Goal: Task Accomplishment & Management: Manage account settings

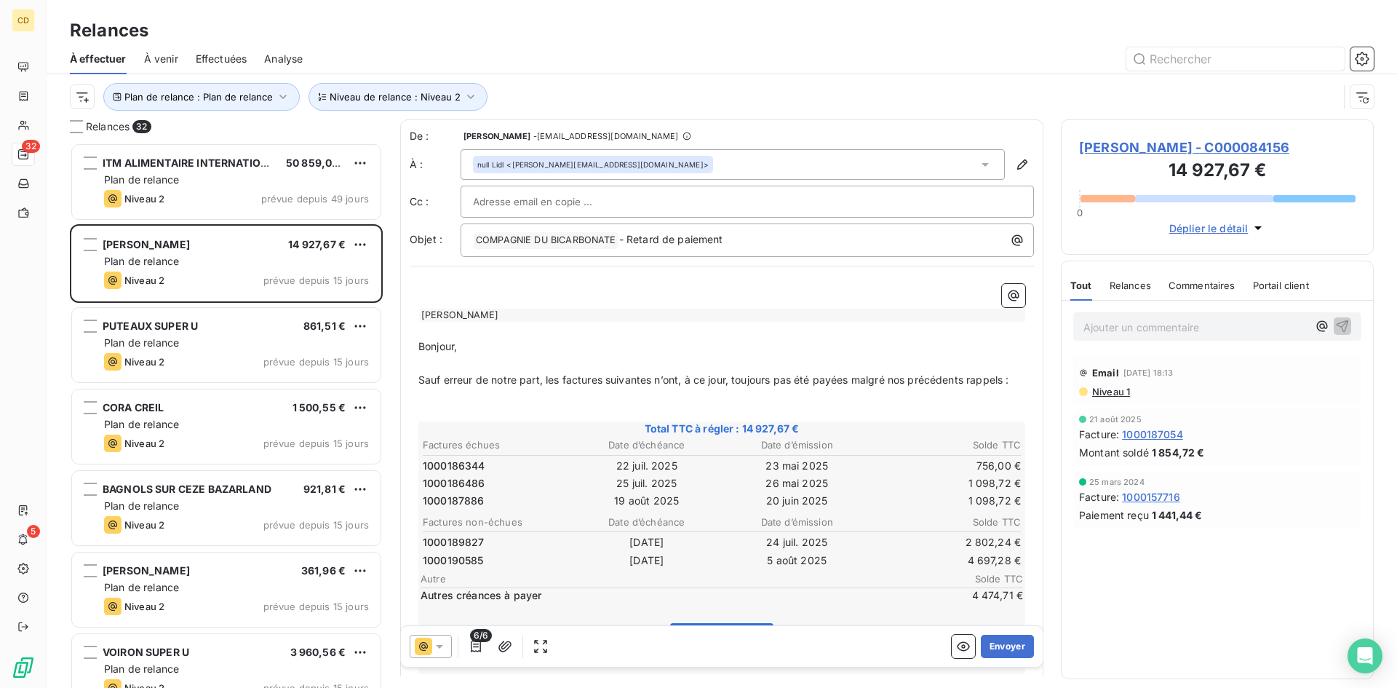
scroll to position [534, 302]
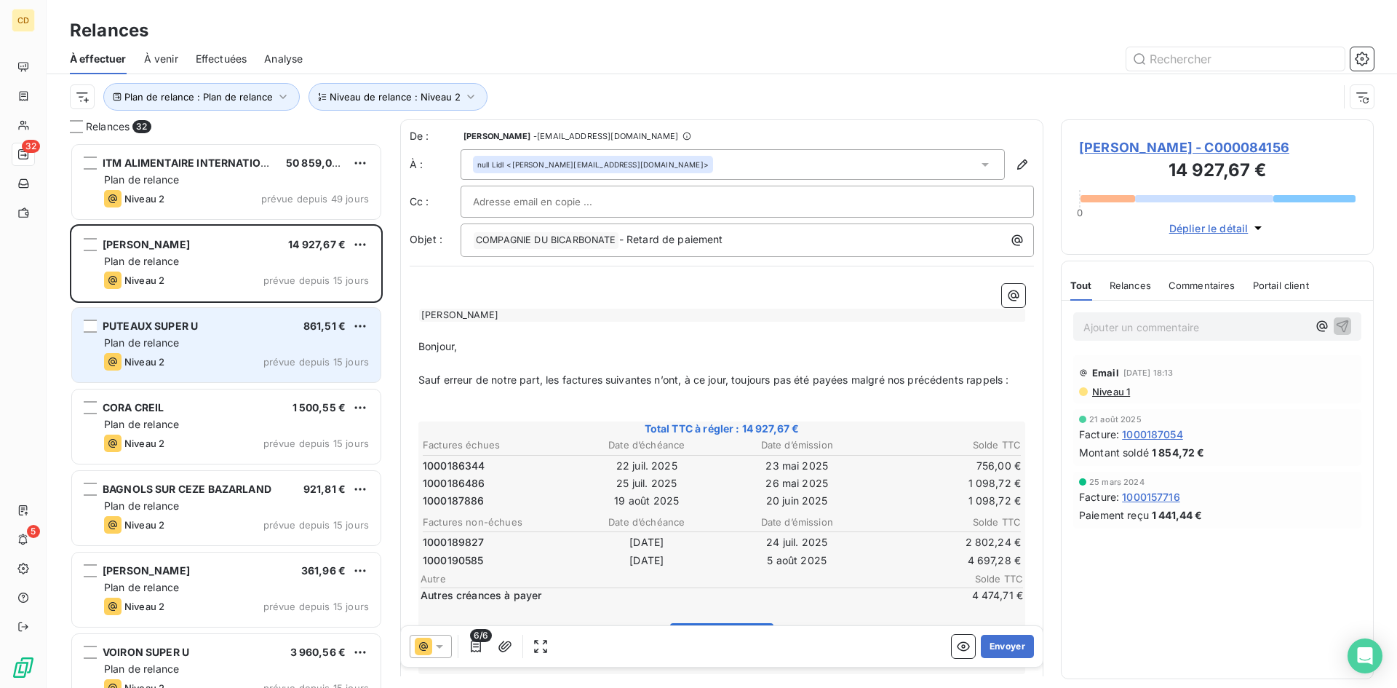
click at [189, 349] on div "Plan de relance" at bounding box center [236, 342] width 265 height 15
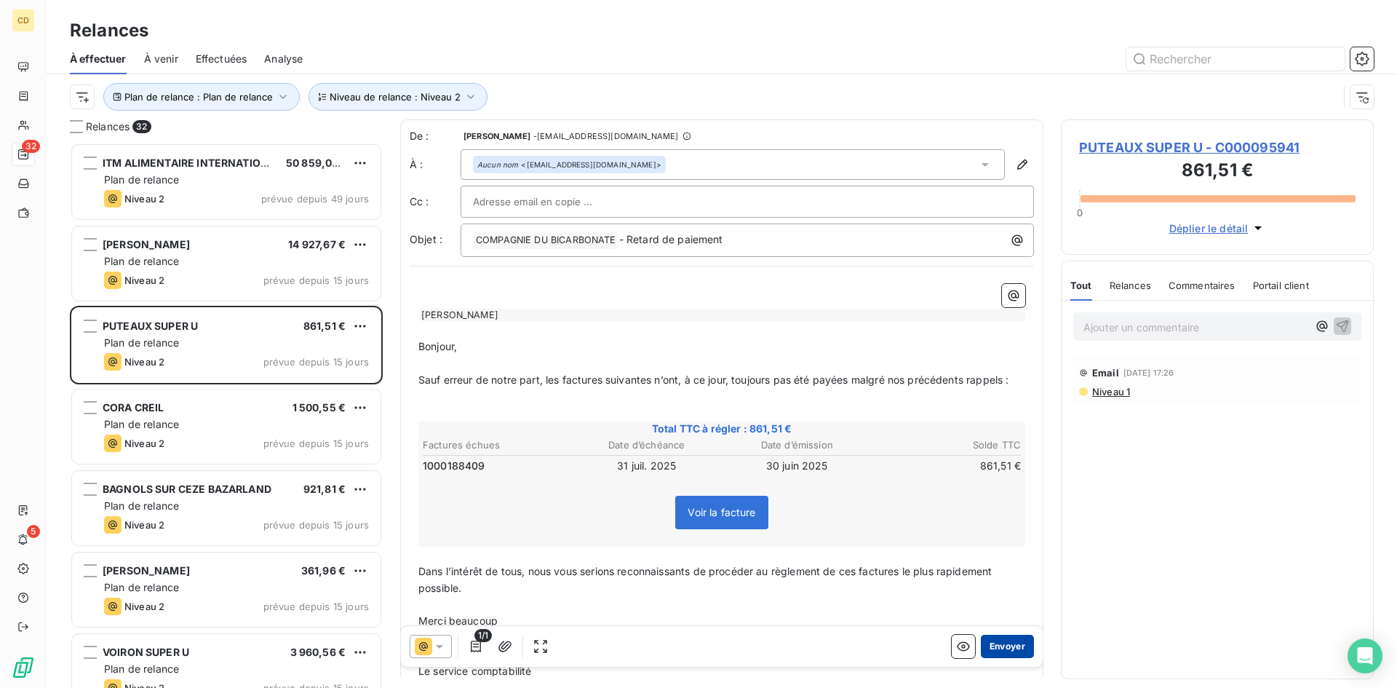
click at [1014, 643] on button "Envoyer" at bounding box center [1007, 646] width 53 height 23
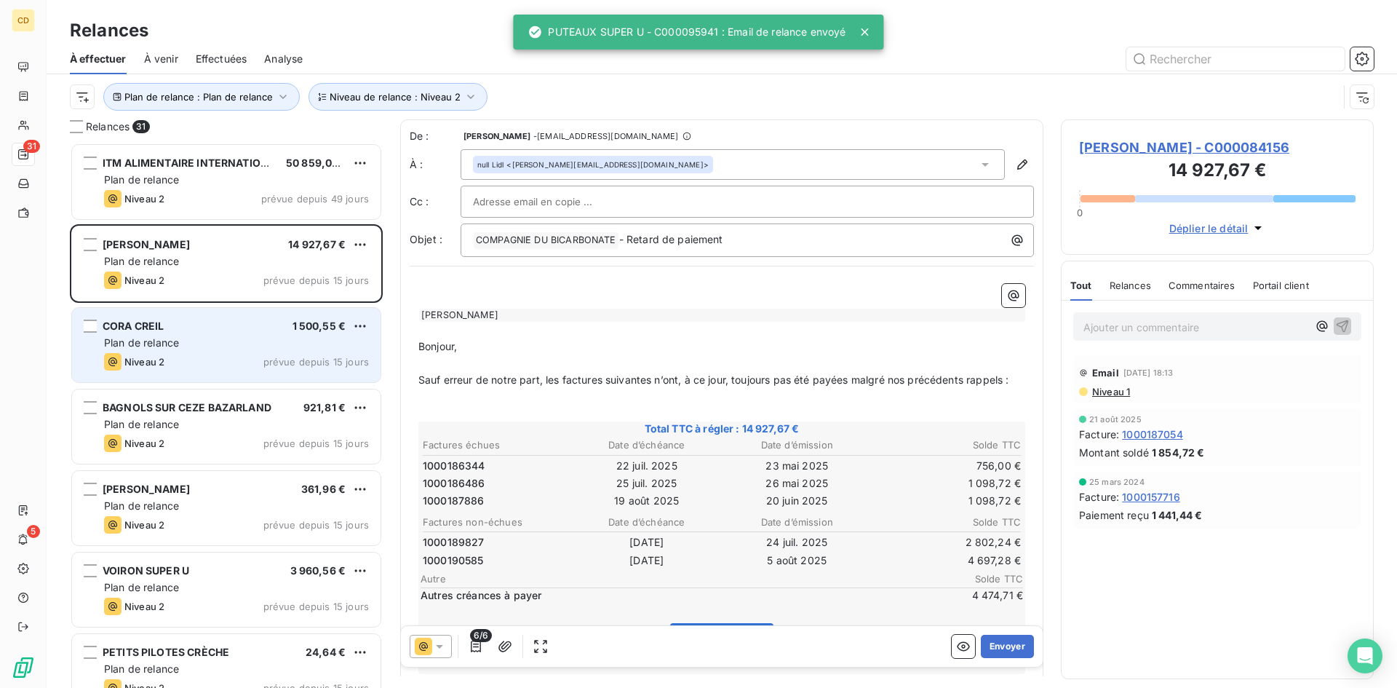
click at [174, 336] on span "Plan de relance" at bounding box center [141, 342] width 75 height 12
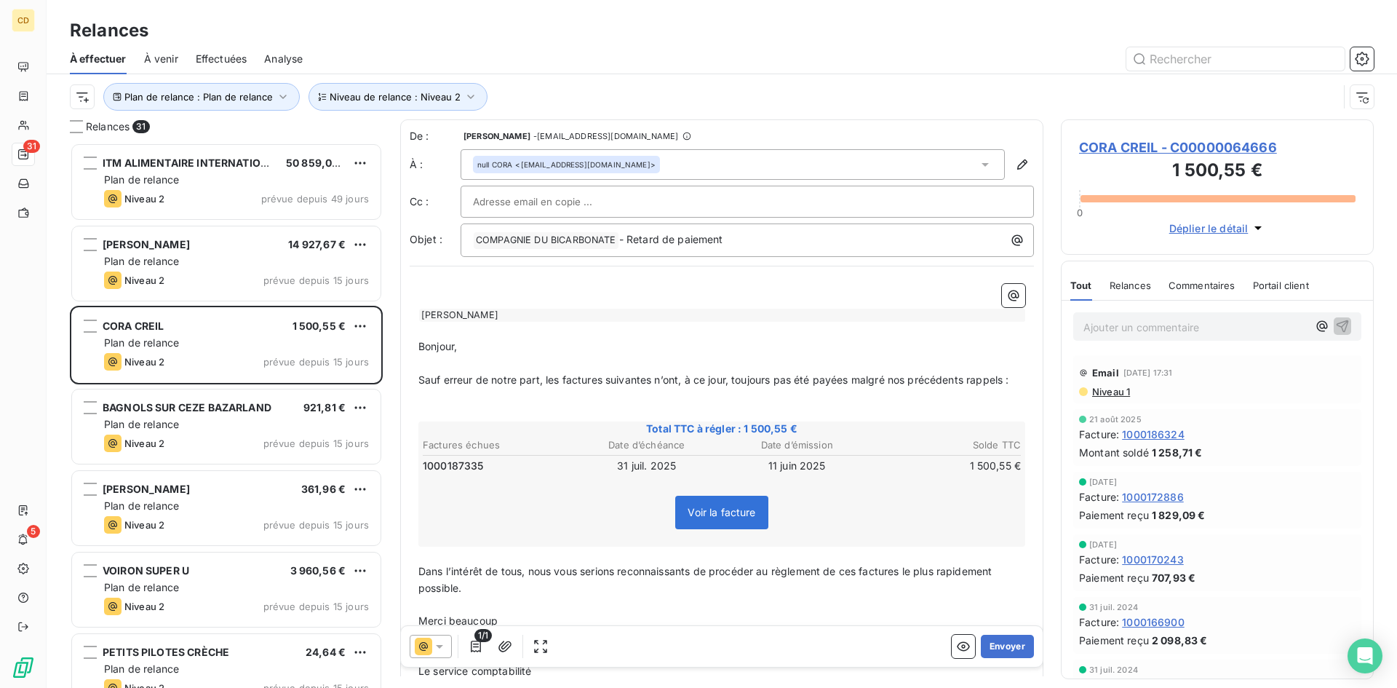
click at [1110, 391] on span "Niveau 1" at bounding box center [1110, 392] width 39 height 12
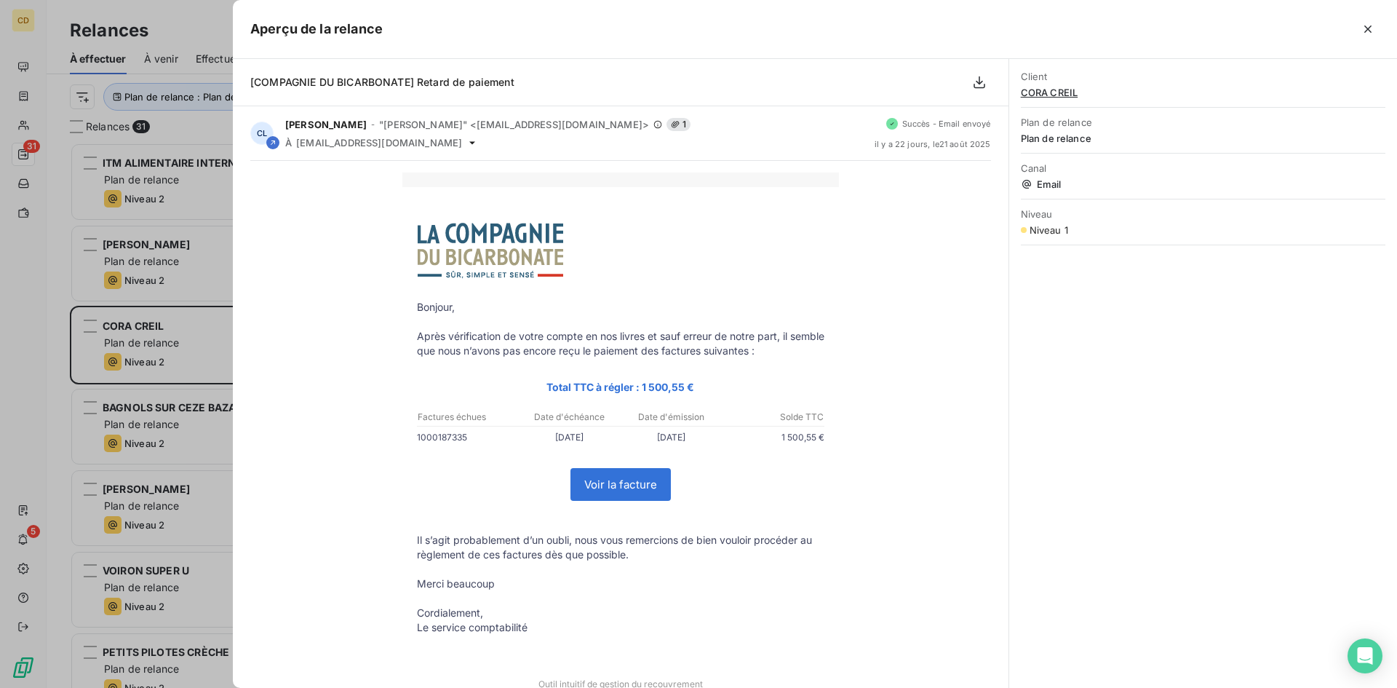
click at [1365, 26] on icon "button" at bounding box center [1368, 29] width 15 height 15
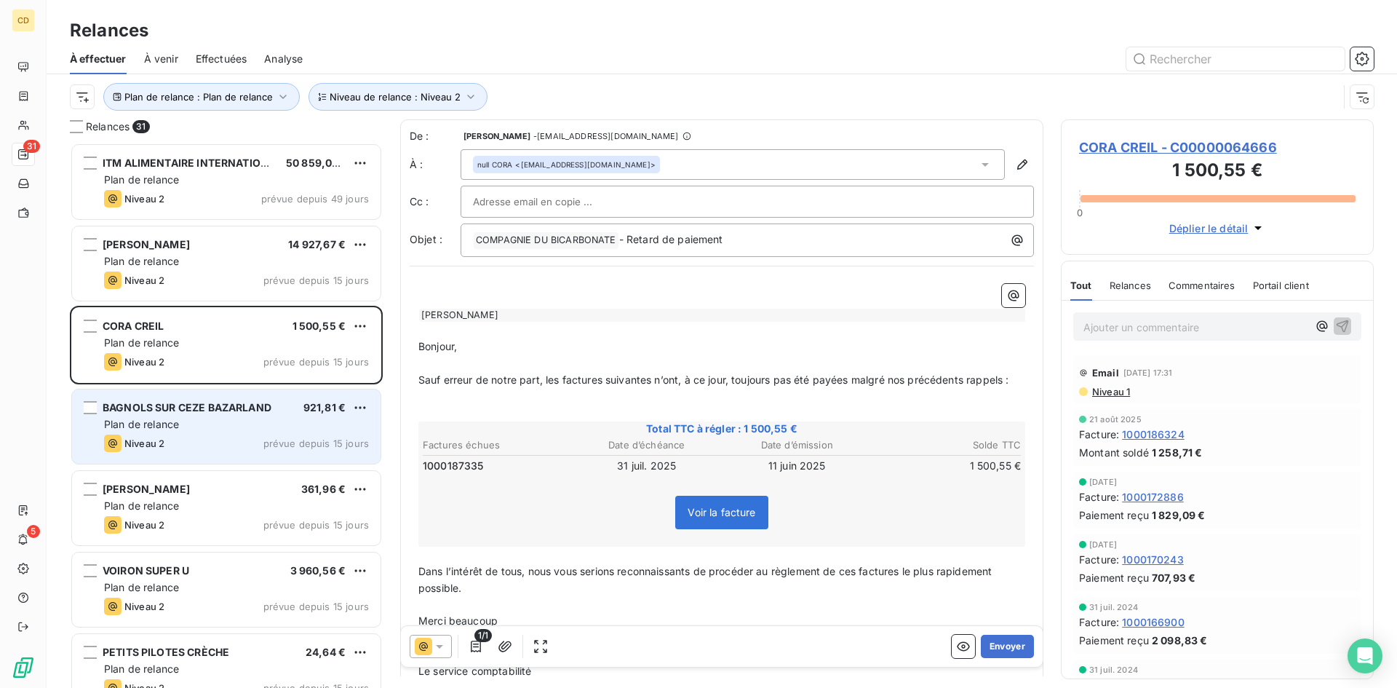
click at [164, 410] on span "BAGNOLS SUR CEZE BAZARLAND" at bounding box center [187, 407] width 169 height 12
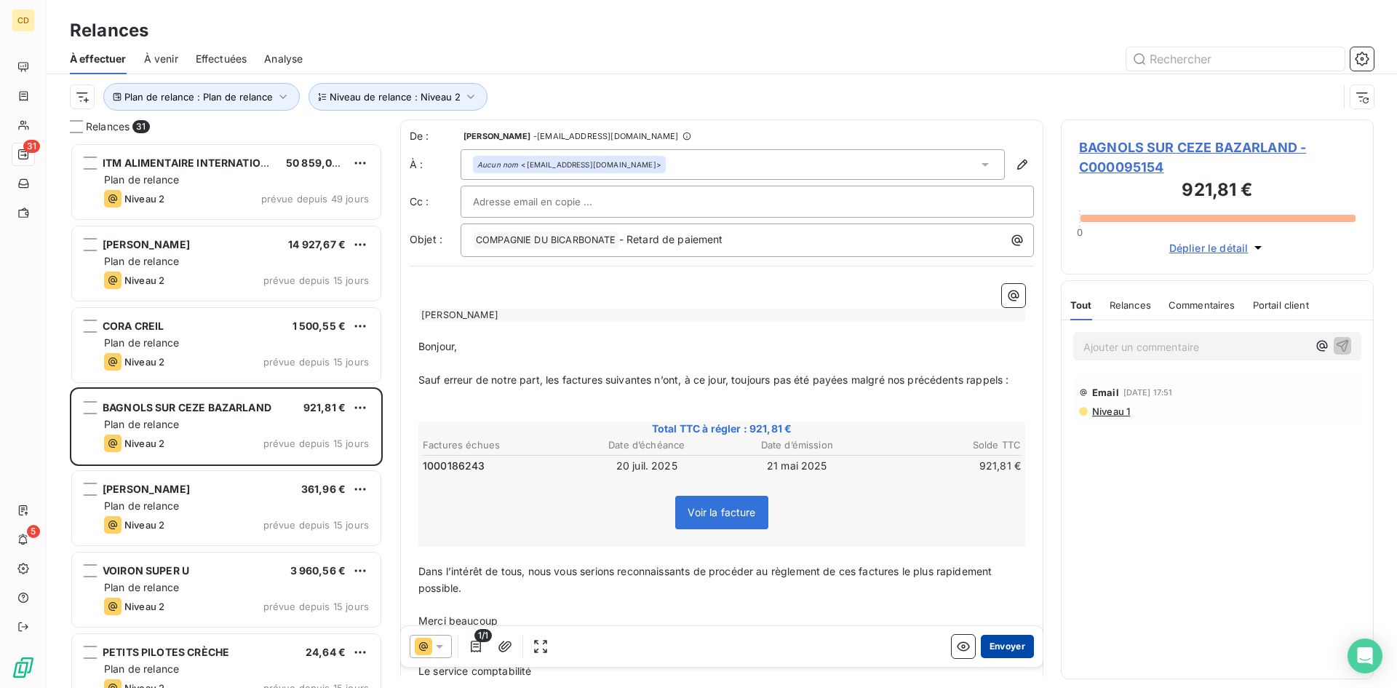
click at [994, 645] on button "Envoyer" at bounding box center [1007, 646] width 53 height 23
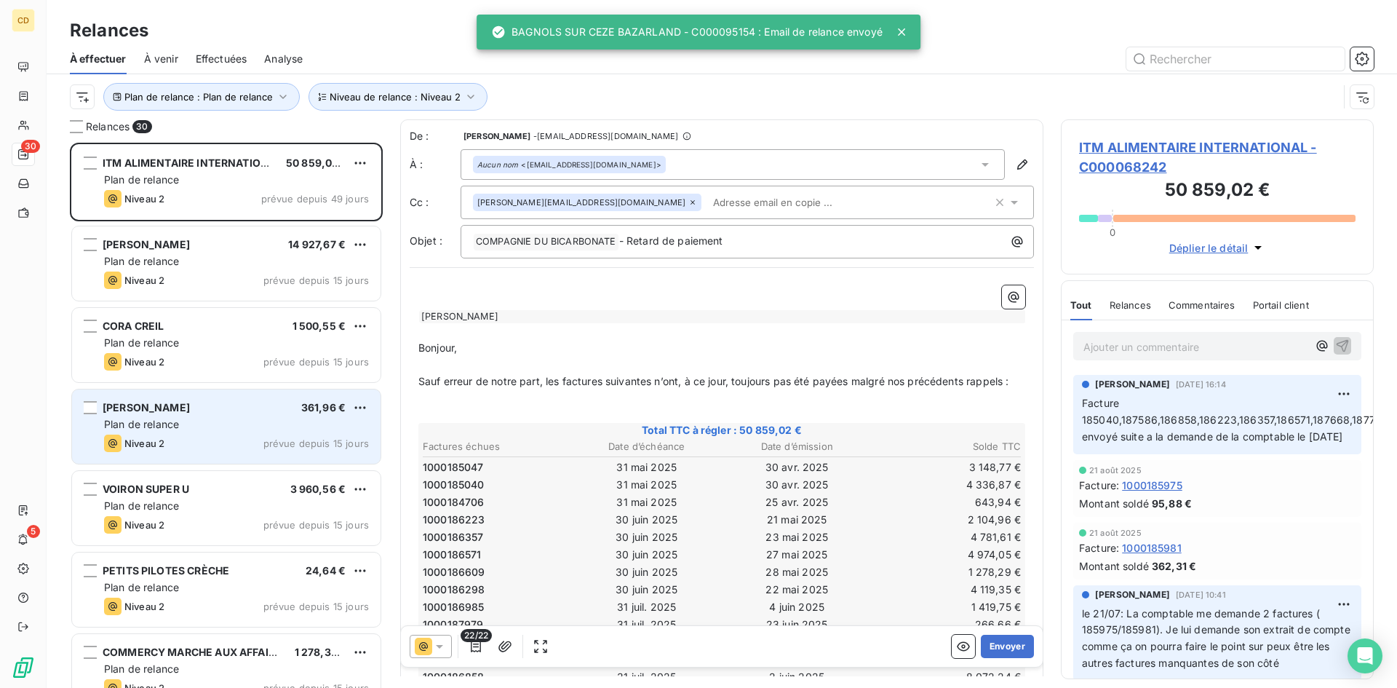
click at [180, 415] on div "[PERSON_NAME]" at bounding box center [146, 407] width 87 height 15
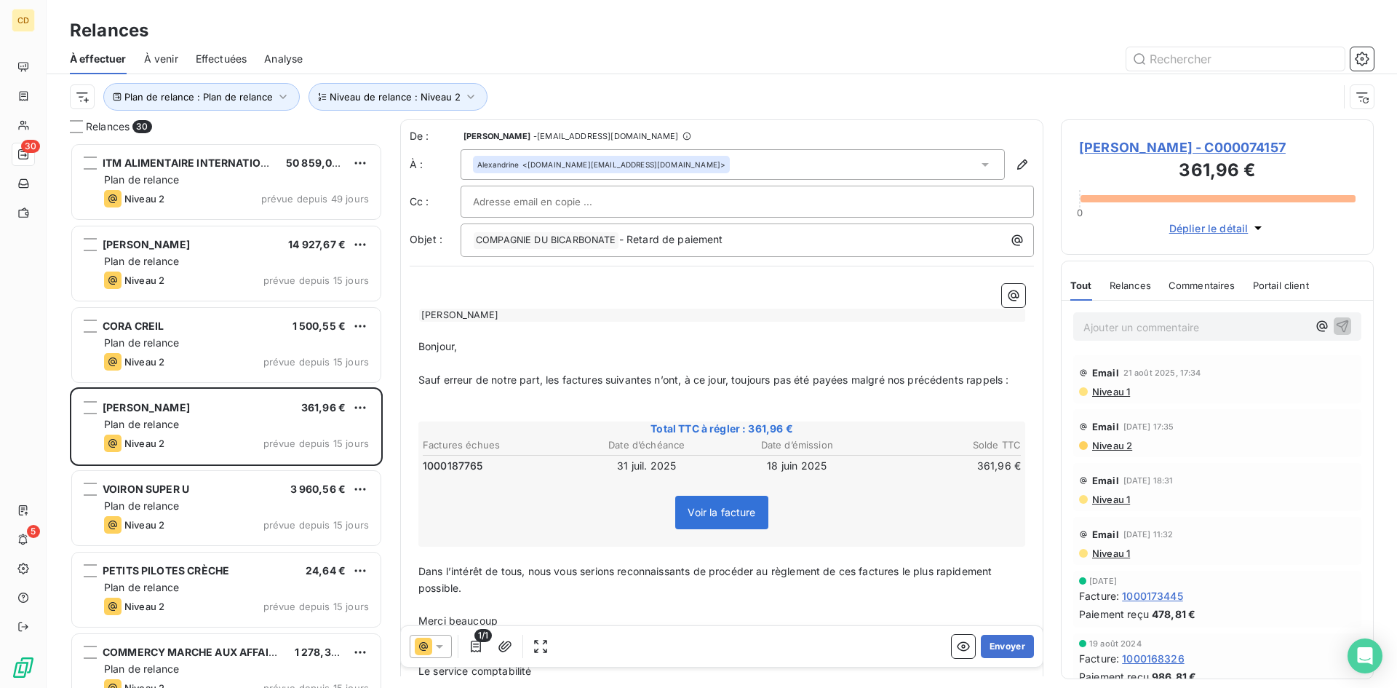
click at [1116, 388] on span "Niveau 1" at bounding box center [1110, 392] width 39 height 12
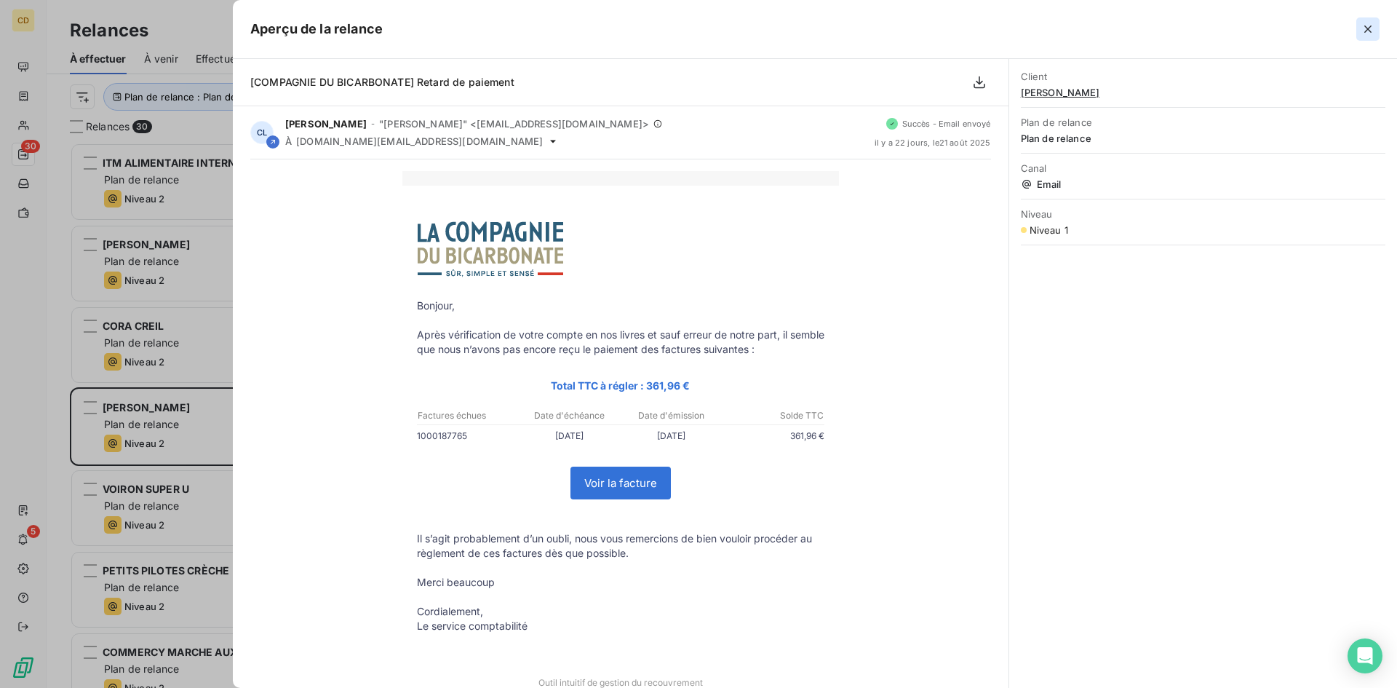
click at [1365, 29] on icon "button" at bounding box center [1368, 29] width 15 height 15
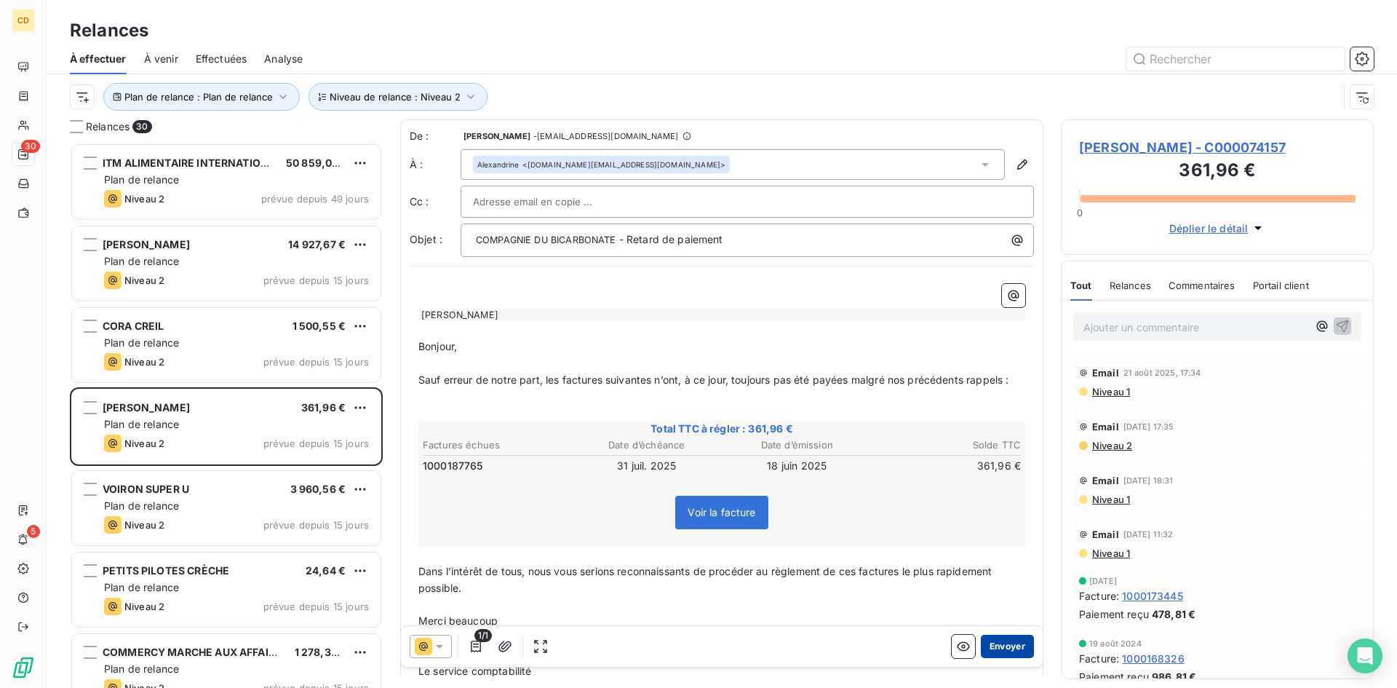
click at [995, 640] on button "Envoyer" at bounding box center [1007, 646] width 53 height 23
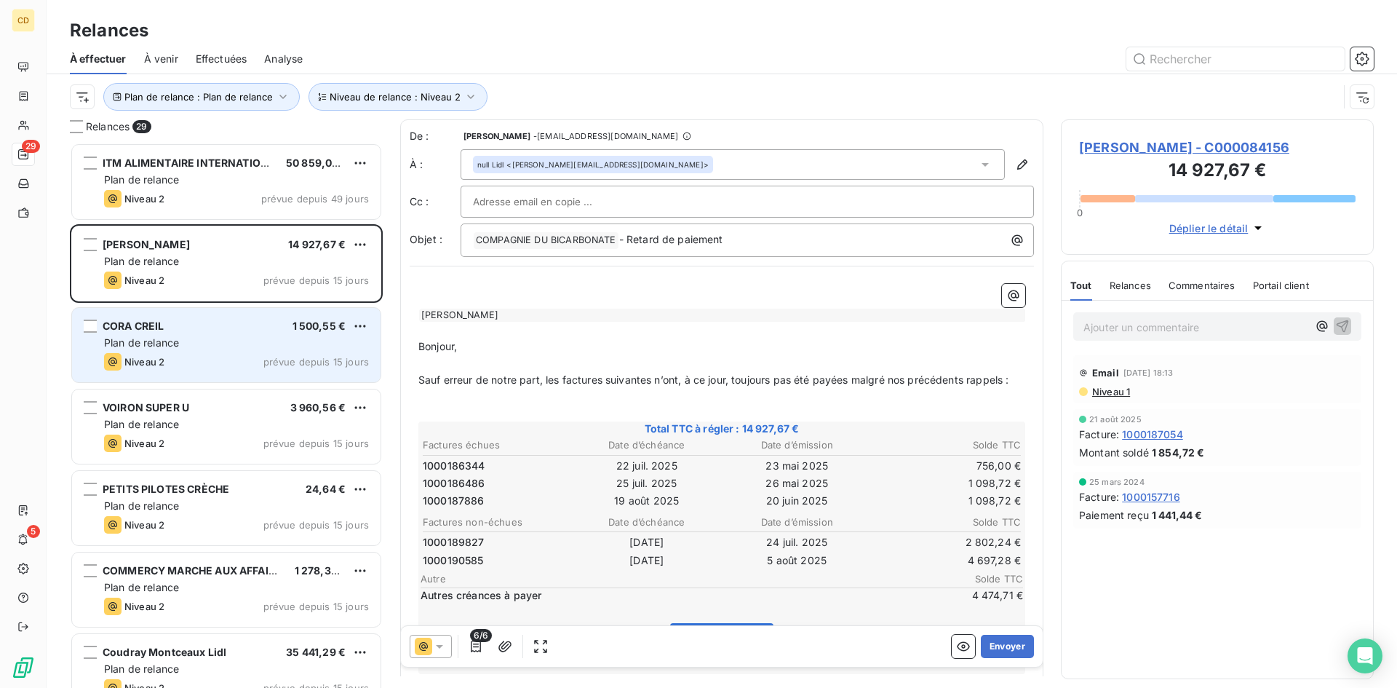
click at [192, 333] on div "CORA CREIL 1 500,55 € Plan de relance Niveau 2 prévue depuis 15 jours" at bounding box center [226, 345] width 309 height 74
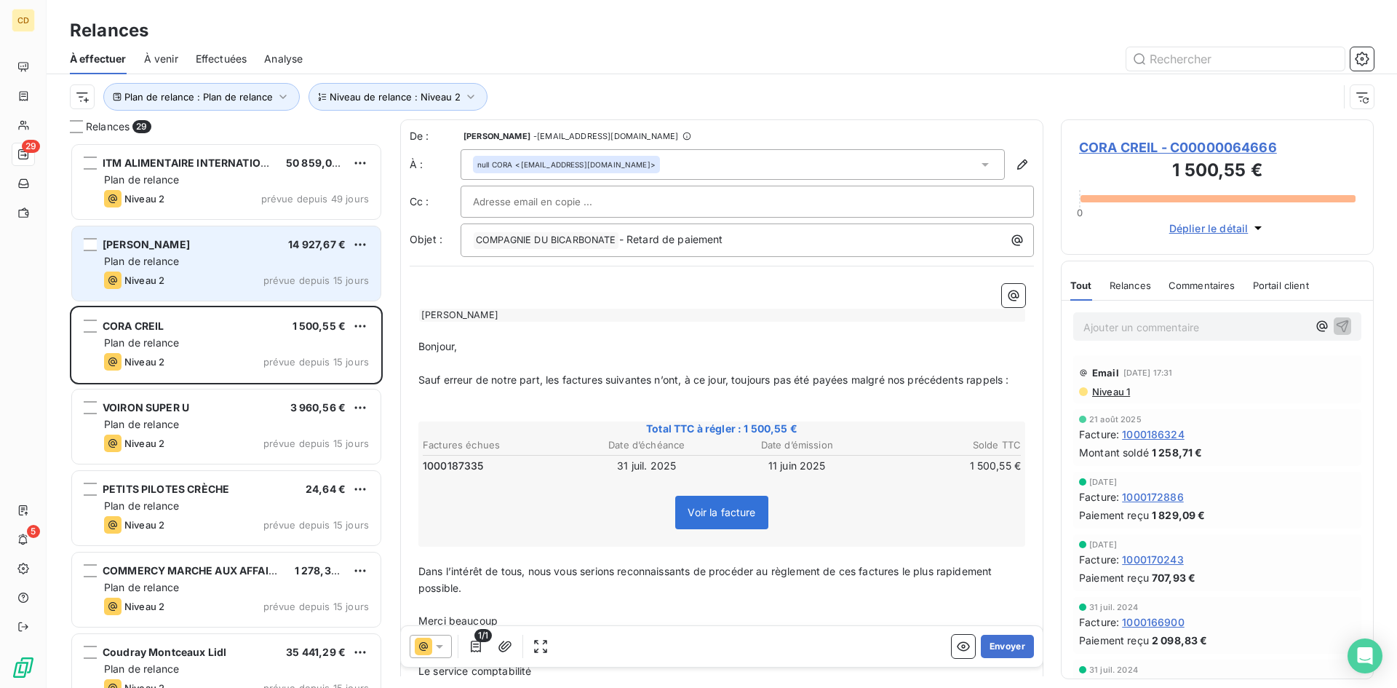
click at [202, 259] on div "Plan de relance" at bounding box center [236, 261] width 265 height 15
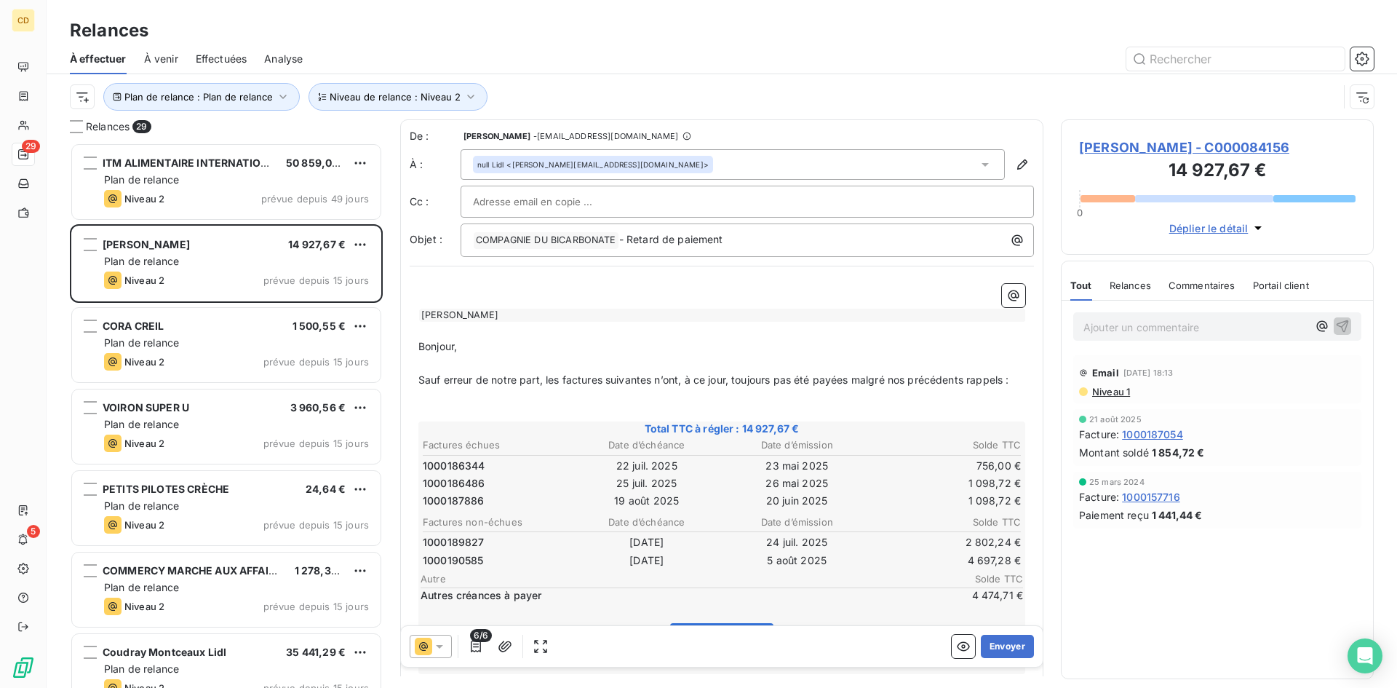
click at [1115, 393] on span "Niveau 1" at bounding box center [1110, 392] width 39 height 12
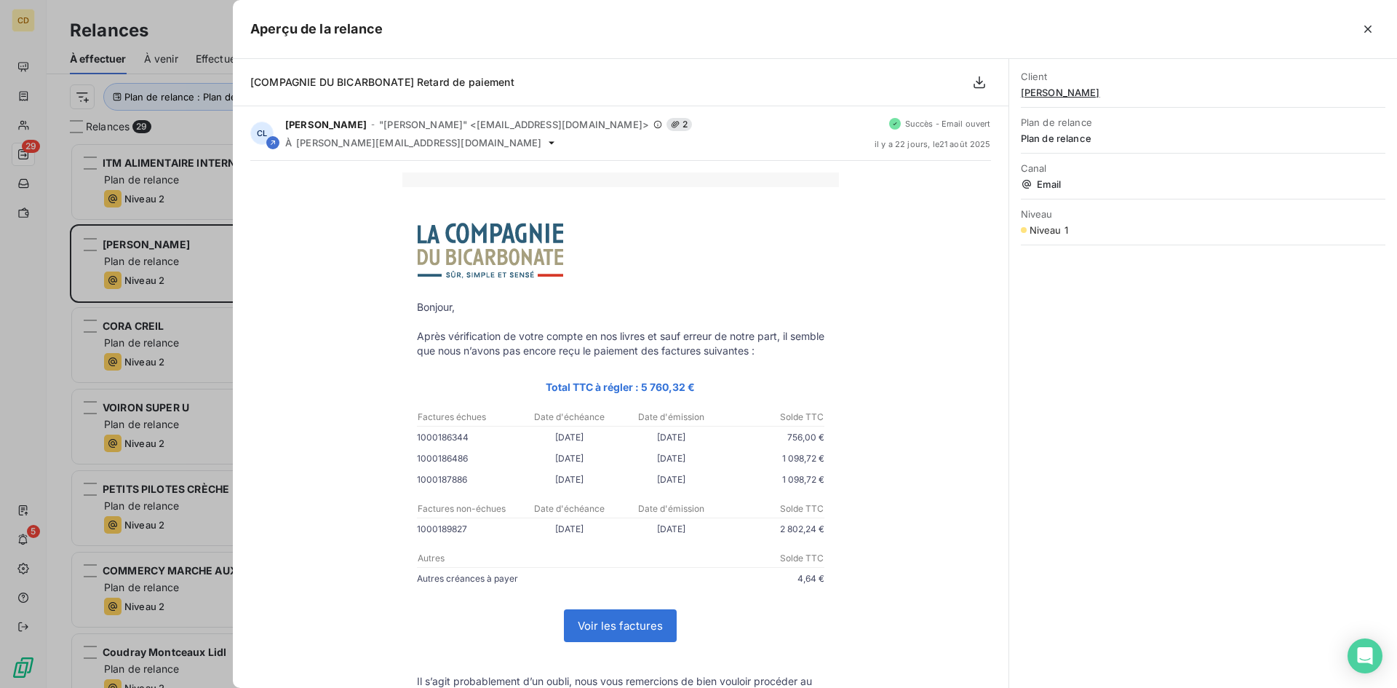
click at [1372, 28] on icon "button" at bounding box center [1368, 29] width 15 height 15
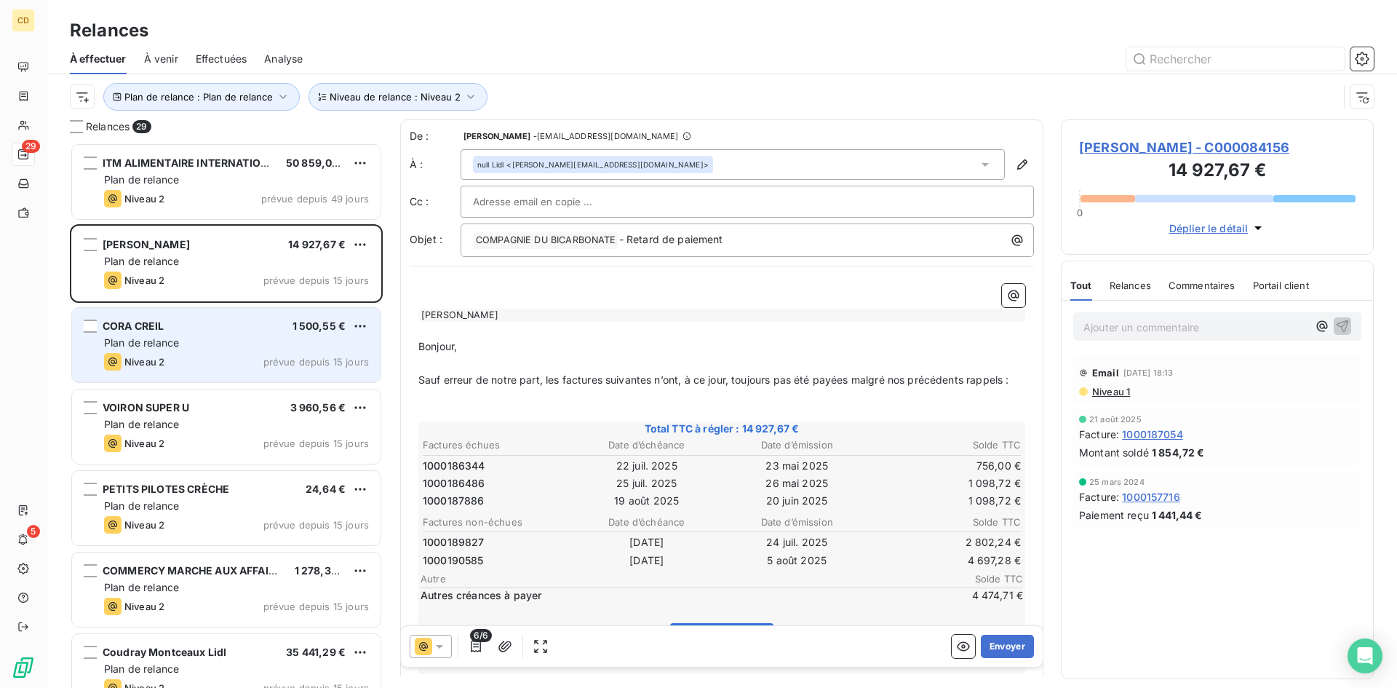
click at [151, 340] on span "Plan de relance" at bounding box center [141, 342] width 75 height 12
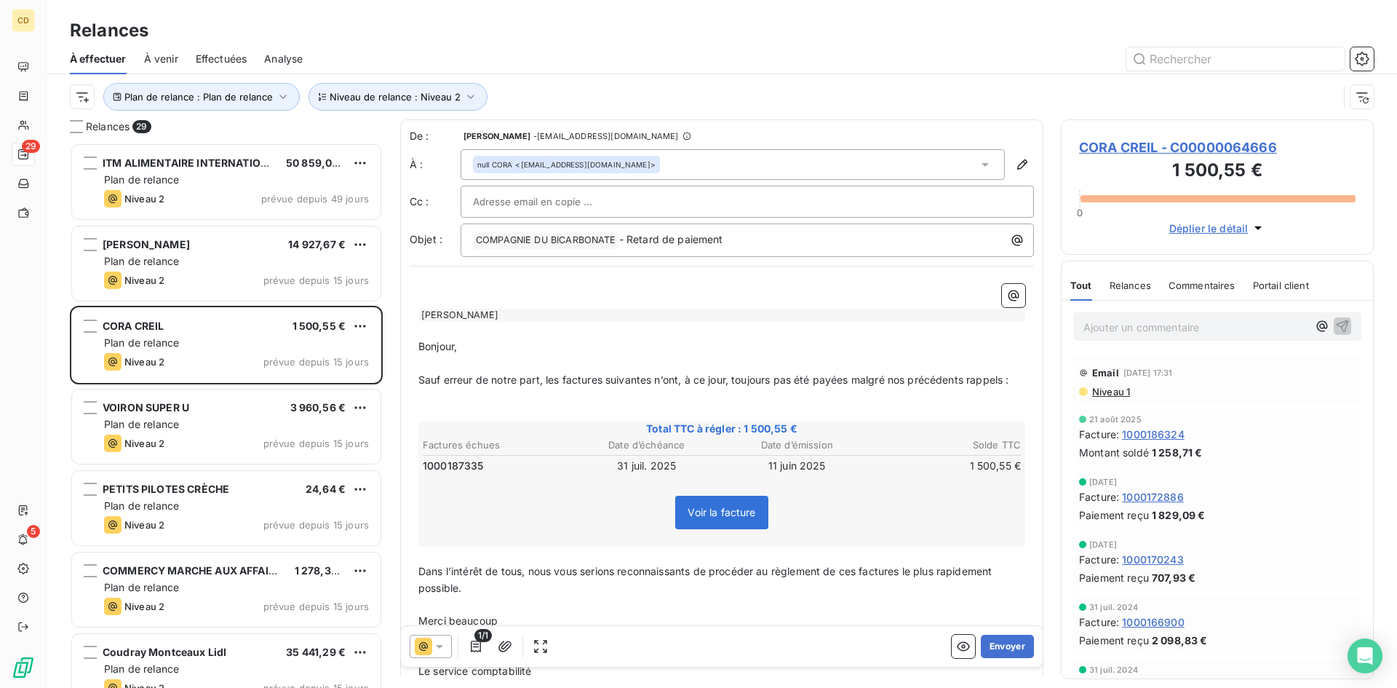
click at [1104, 397] on span "Niveau 1" at bounding box center [1110, 392] width 39 height 12
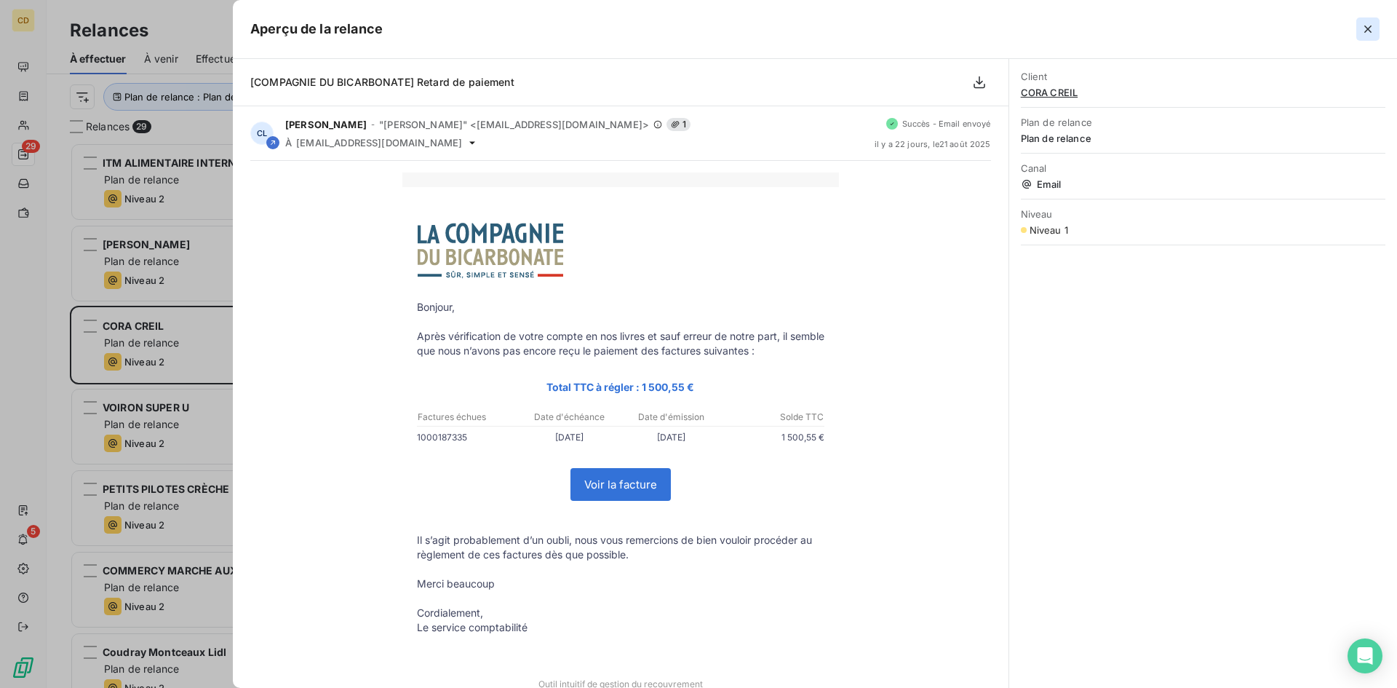
click at [1364, 28] on icon "button" at bounding box center [1368, 29] width 15 height 15
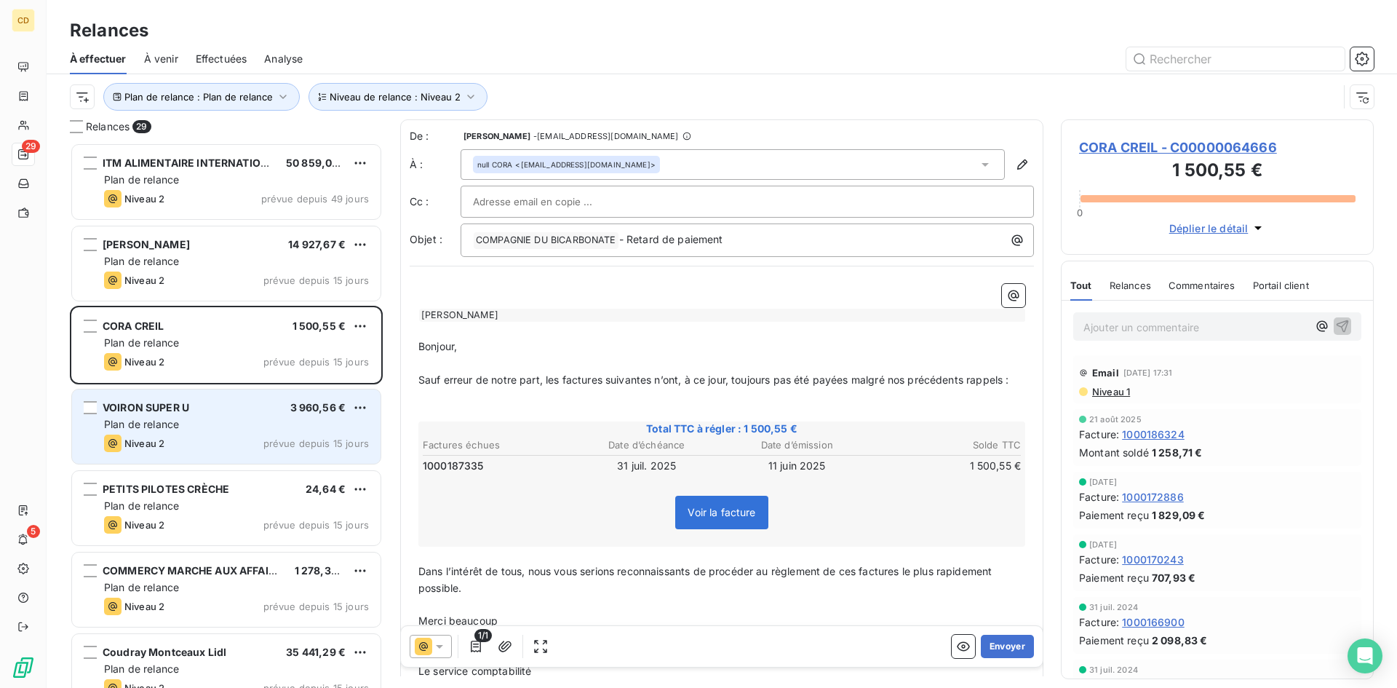
click at [145, 423] on span "Plan de relance" at bounding box center [141, 424] width 75 height 12
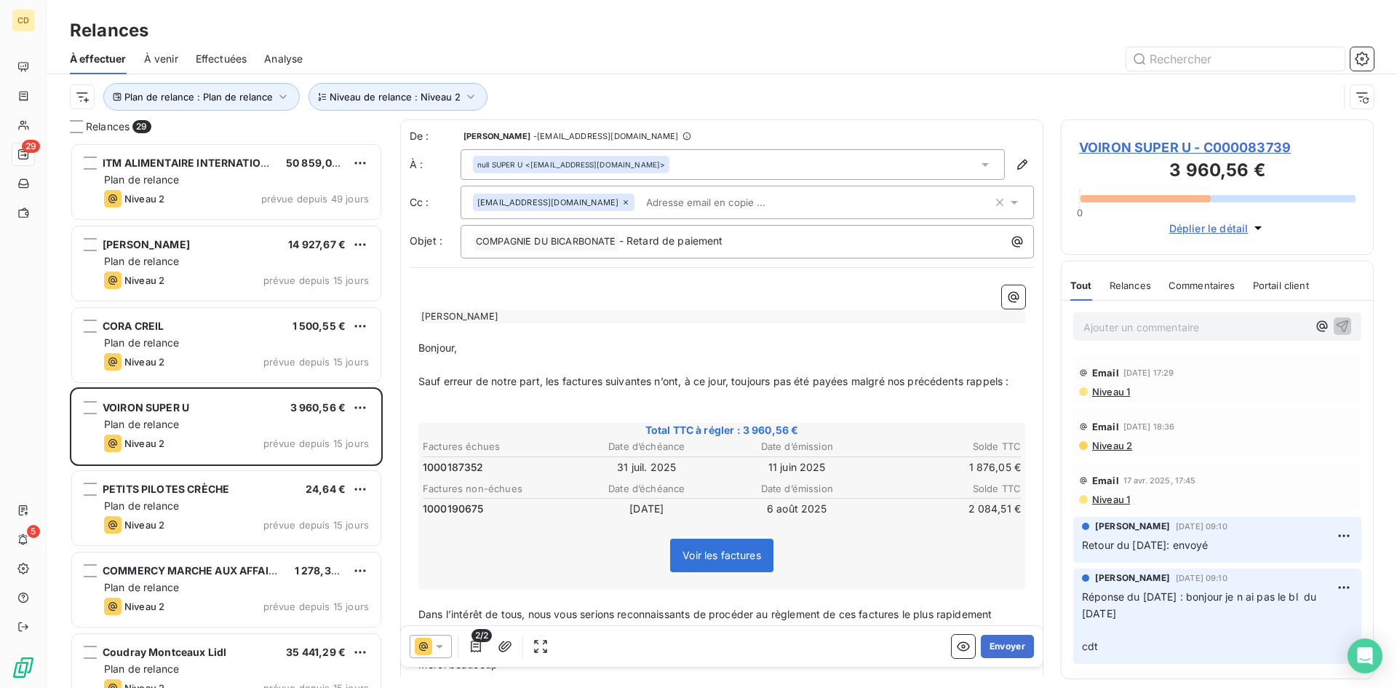
click at [1117, 390] on span "Niveau 1" at bounding box center [1110, 392] width 39 height 12
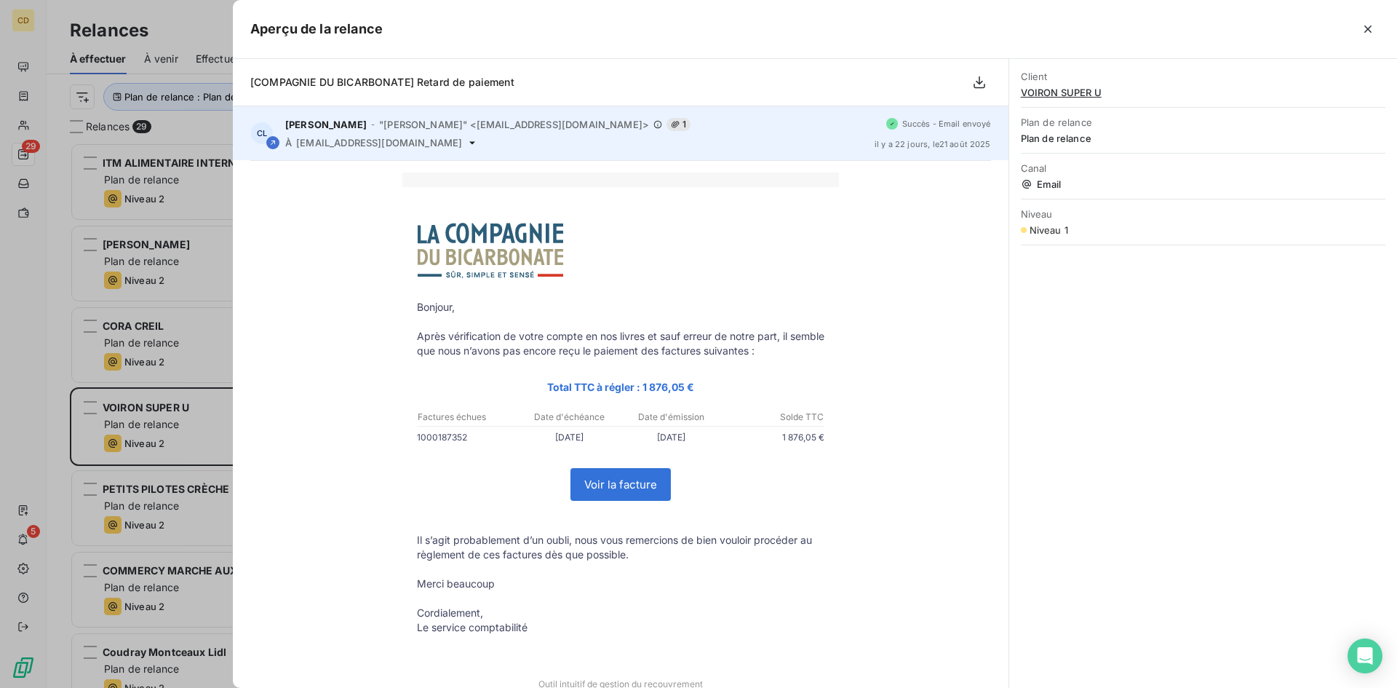
click at [466, 141] on icon at bounding box center [472, 143] width 12 height 12
click at [466, 144] on icon at bounding box center [472, 143] width 12 height 12
click at [469, 143] on icon at bounding box center [472, 142] width 6 height 3
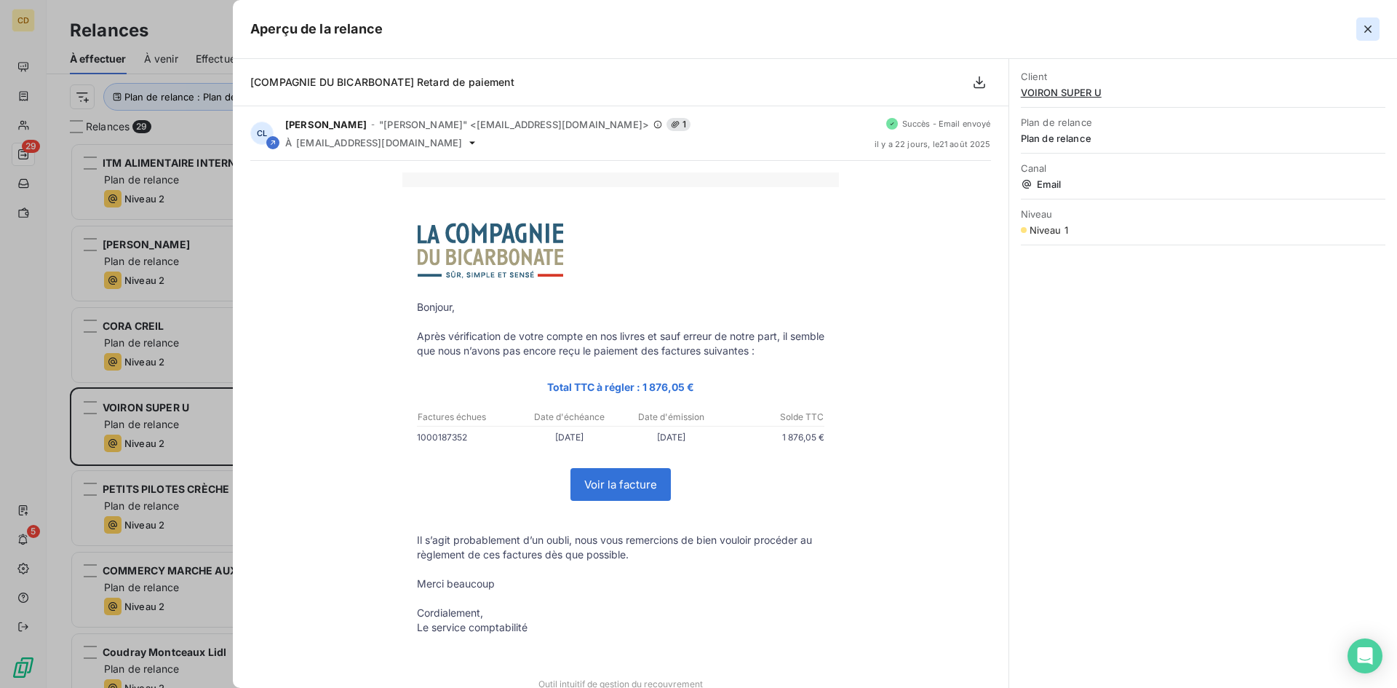
click at [1371, 25] on icon "button" at bounding box center [1368, 29] width 15 height 15
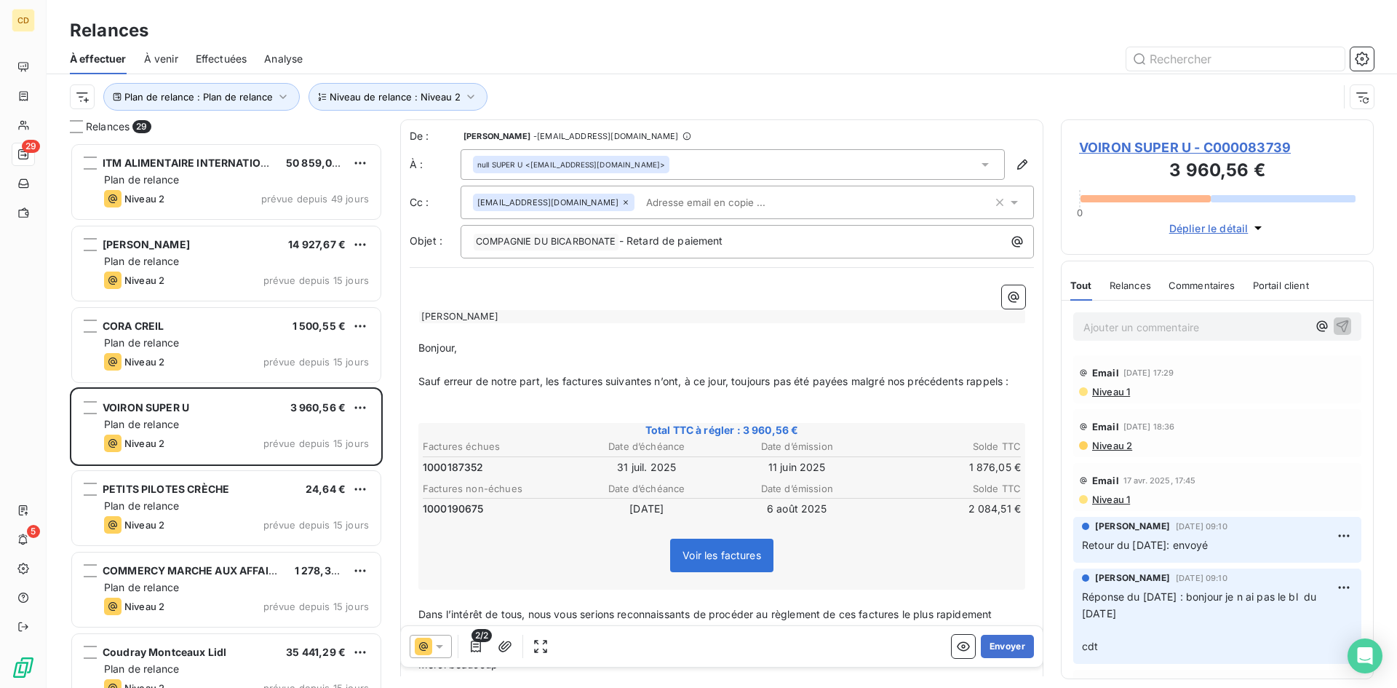
click at [1106, 446] on span "Niveau 2" at bounding box center [1111, 446] width 41 height 12
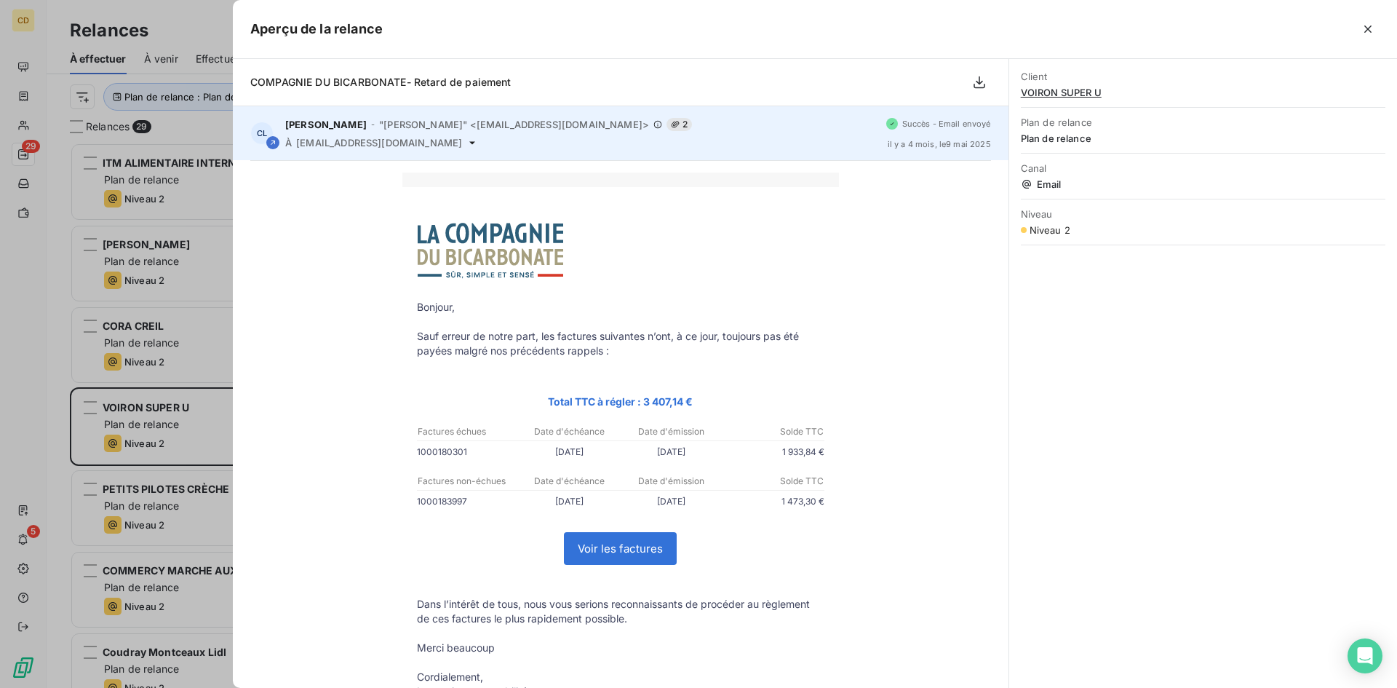
click at [466, 139] on icon at bounding box center [472, 143] width 12 height 12
click at [338, 143] on span "[EMAIL_ADDRESS][DOMAIN_NAME]" at bounding box center [379, 143] width 166 height 12
click at [269, 142] on icon at bounding box center [273, 142] width 9 height 9
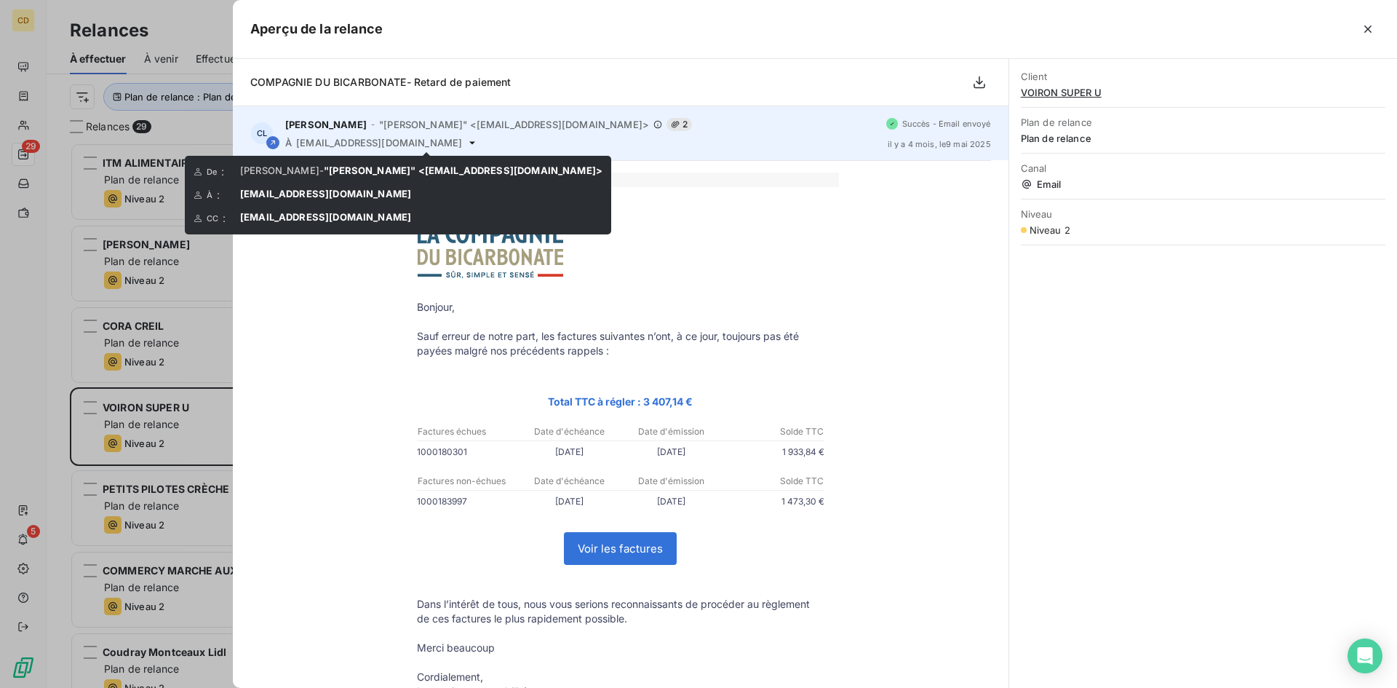
click at [466, 141] on icon at bounding box center [472, 143] width 12 height 12
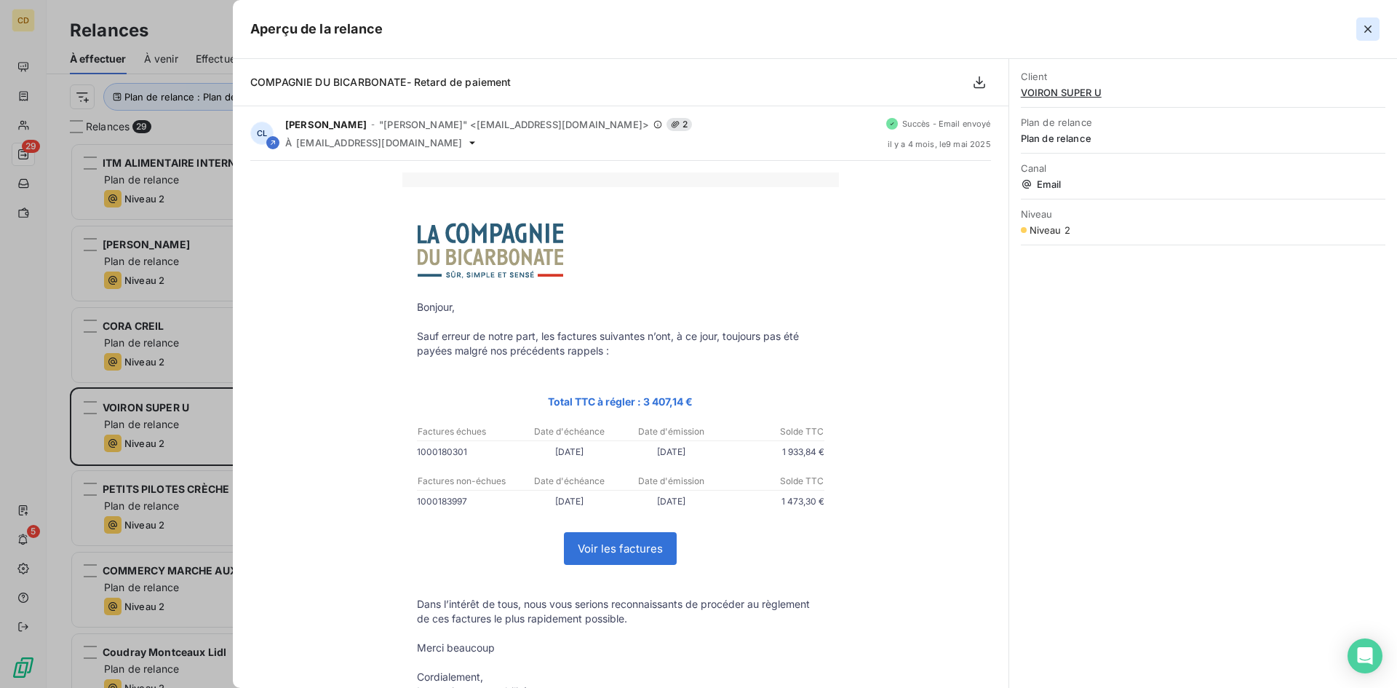
click at [1364, 25] on icon "button" at bounding box center [1368, 29] width 15 height 15
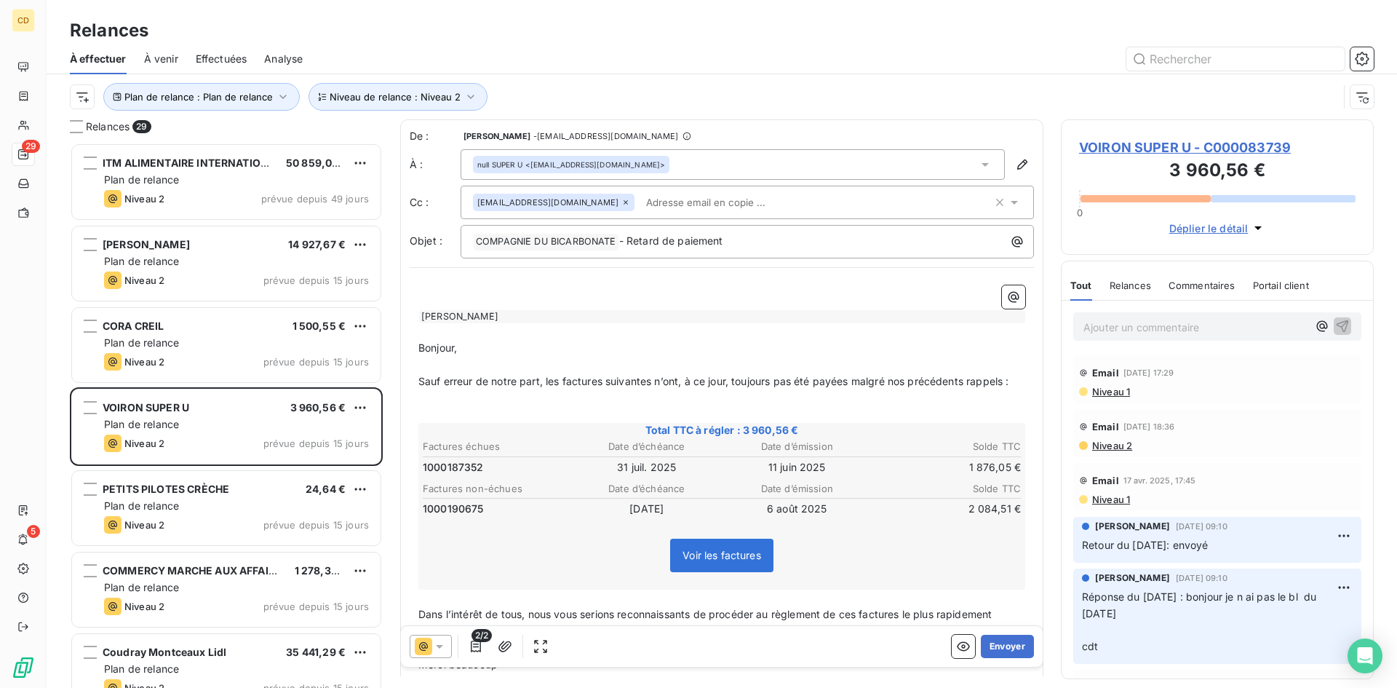
click at [1113, 389] on span "Niveau 1" at bounding box center [1110, 392] width 39 height 12
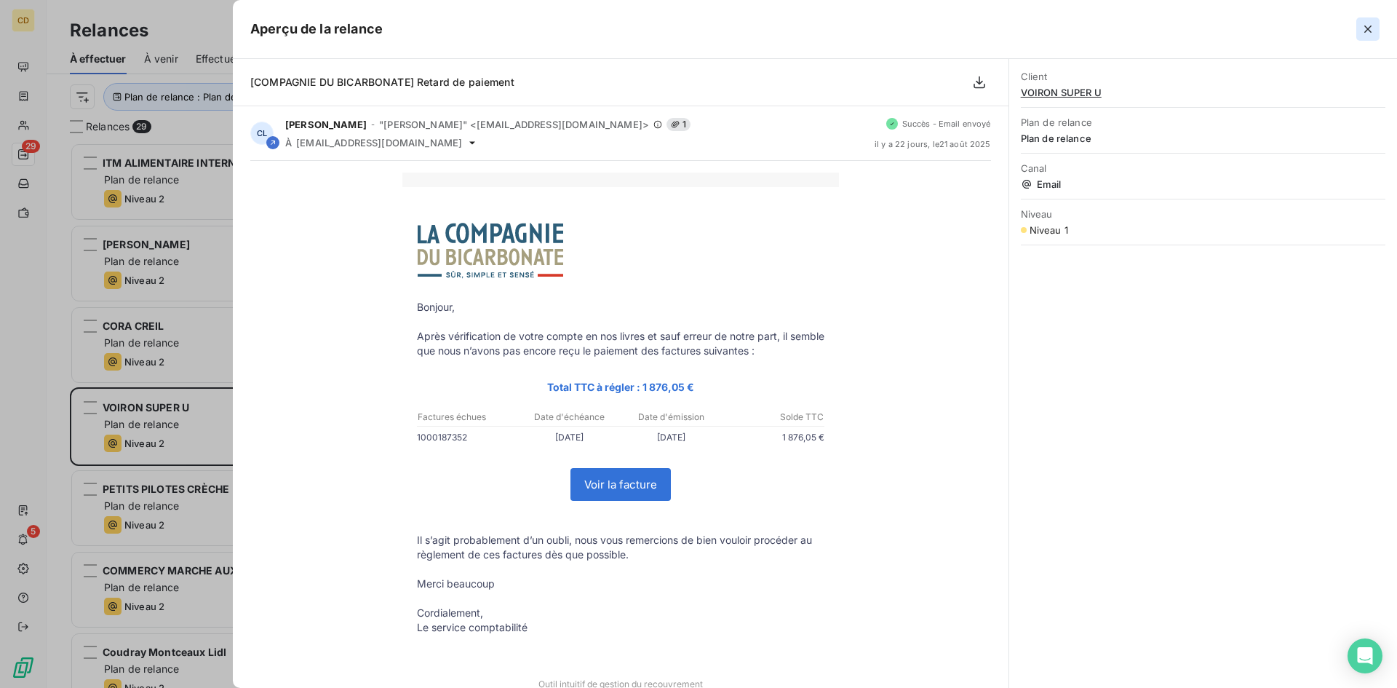
click at [1371, 25] on icon "button" at bounding box center [1368, 29] width 15 height 15
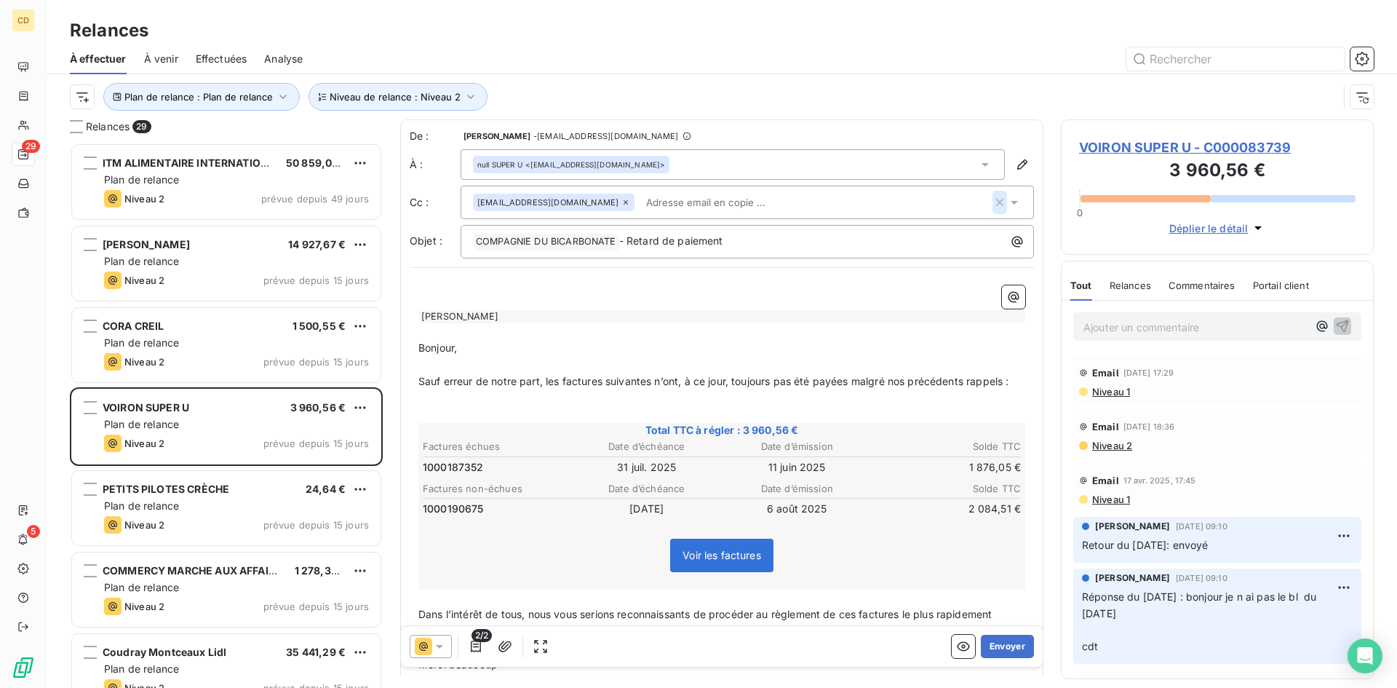
click at [993, 199] on icon "button" at bounding box center [1000, 202] width 15 height 15
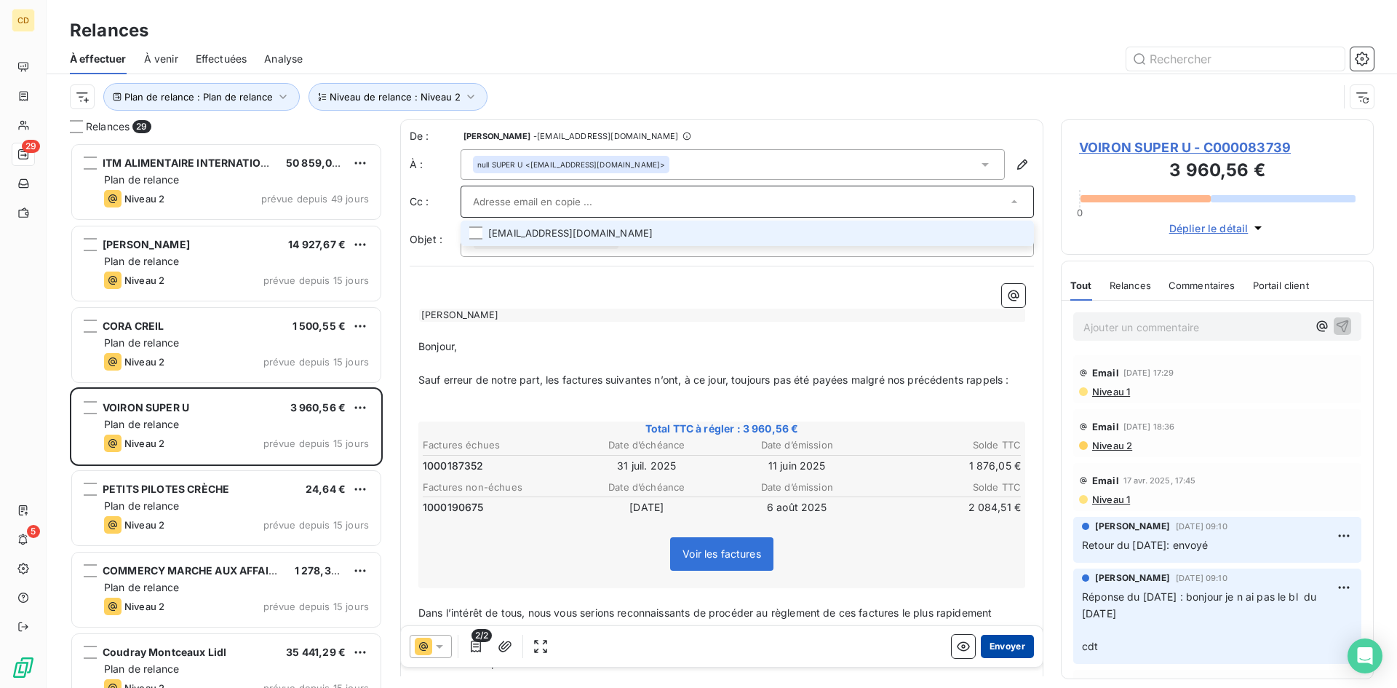
click at [999, 645] on button "Envoyer" at bounding box center [1007, 646] width 53 height 23
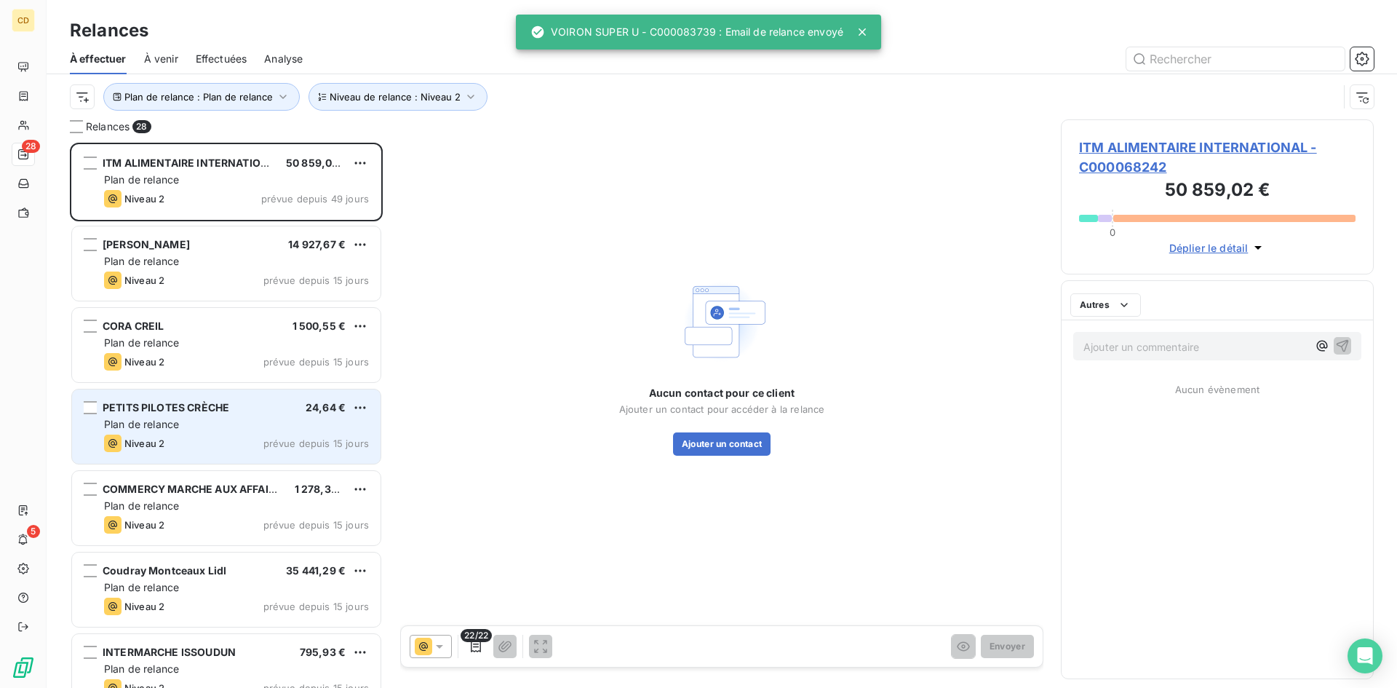
click at [170, 431] on div "Plan de relance" at bounding box center [236, 424] width 265 height 15
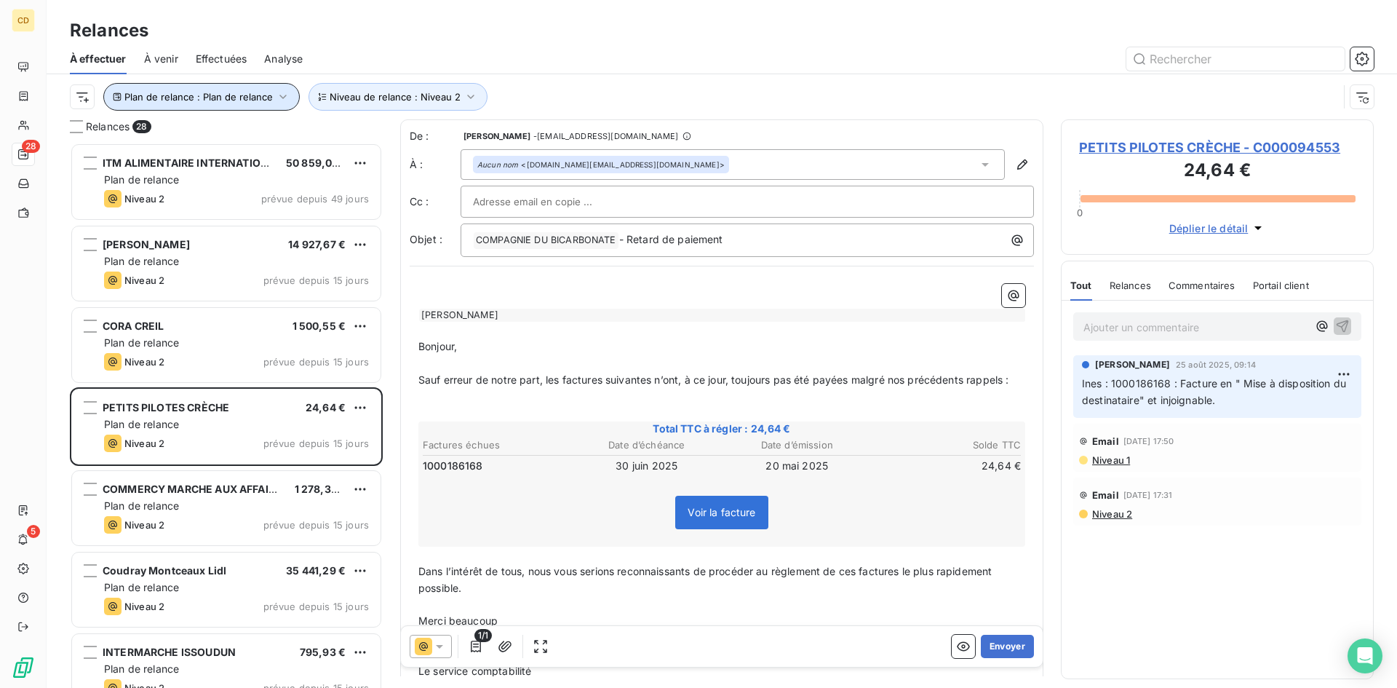
click at [270, 93] on span "Plan de relance : Plan de relance" at bounding box center [198, 97] width 148 height 12
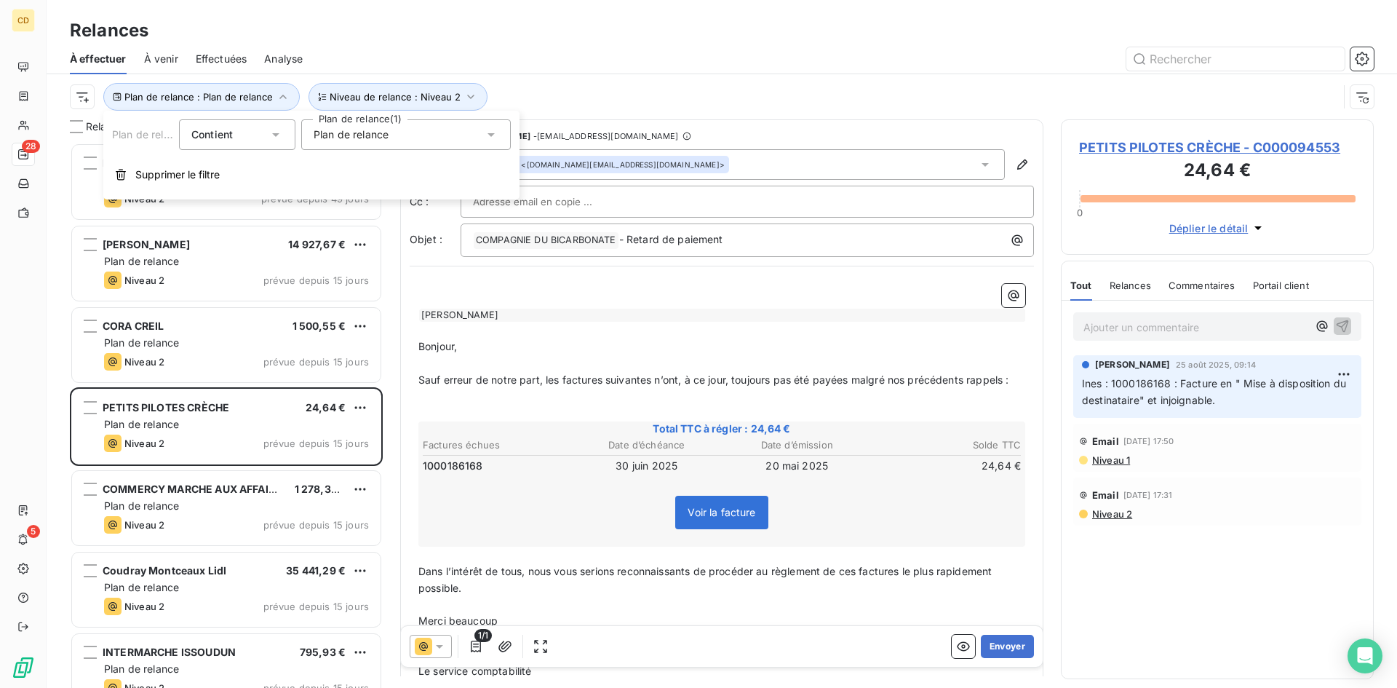
click at [494, 138] on icon at bounding box center [491, 134] width 15 height 15
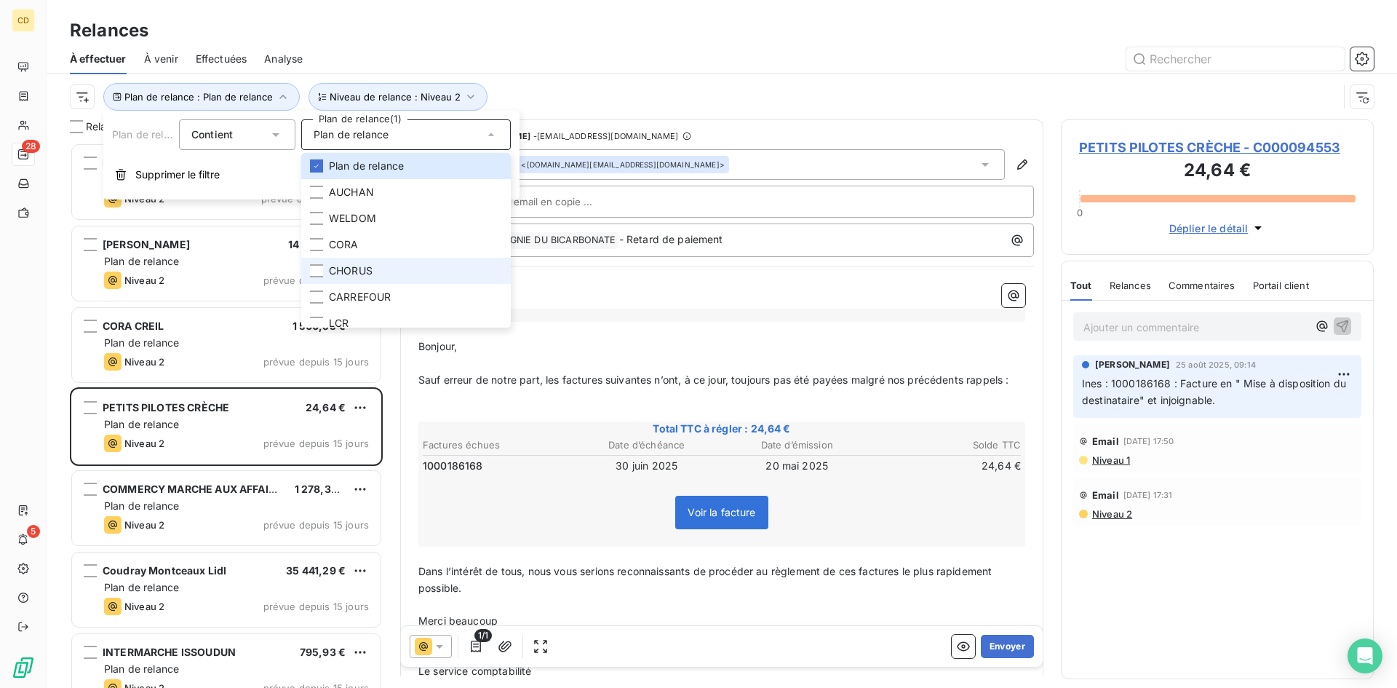
click at [362, 274] on span "CHORUS" at bounding box center [351, 270] width 44 height 15
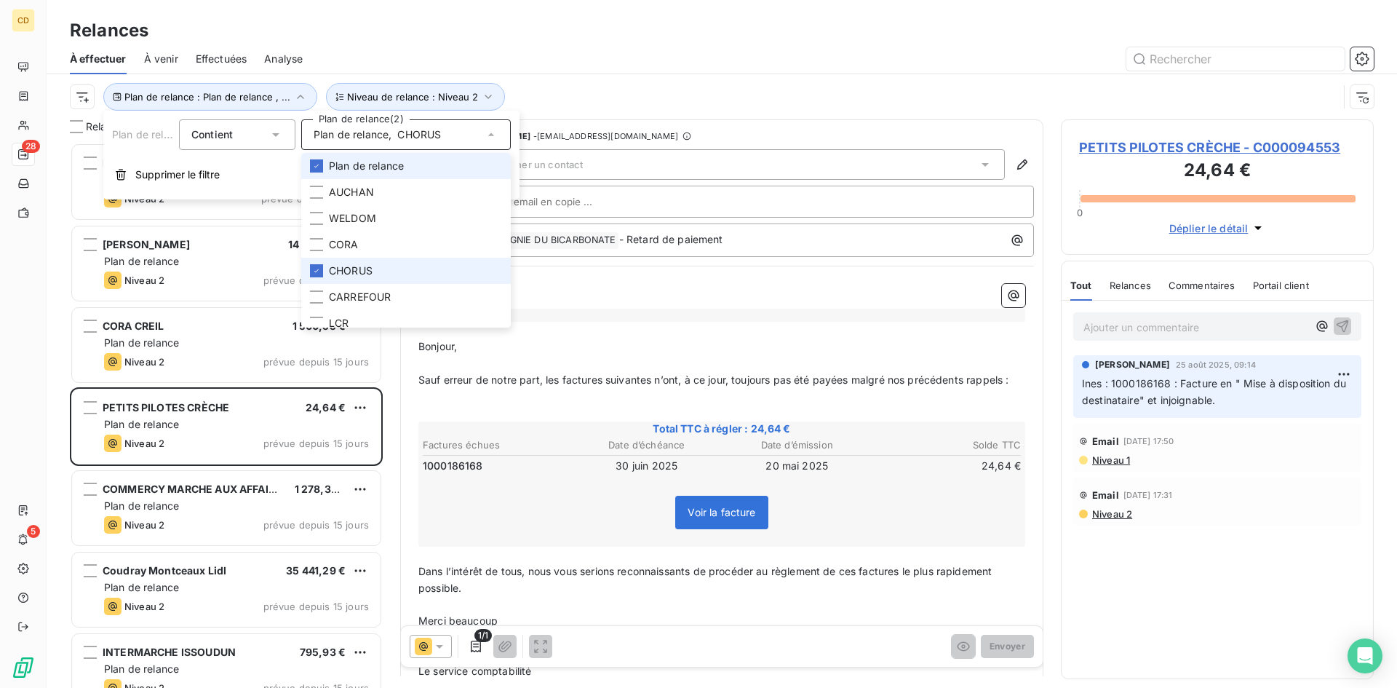
scroll to position [534, 302]
click at [338, 167] on span "Plan de relance" at bounding box center [366, 166] width 75 height 15
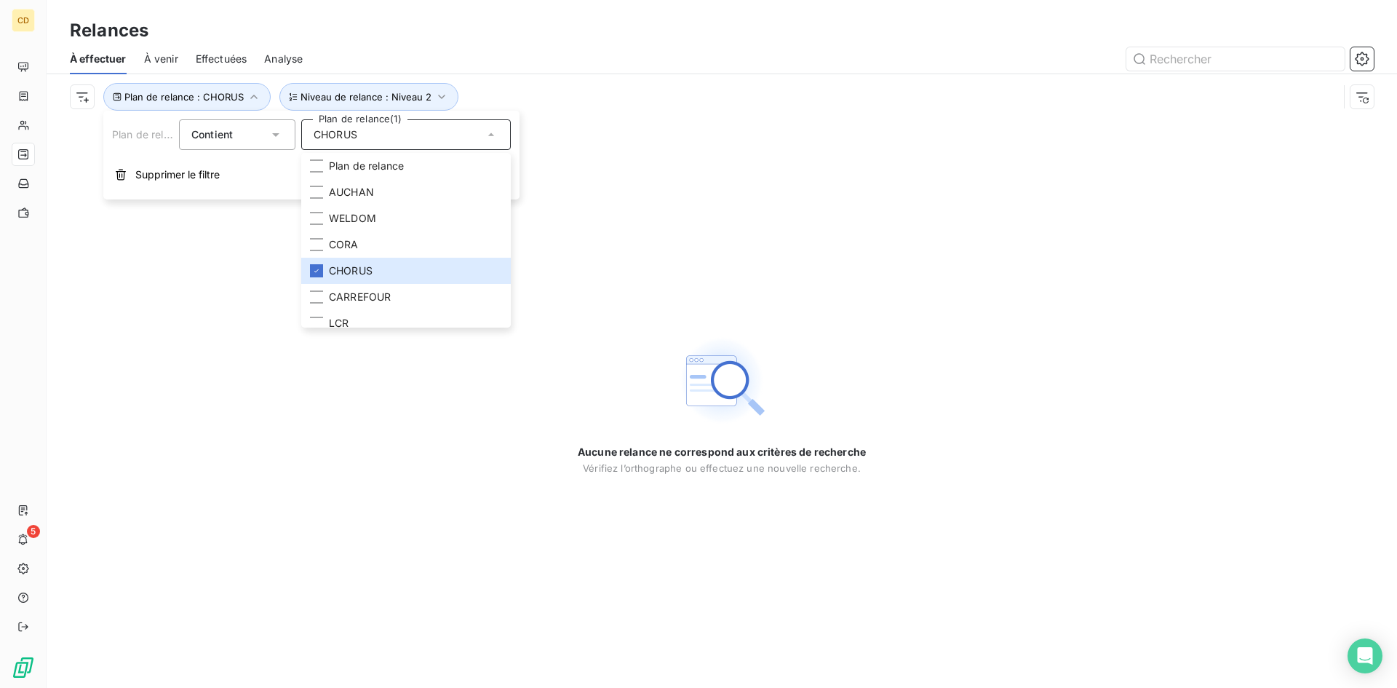
click at [589, 245] on div "Aucune relance ne correspond aux critères de recherche [PERSON_NAME] l’orthogra…" at bounding box center [722, 403] width 1351 height 568
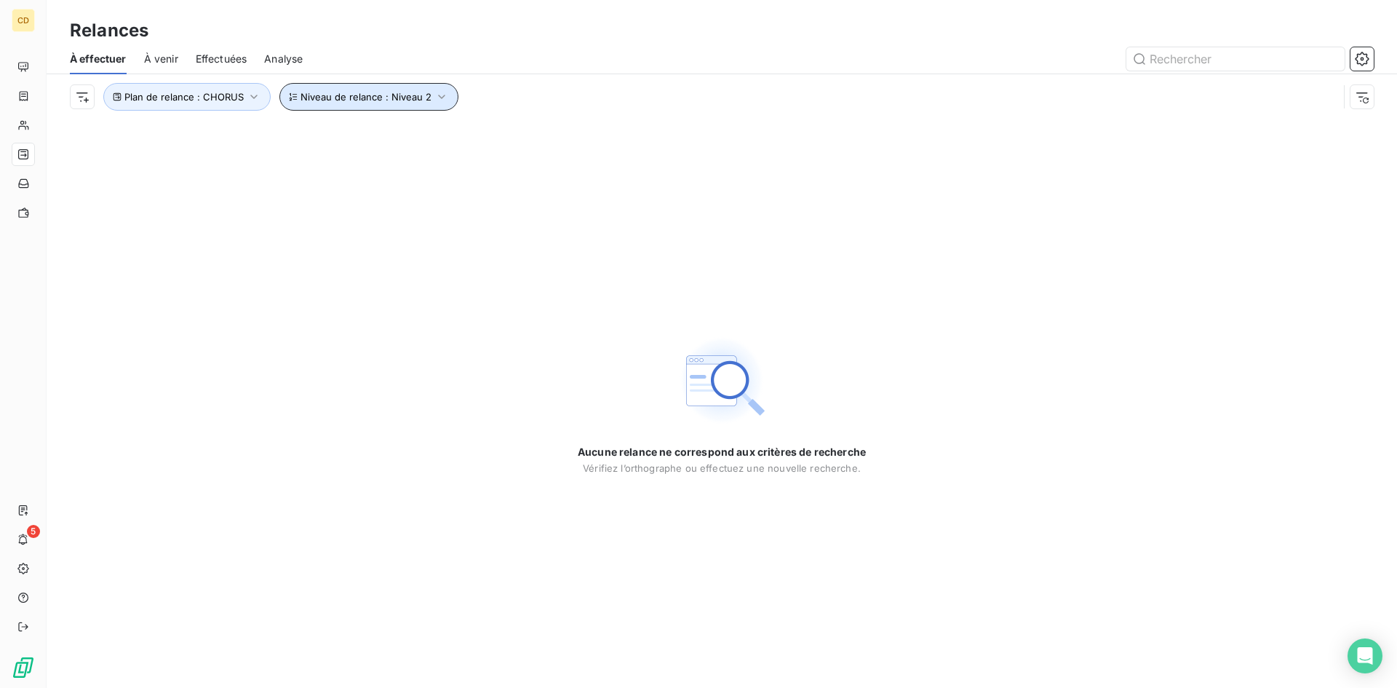
click at [355, 93] on span "Niveau de relance : Niveau 2" at bounding box center [366, 97] width 131 height 12
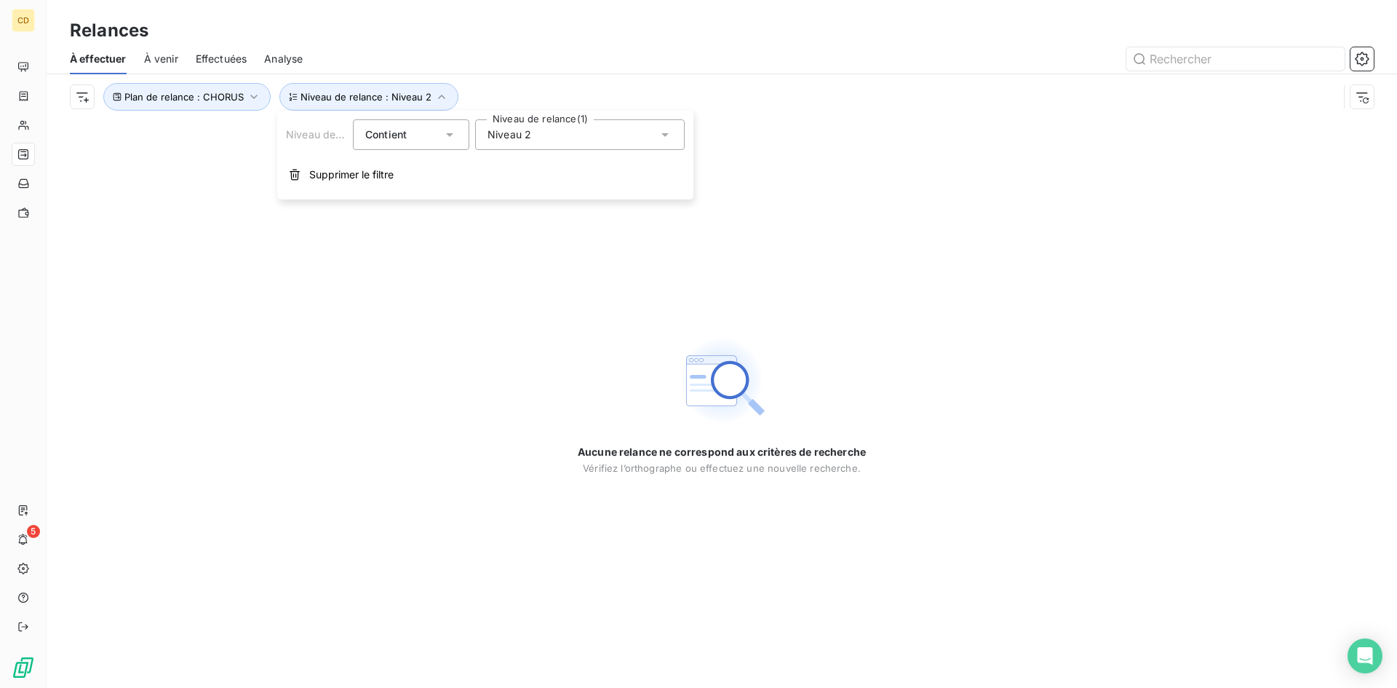
click at [557, 138] on div "Niveau 2" at bounding box center [580, 134] width 210 height 31
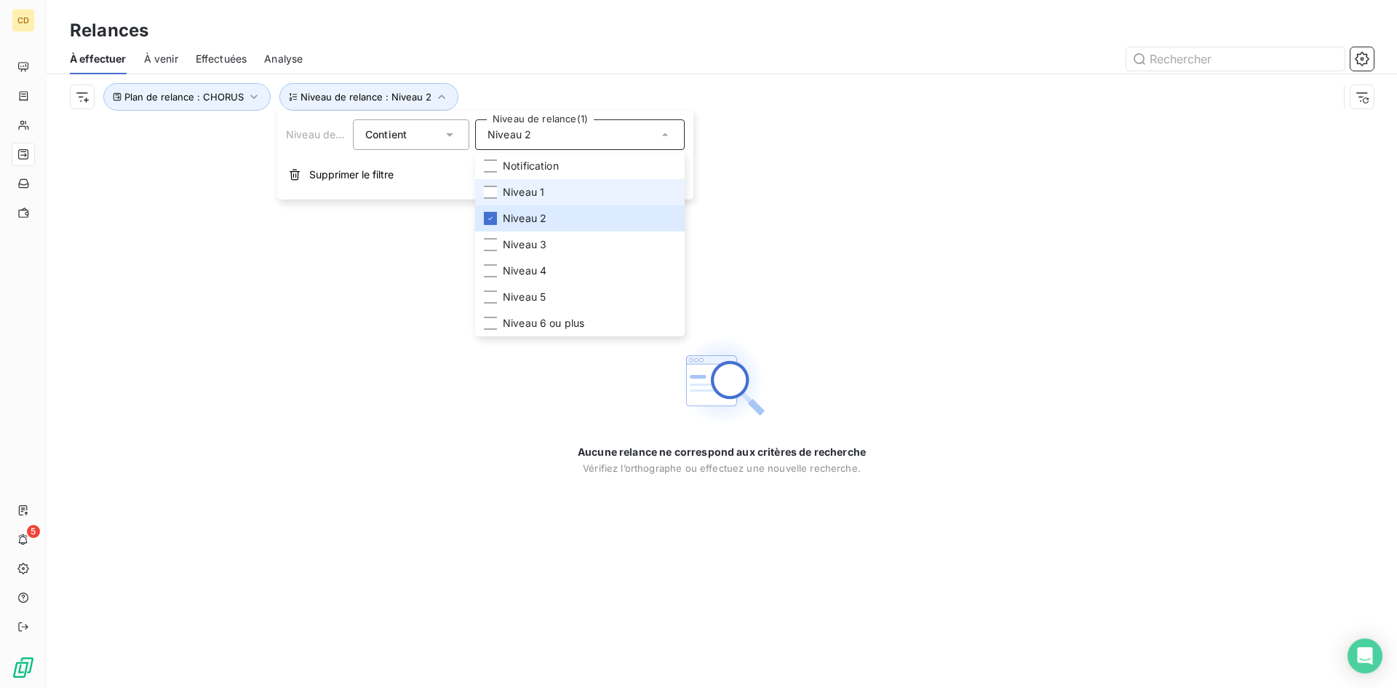
click at [536, 188] on span "Niveau 1" at bounding box center [523, 192] width 41 height 15
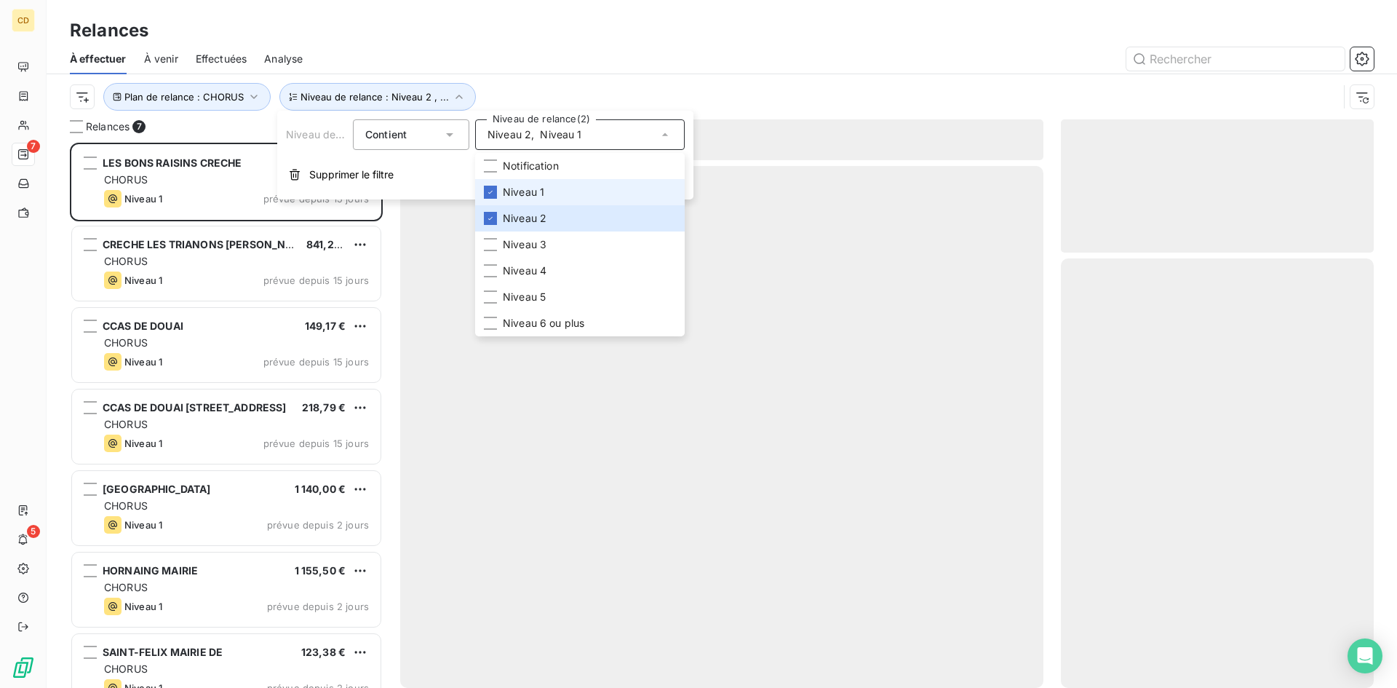
scroll to position [534, 302]
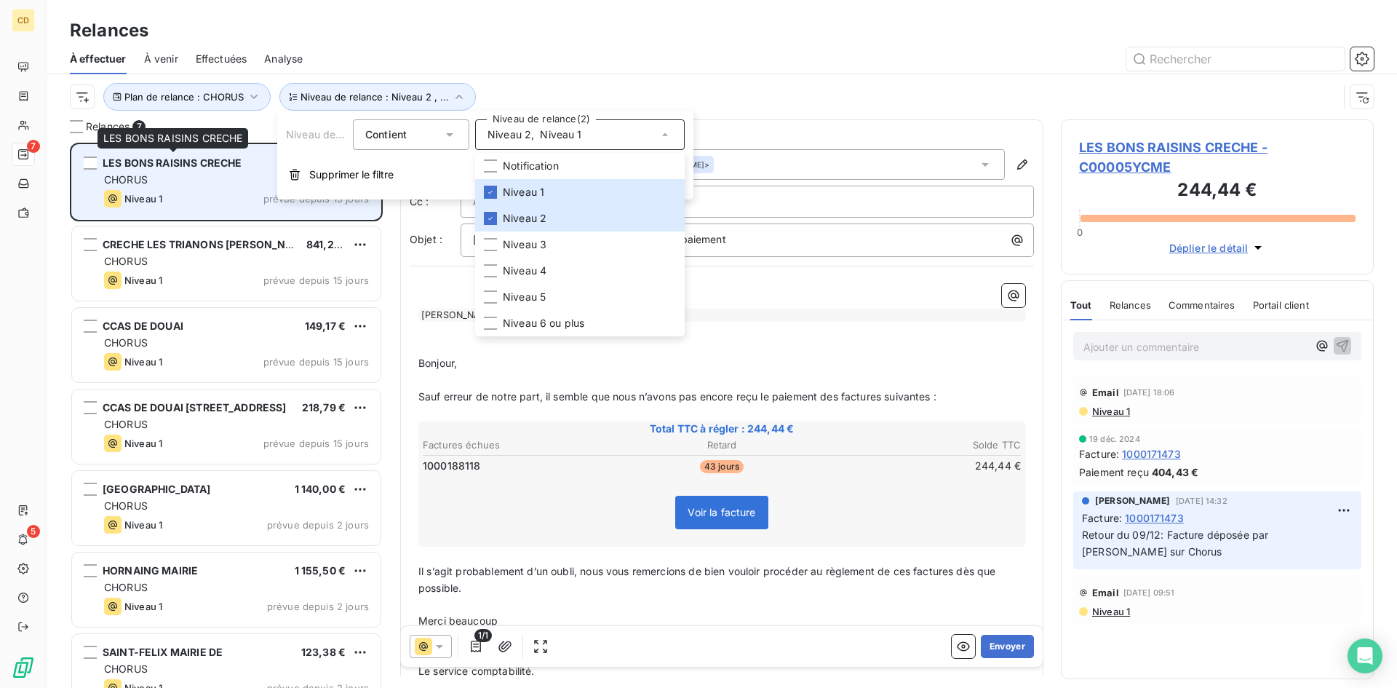
click at [179, 168] on span "LES BONS RAISINS CRECHE" at bounding box center [172, 162] width 139 height 12
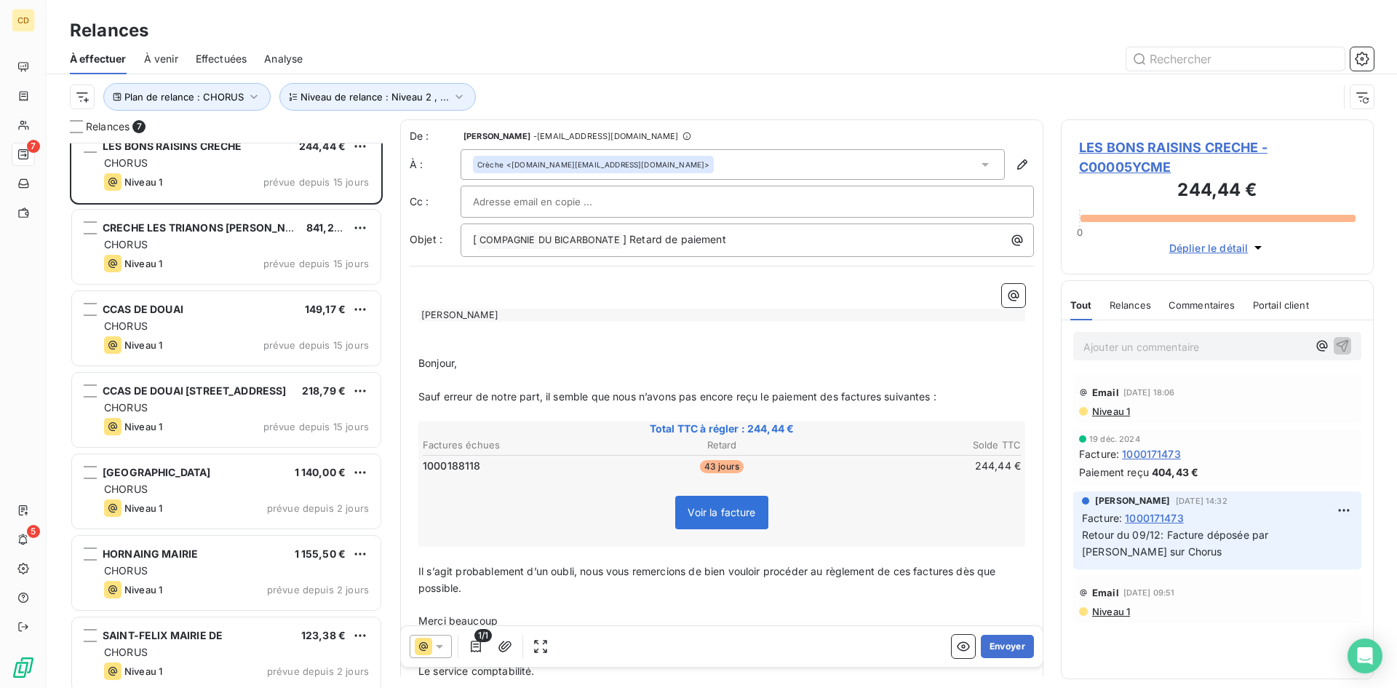
scroll to position [26, 0]
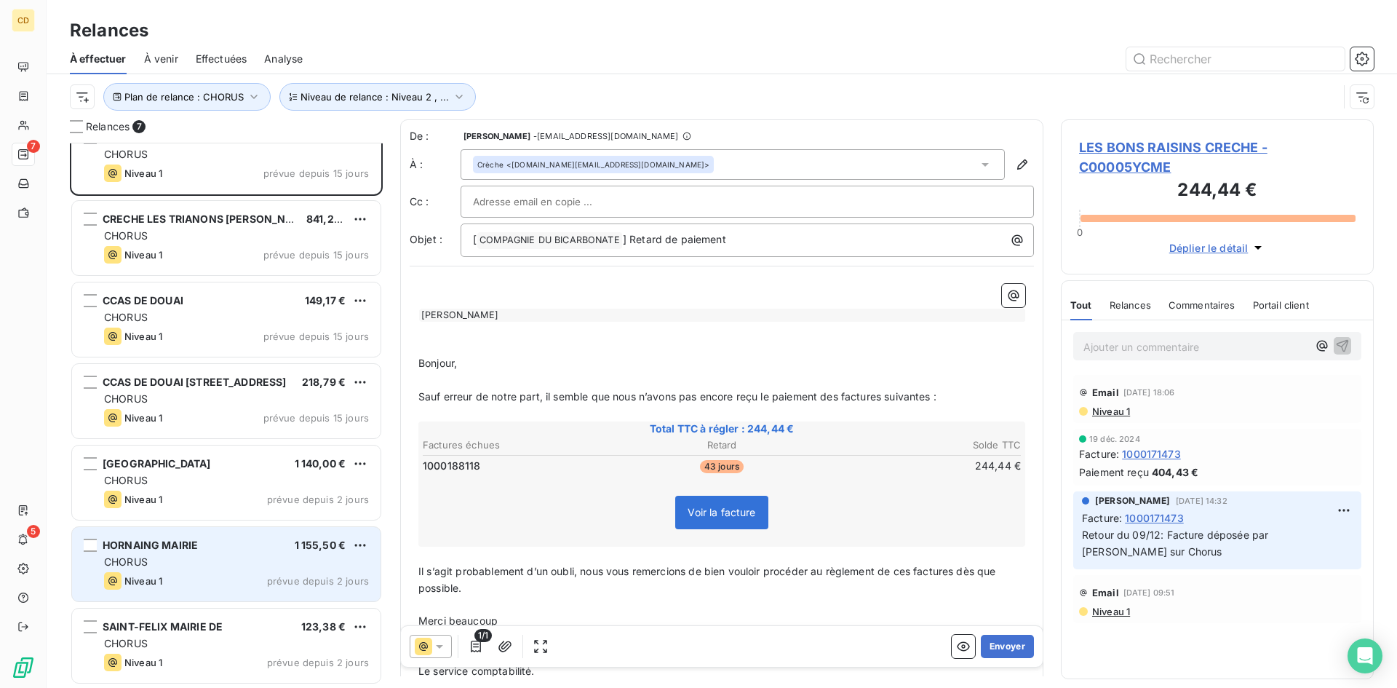
click at [180, 546] on span "HORNAING MAIRIE" at bounding box center [150, 544] width 95 height 12
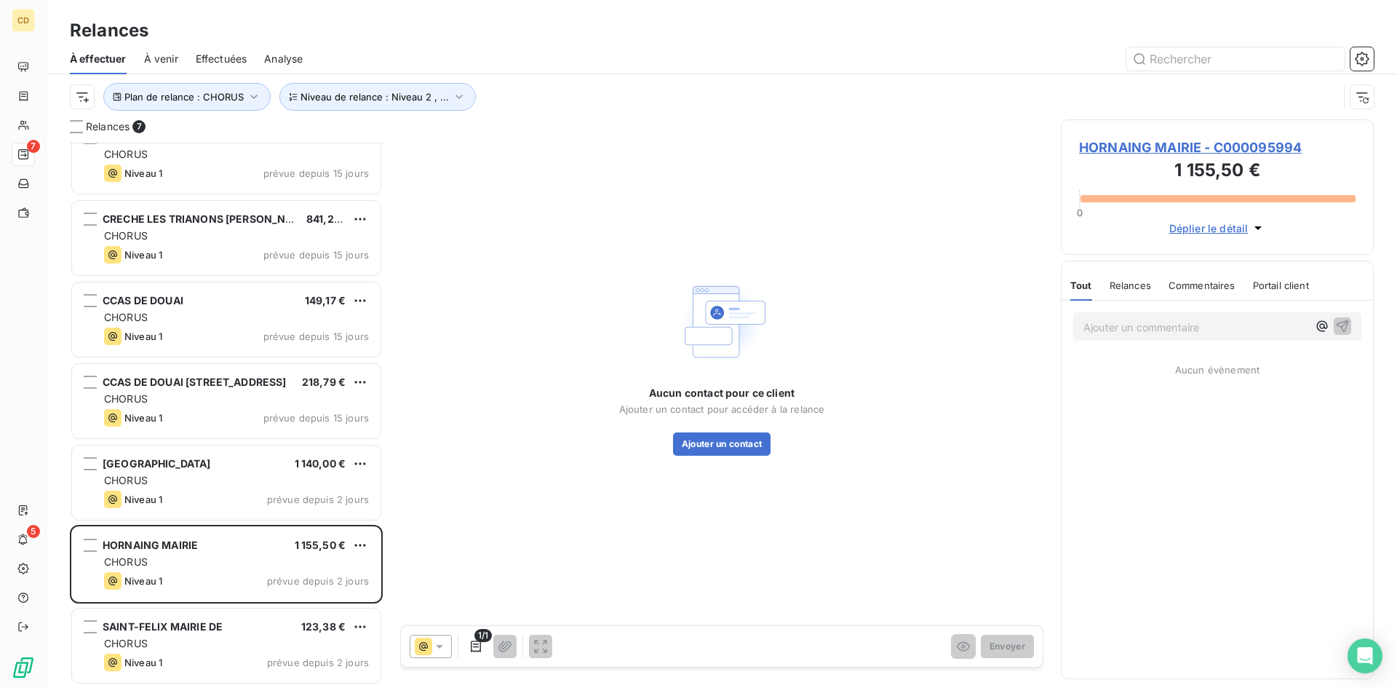
click at [1159, 147] on span "HORNAING MAIRIE - C000095994" at bounding box center [1217, 148] width 277 height 20
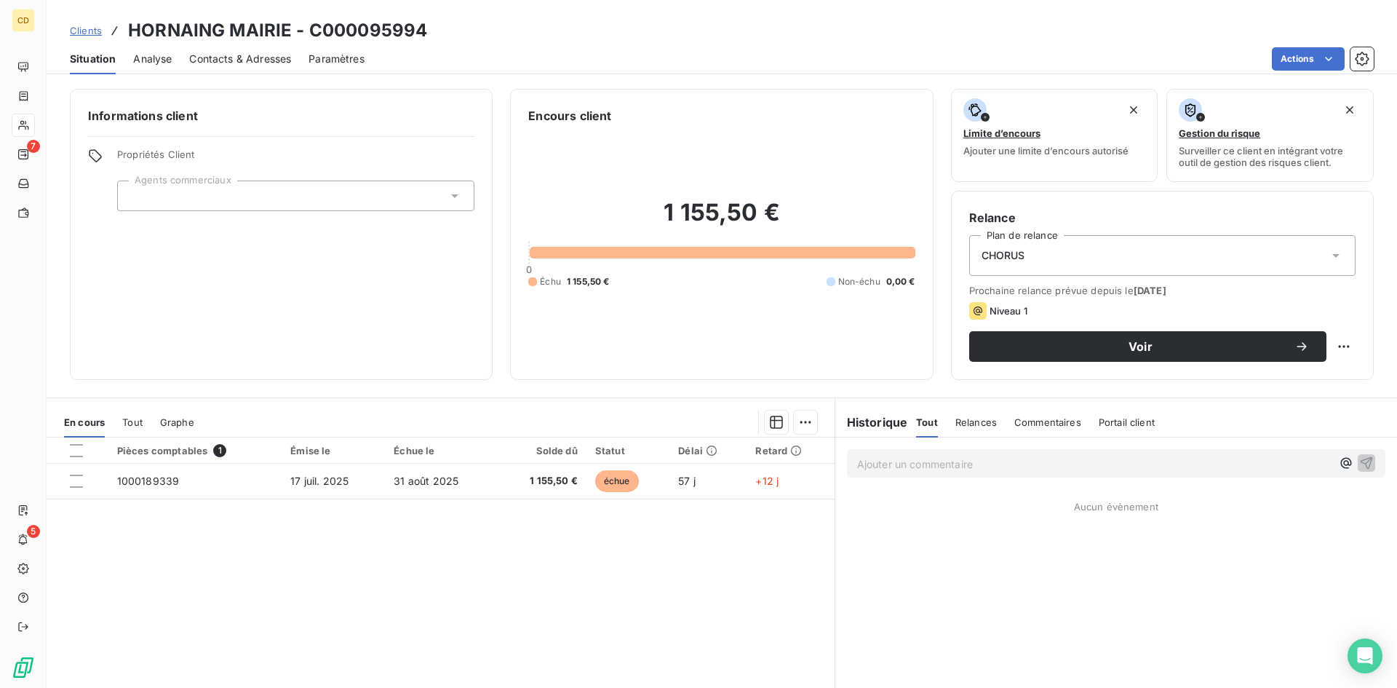
click at [935, 461] on p "Ajouter un commentaire ﻿" at bounding box center [1094, 464] width 474 height 18
click at [857, 472] on p "[PERSON_NAME]: réponse d'Inès sur slack" at bounding box center [1094, 463] width 474 height 17
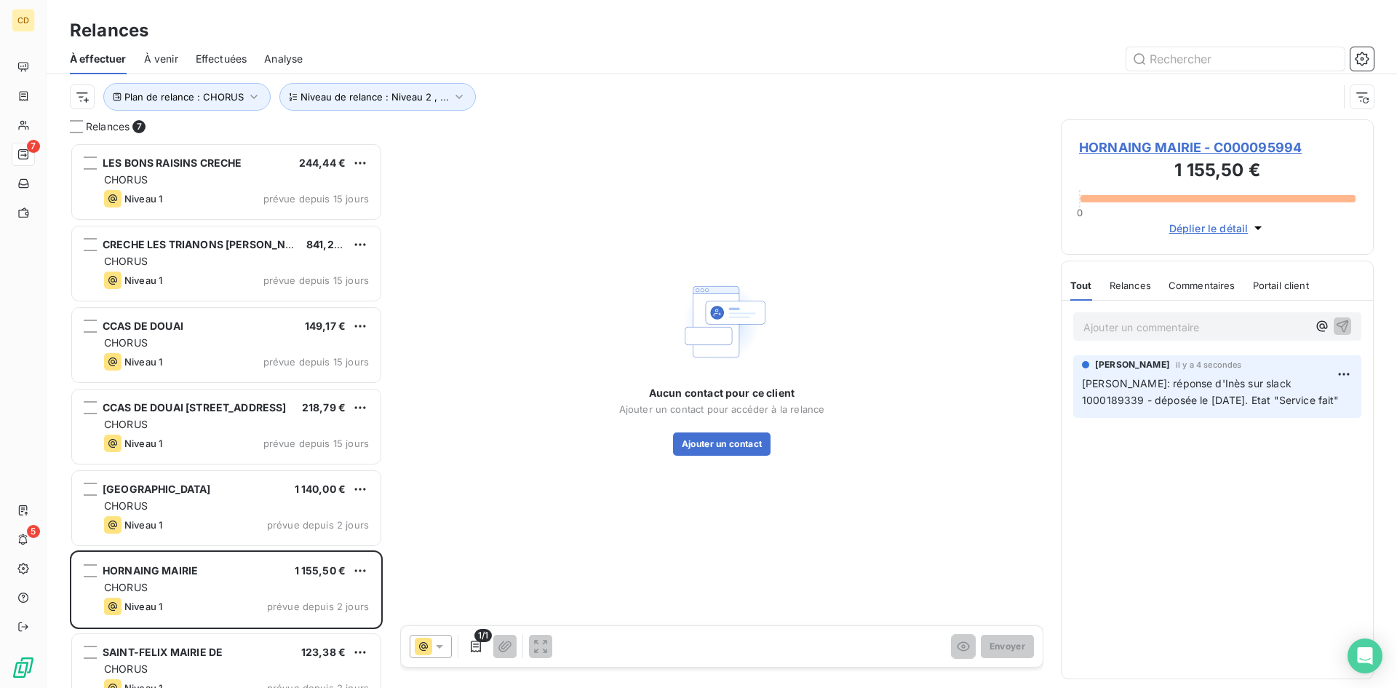
scroll to position [534, 302]
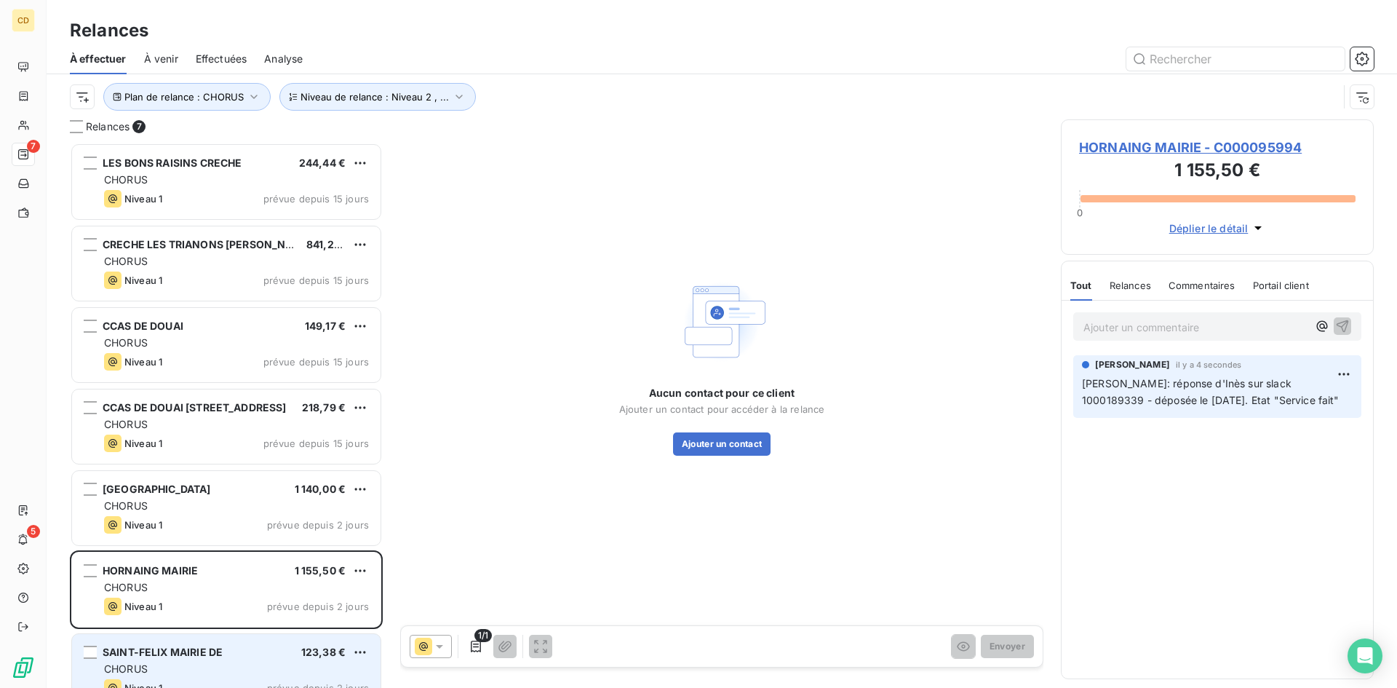
click at [235, 660] on div "SAINT-FELIX MAIRIE DE 123,38 € CHORUS Niveau 1 prévue depuis 2 jours" at bounding box center [226, 671] width 309 height 74
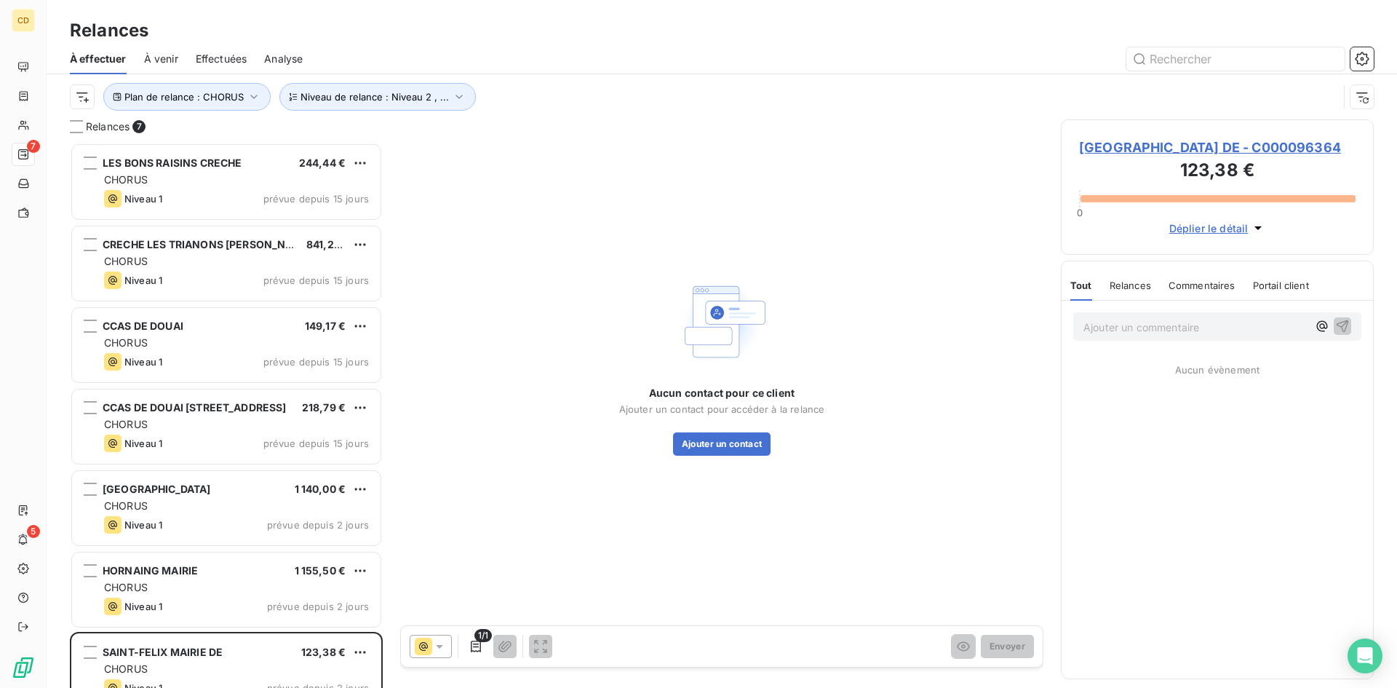
click at [1156, 147] on span "[GEOGRAPHIC_DATA] DE - C000096364" at bounding box center [1217, 148] width 277 height 20
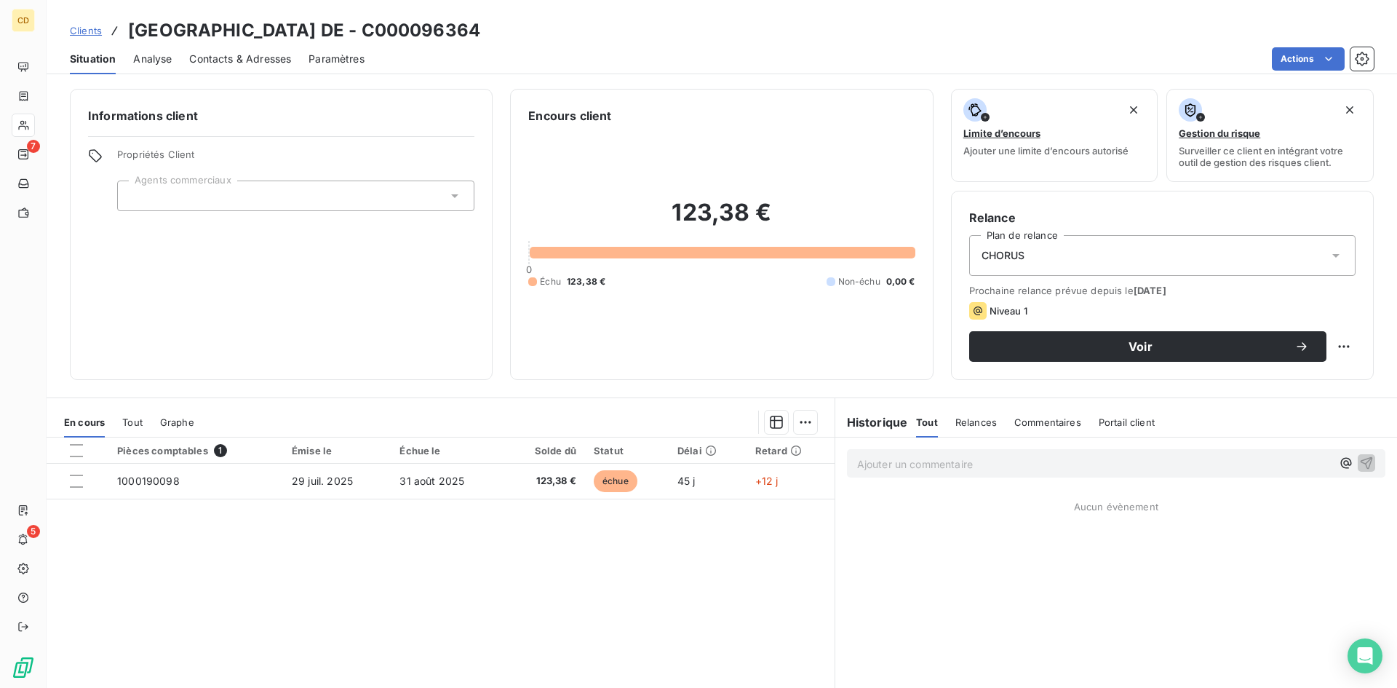
click at [866, 458] on p "Ajouter un commentaire ﻿" at bounding box center [1094, 464] width 474 height 18
click at [950, 472] on p "[PERSON_NAME]: réponse d'Inès sur slack" at bounding box center [1094, 463] width 474 height 17
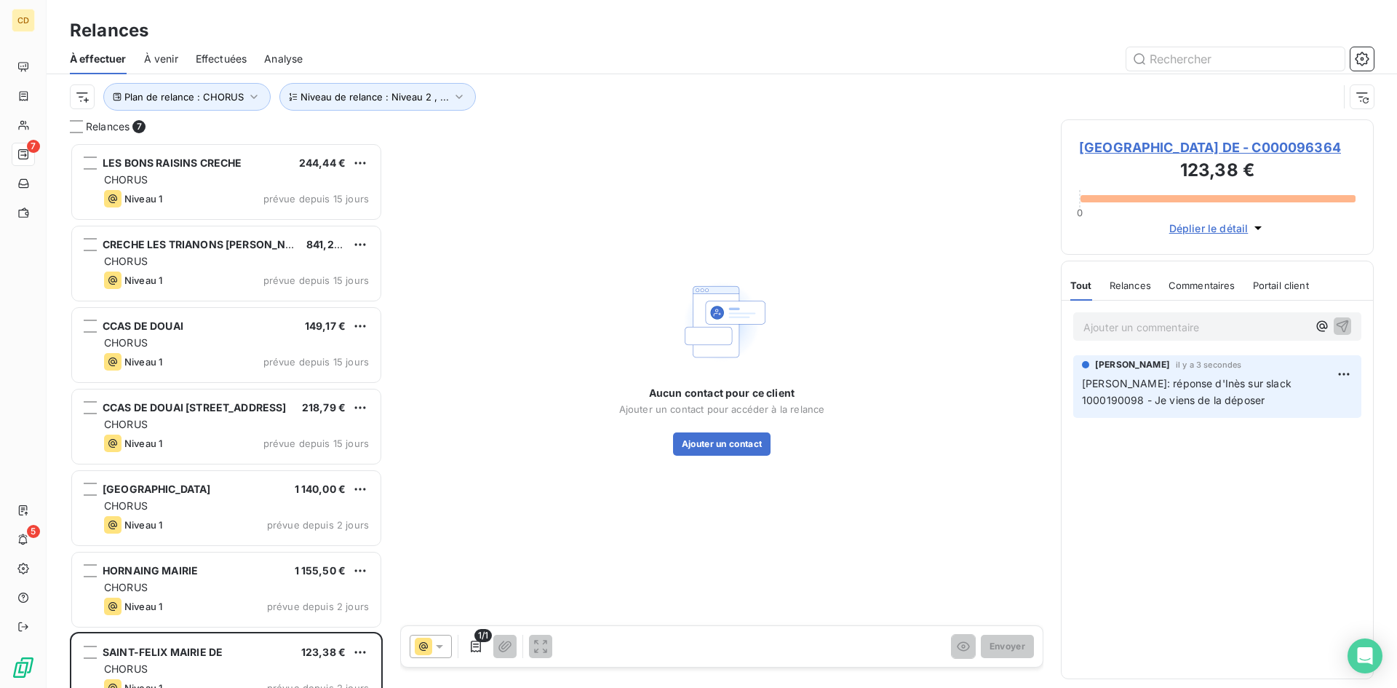
scroll to position [534, 302]
click at [247, 98] on icon "button" at bounding box center [254, 97] width 15 height 15
click at [371, 135] on div "CHORUS" at bounding box center [406, 134] width 210 height 31
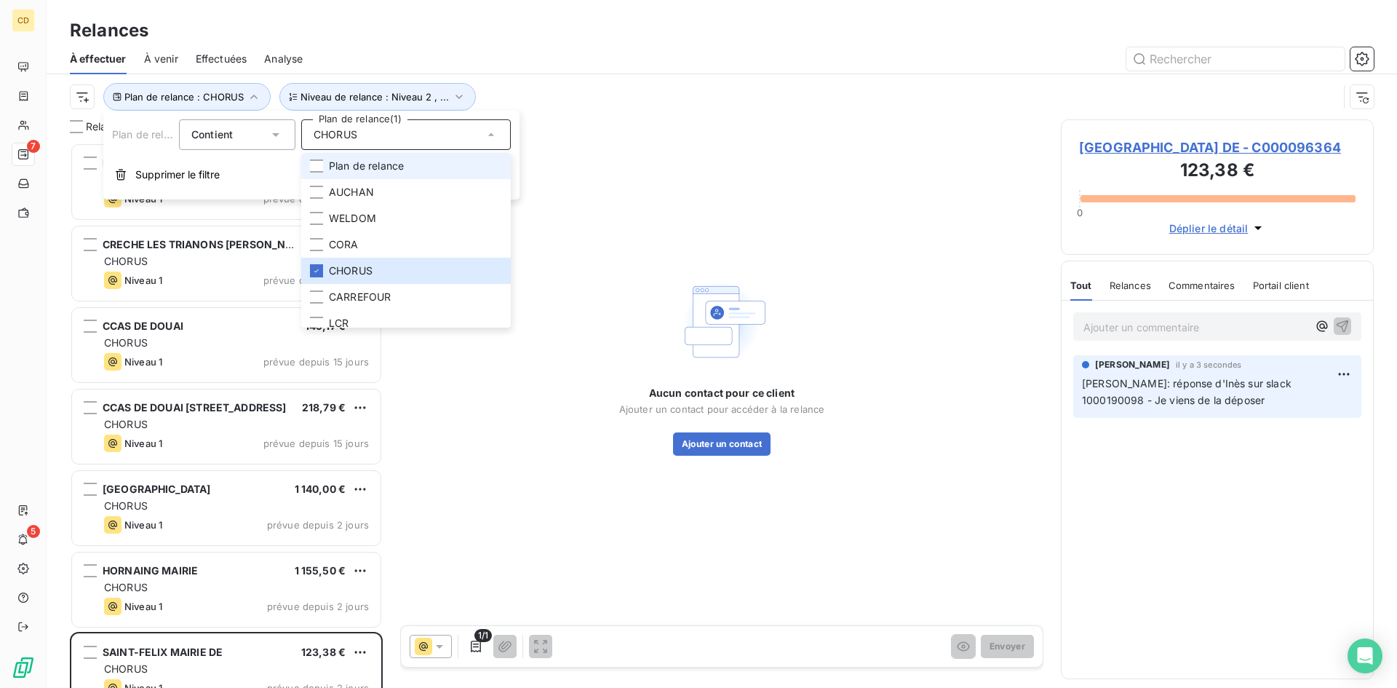
click at [367, 165] on span "Plan de relance" at bounding box center [366, 166] width 75 height 15
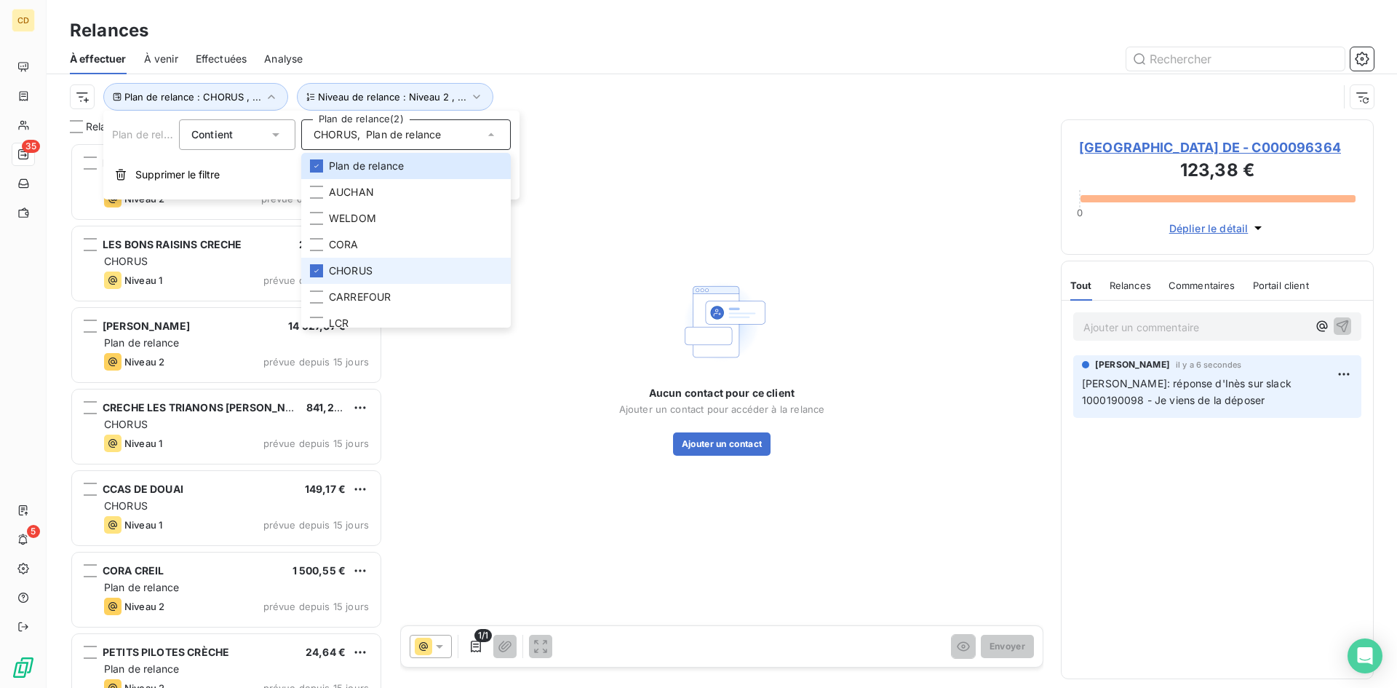
click at [341, 274] on span "CHORUS" at bounding box center [351, 270] width 44 height 15
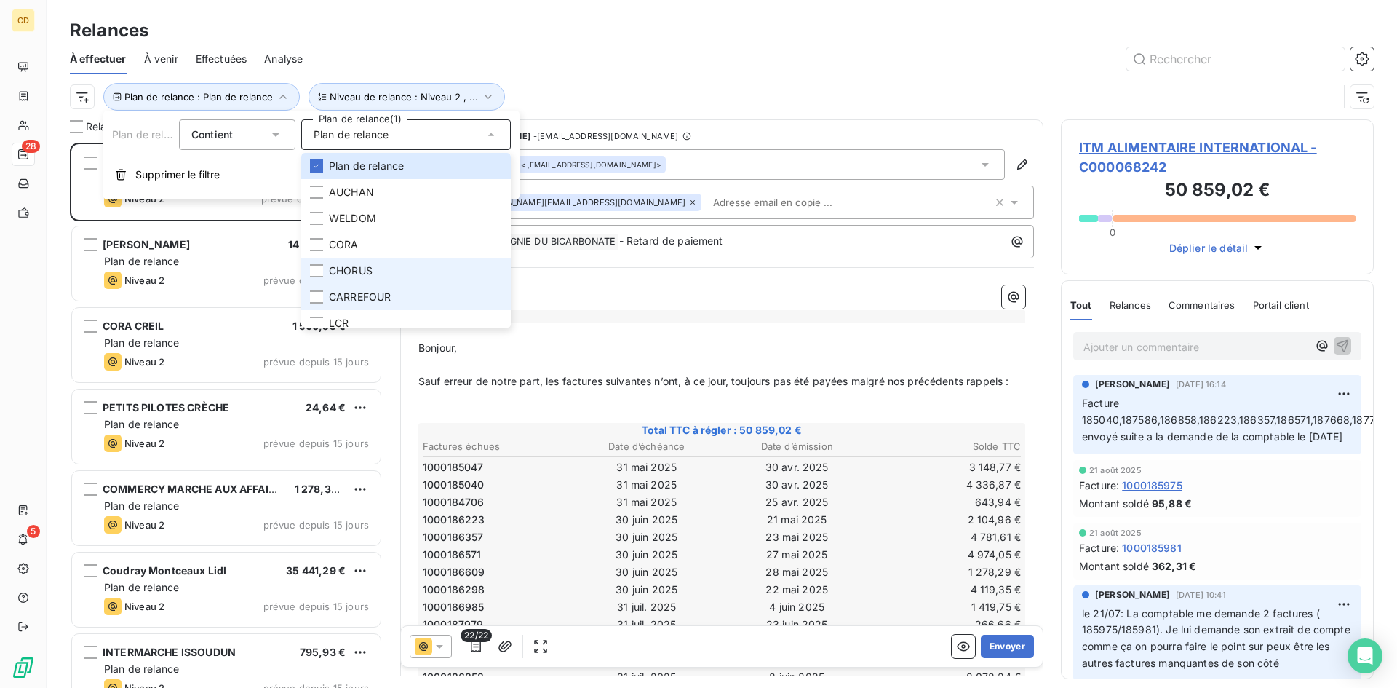
scroll to position [534, 302]
click at [581, 322] on div "[PERSON_NAME]" at bounding box center [722, 316] width 607 height 13
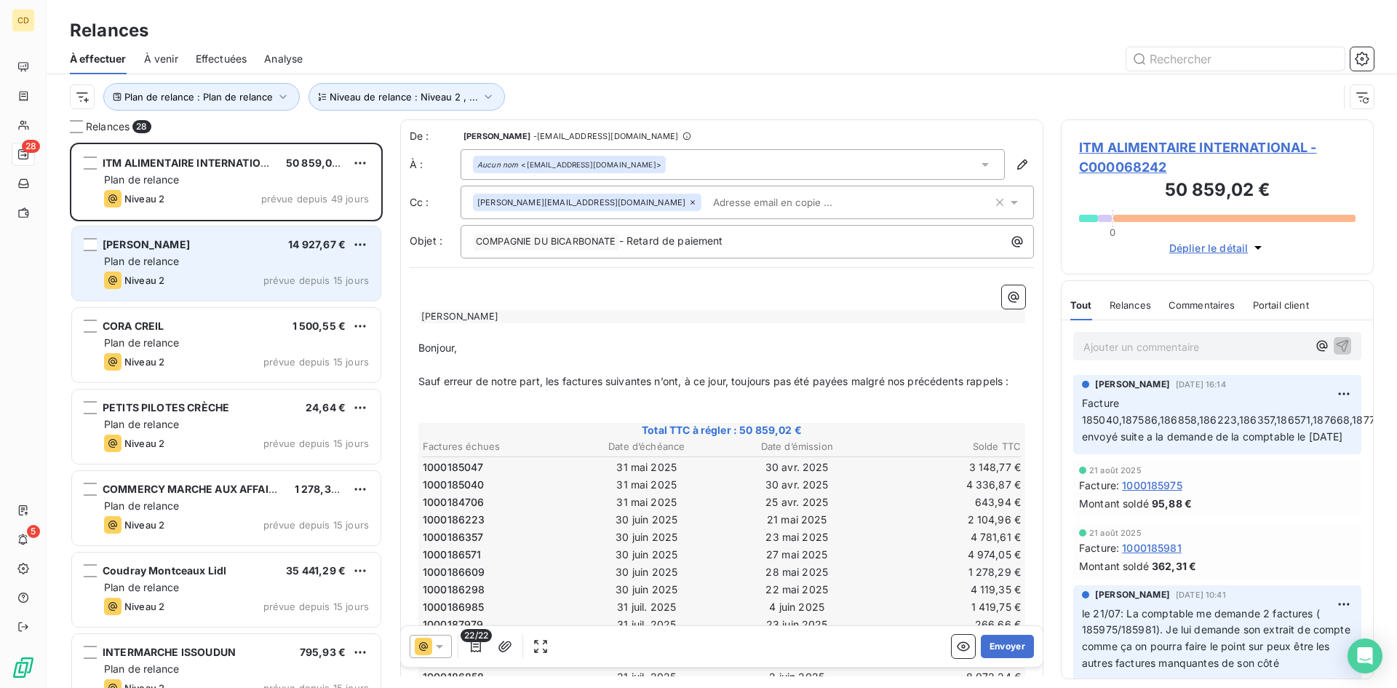
click at [170, 276] on div "Niveau 2 prévue depuis 15 jours" at bounding box center [236, 279] width 265 height 17
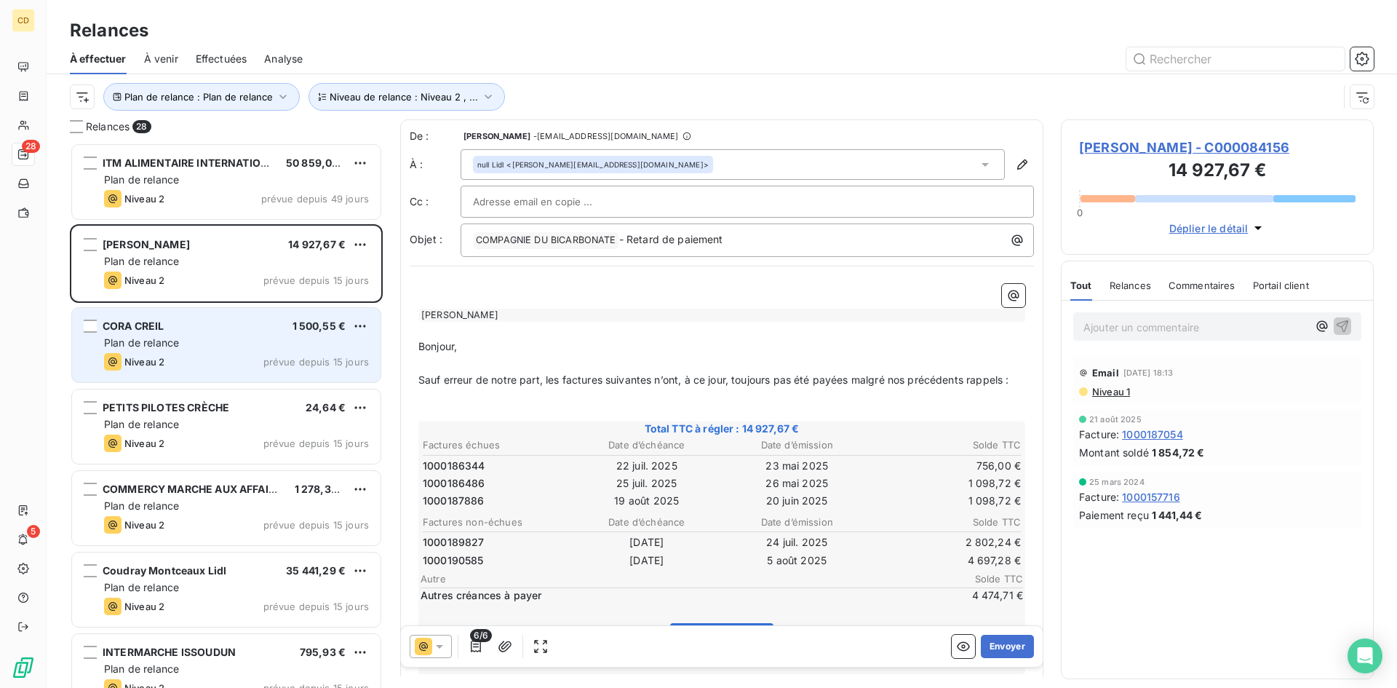
click at [178, 341] on span "Plan de relance" at bounding box center [141, 342] width 75 height 12
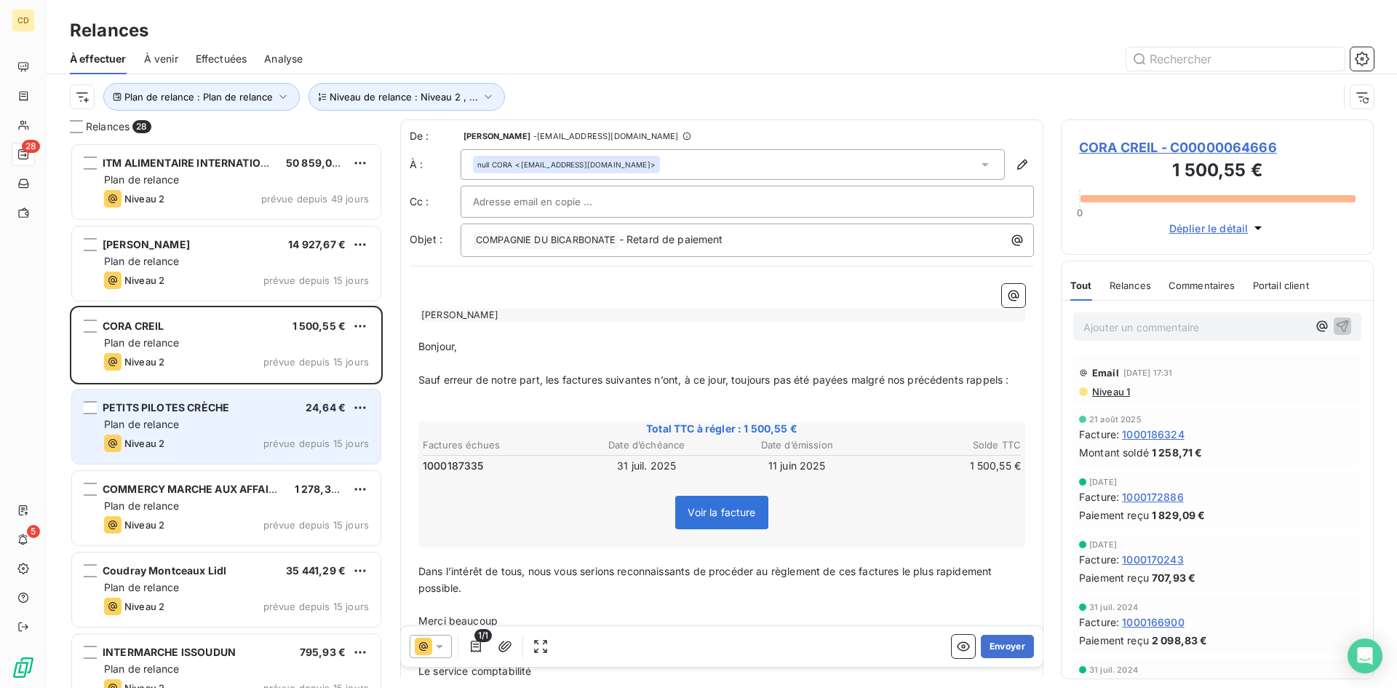
click at [215, 403] on span "PETITS PILOTES CRÈCHE" at bounding box center [166, 407] width 127 height 12
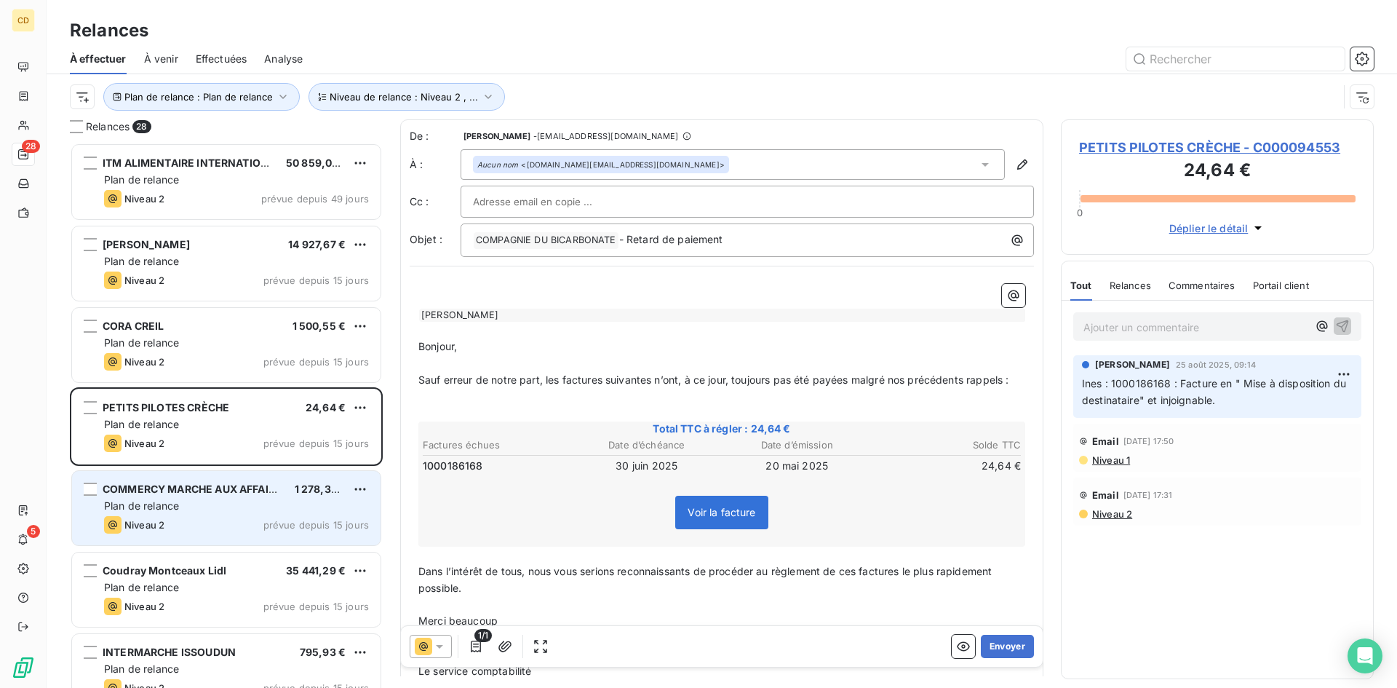
click at [208, 504] on div "Plan de relance" at bounding box center [236, 505] width 265 height 15
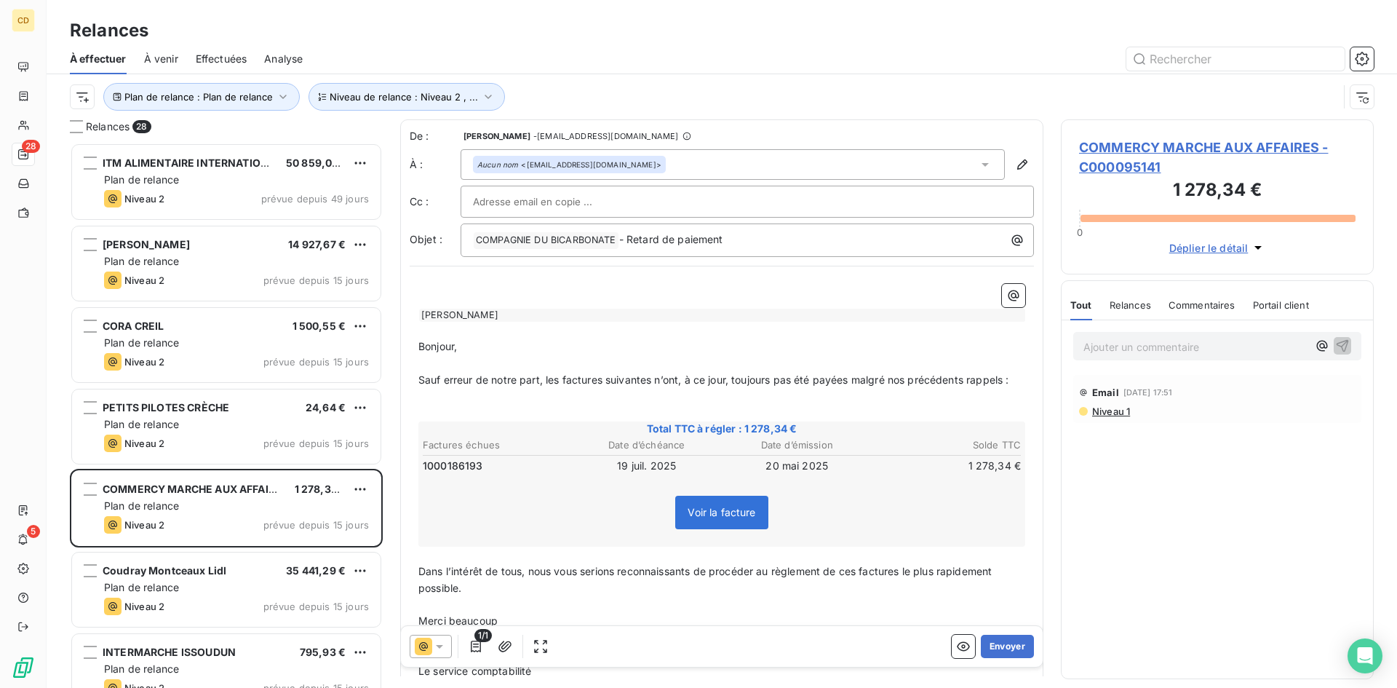
click at [209, 56] on span "Effectuées" at bounding box center [222, 59] width 52 height 15
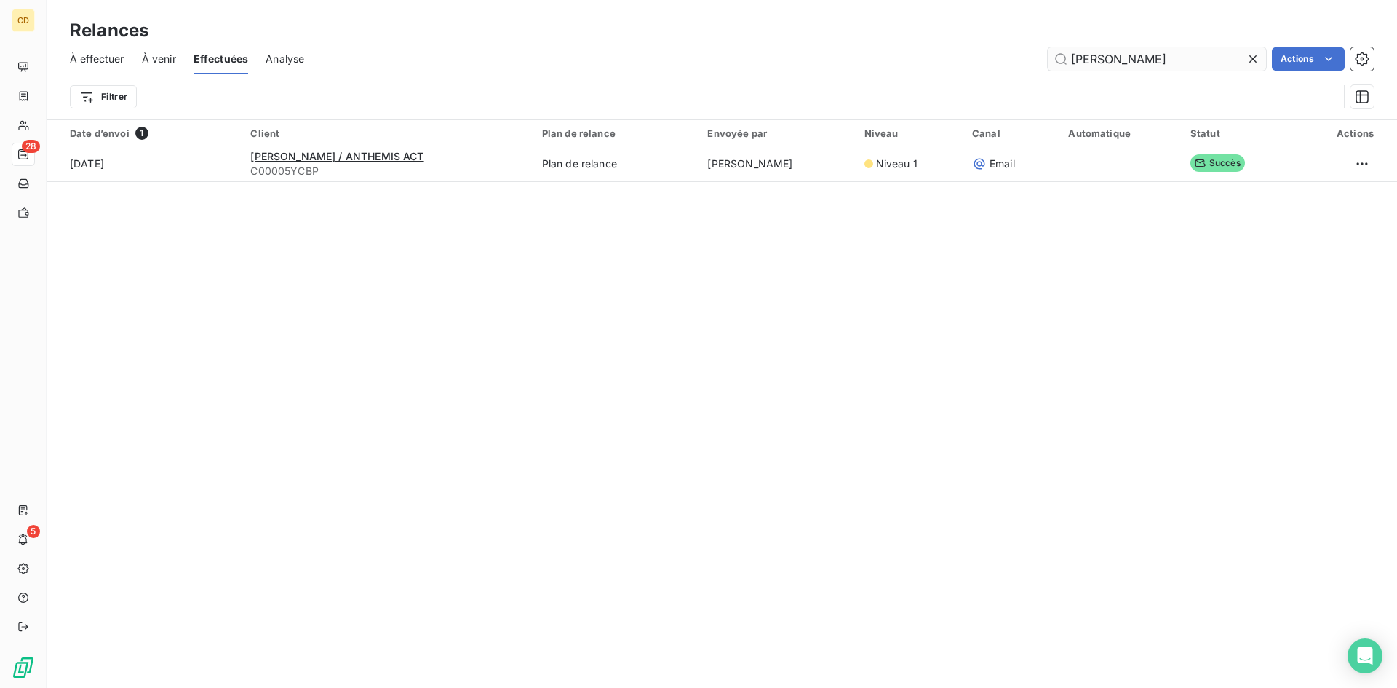
drag, startPoint x: 1122, startPoint y: 60, endPoint x: 1053, endPoint y: 61, distance: 69.1
click at [1053, 61] on input "[PERSON_NAME]" at bounding box center [1157, 58] width 218 height 23
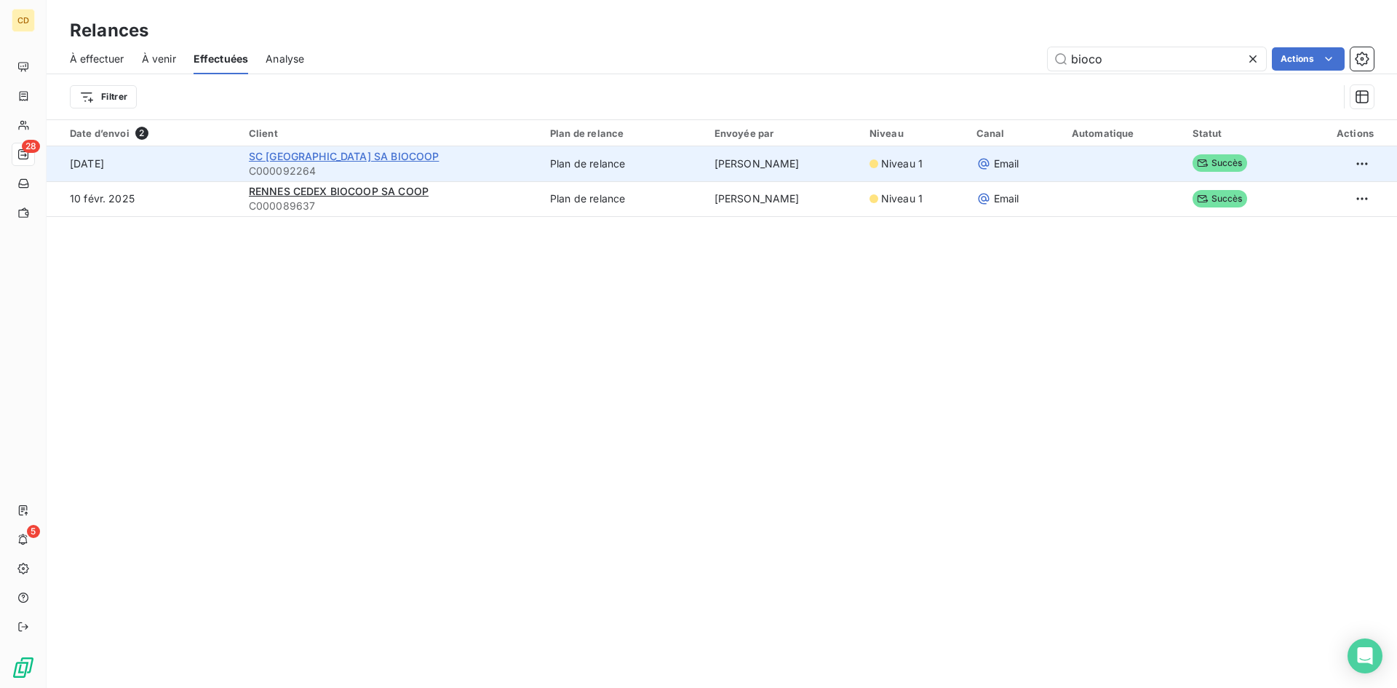
type input "bioco"
click at [323, 158] on span "SC [GEOGRAPHIC_DATA] SA BIOCOOP" at bounding box center [344, 156] width 191 height 12
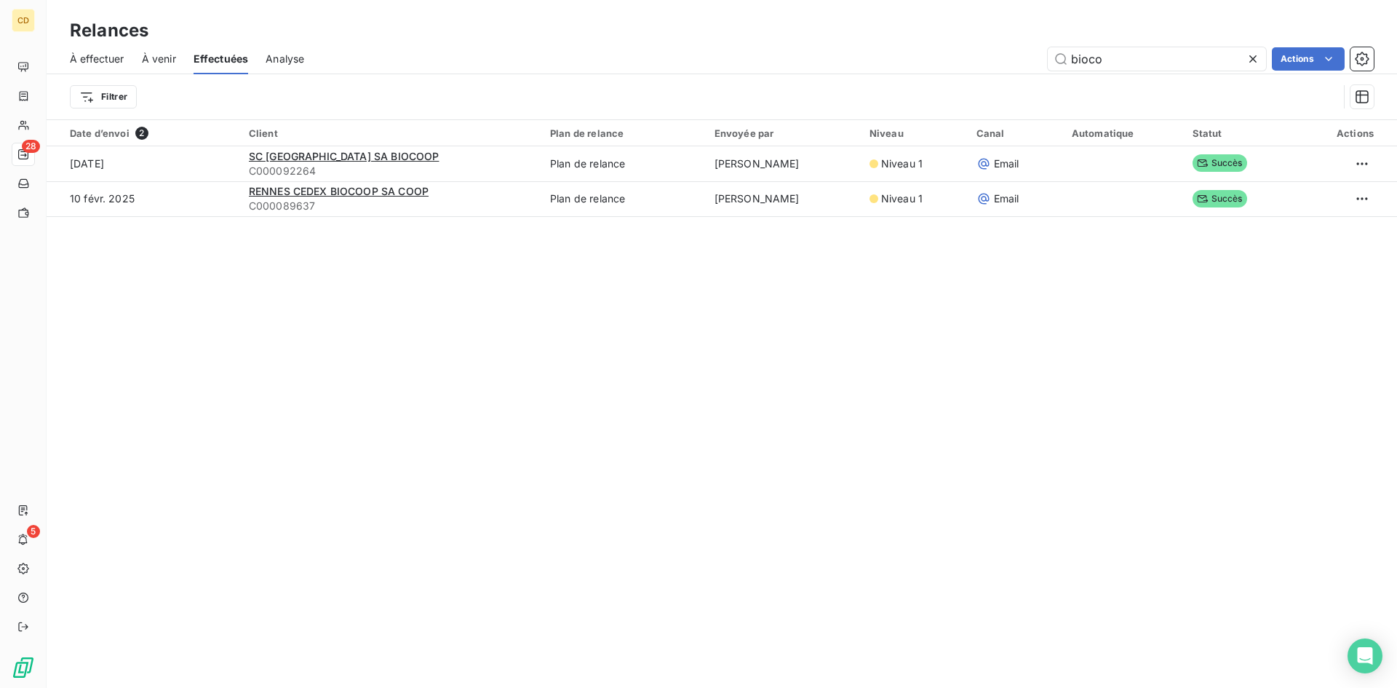
drag, startPoint x: 1112, startPoint y: 61, endPoint x: 982, endPoint y: 62, distance: 130.3
click at [982, 62] on div "bioco Actions" at bounding box center [848, 58] width 1052 height 23
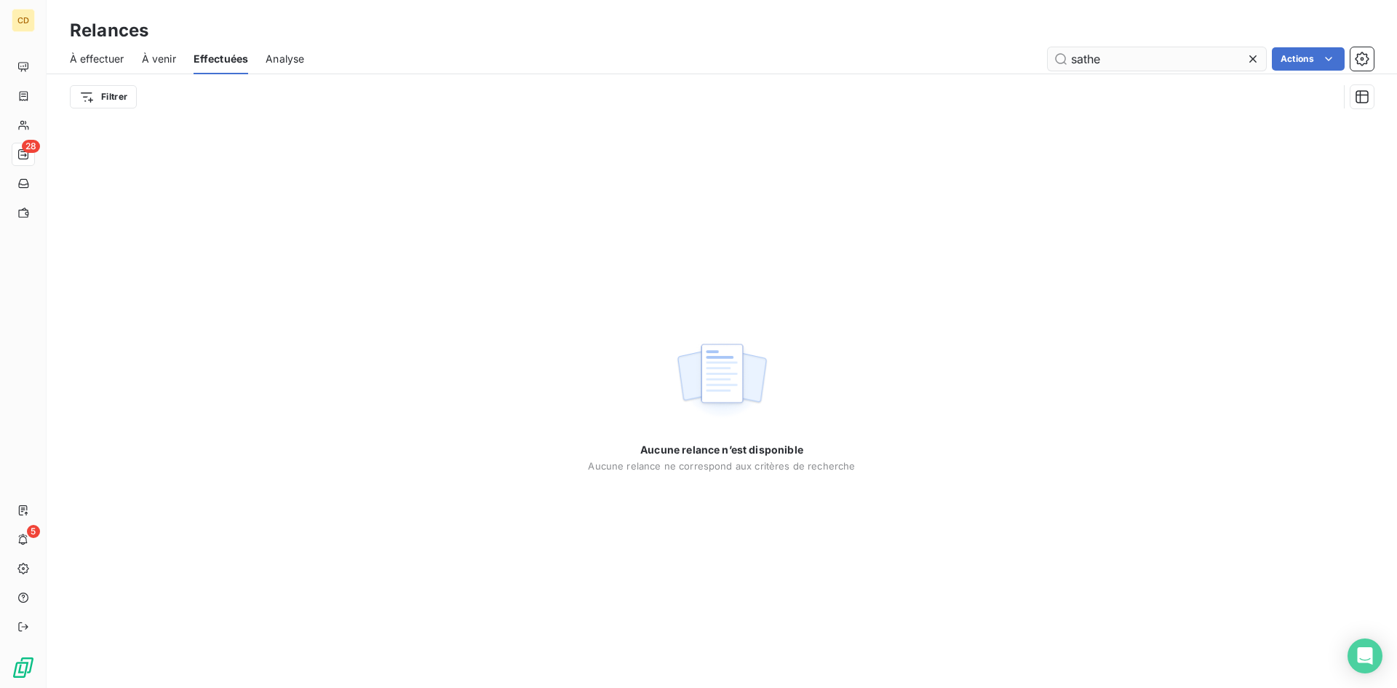
click at [1083, 57] on input "sathe" at bounding box center [1157, 58] width 218 height 23
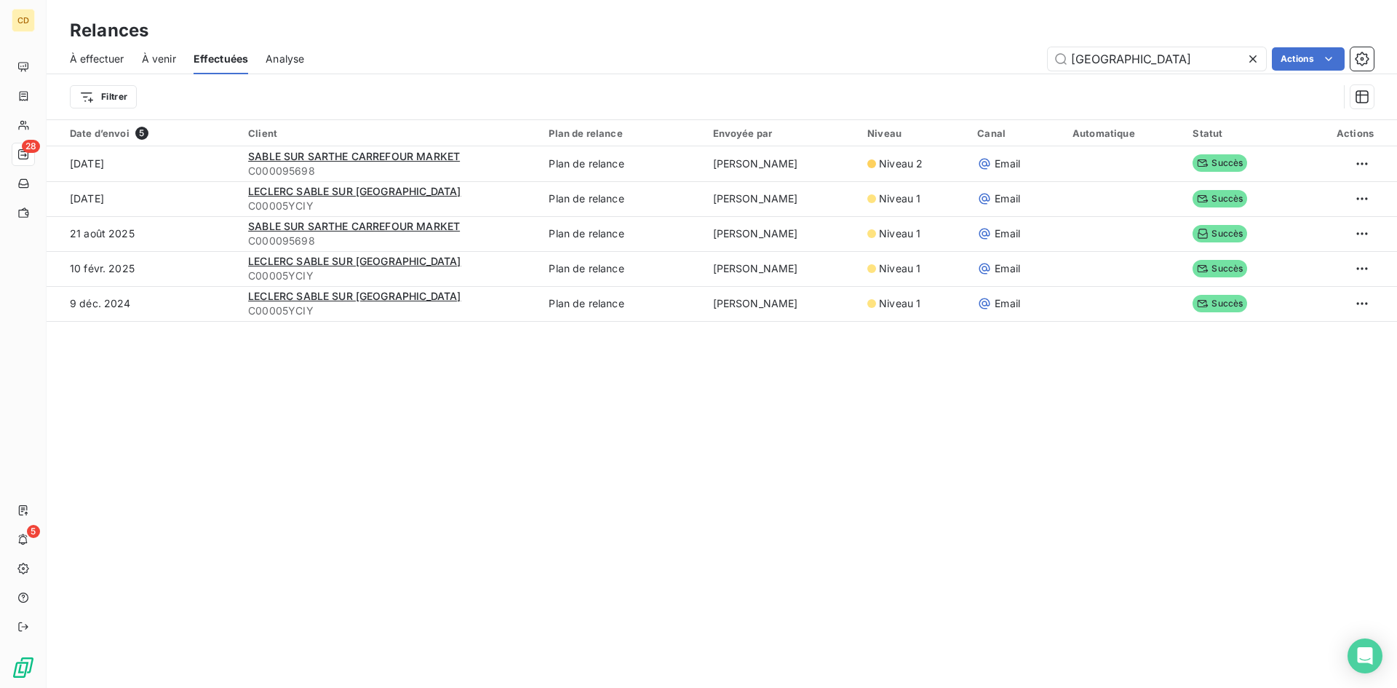
type input "[GEOGRAPHIC_DATA]"
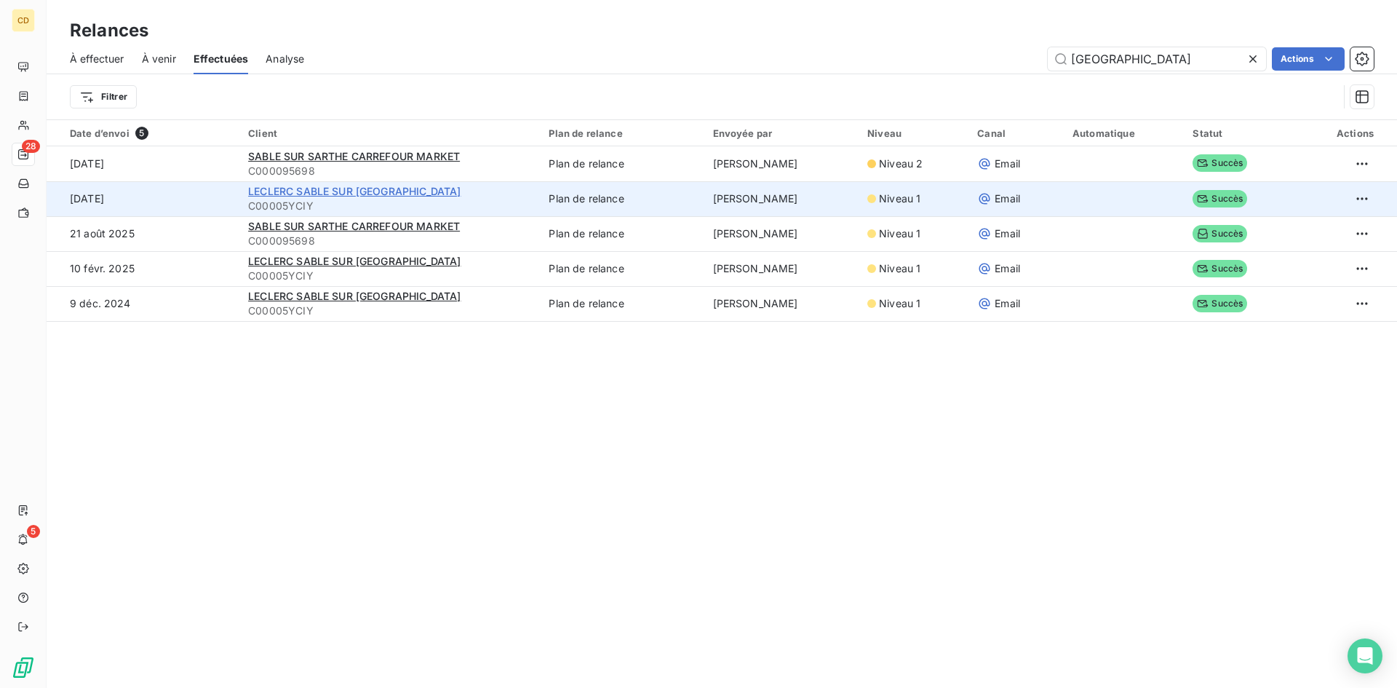
click at [306, 191] on span "LECLERC SABLE SUR [GEOGRAPHIC_DATA]" at bounding box center [354, 191] width 212 height 12
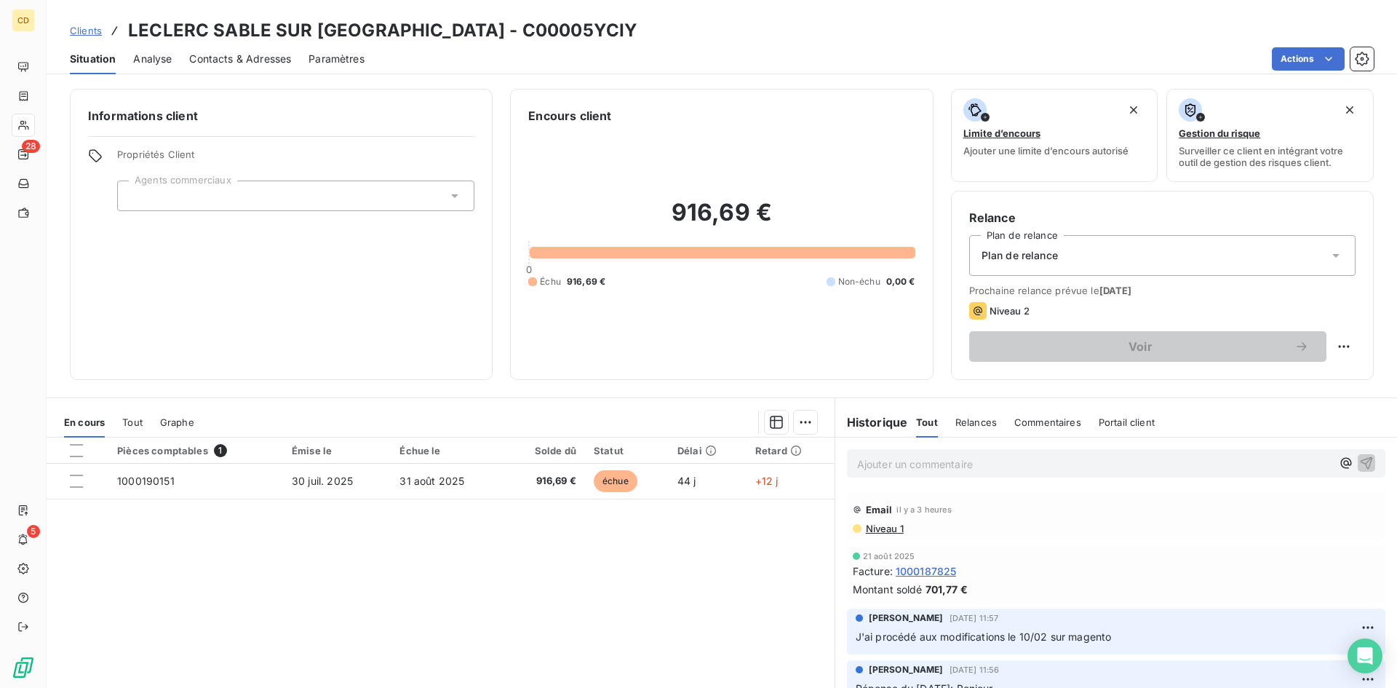
click at [881, 464] on p "Ajouter un commentaire ﻿" at bounding box center [1094, 464] width 474 height 18
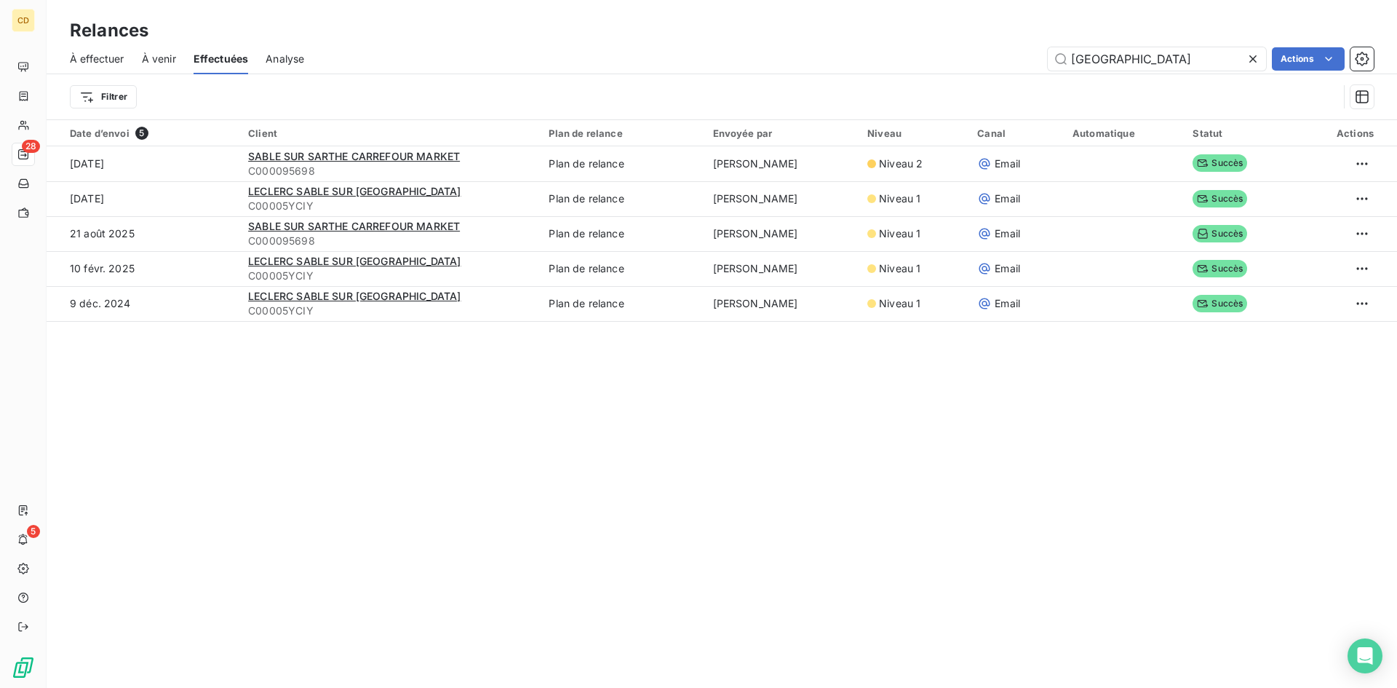
drag, startPoint x: 1126, startPoint y: 59, endPoint x: 1004, endPoint y: 58, distance: 121.5
click at [1004, 58] on div "sarthe Actions" at bounding box center [848, 58] width 1052 height 23
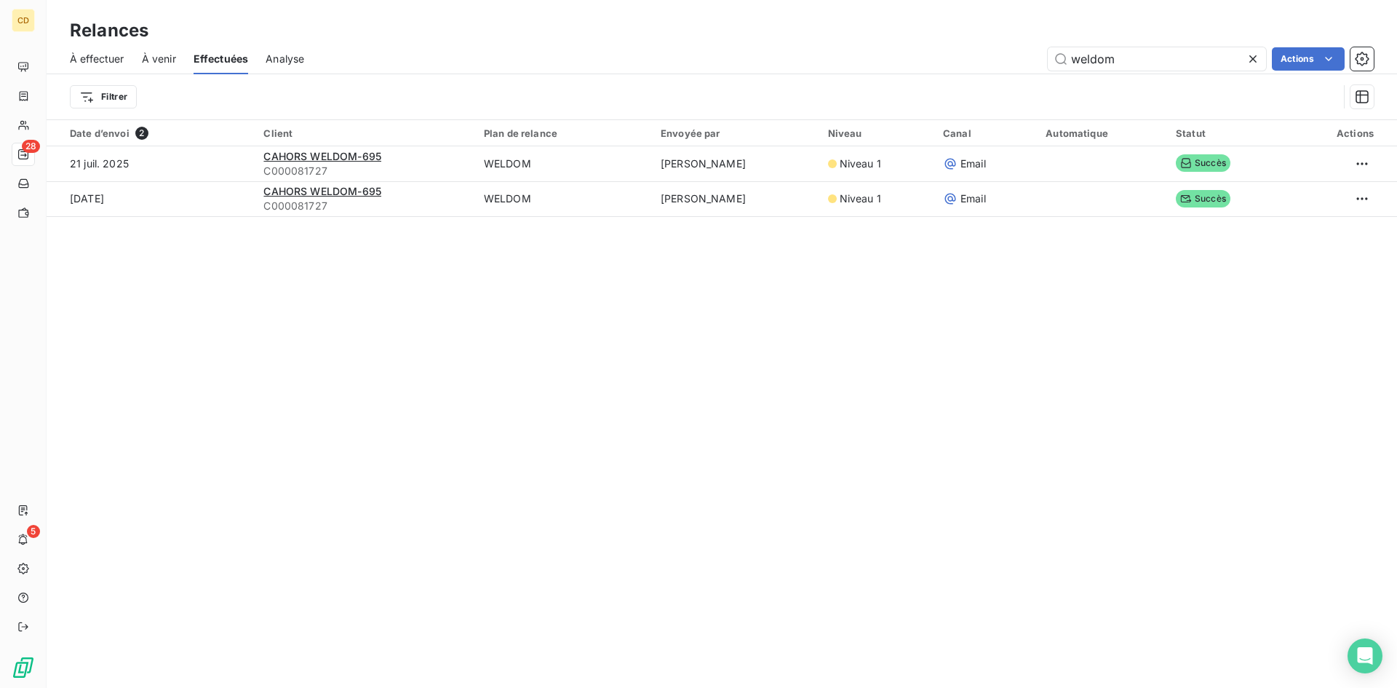
drag, startPoint x: 1113, startPoint y: 59, endPoint x: 1031, endPoint y: 58, distance: 81.5
click at [1031, 58] on div "weldom Actions" at bounding box center [848, 58] width 1052 height 23
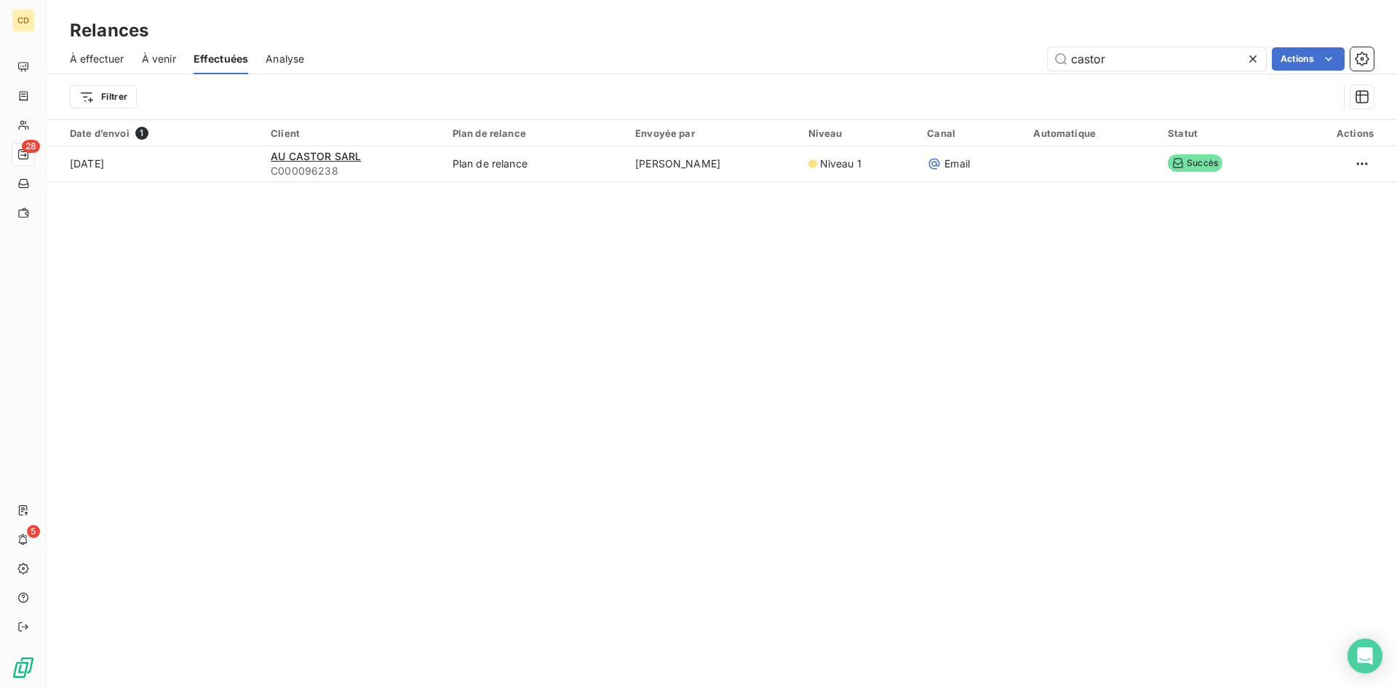
type input "castor"
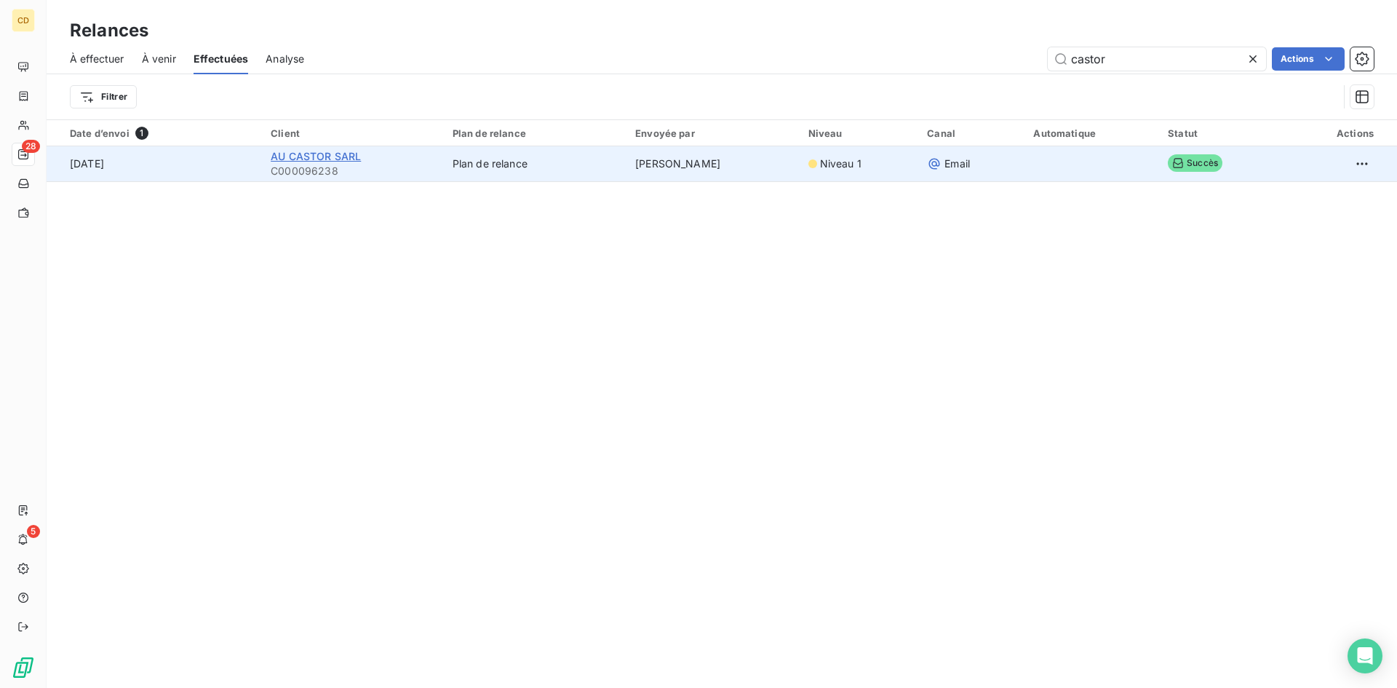
click at [313, 157] on span "AU CASTOR SARL" at bounding box center [316, 156] width 90 height 12
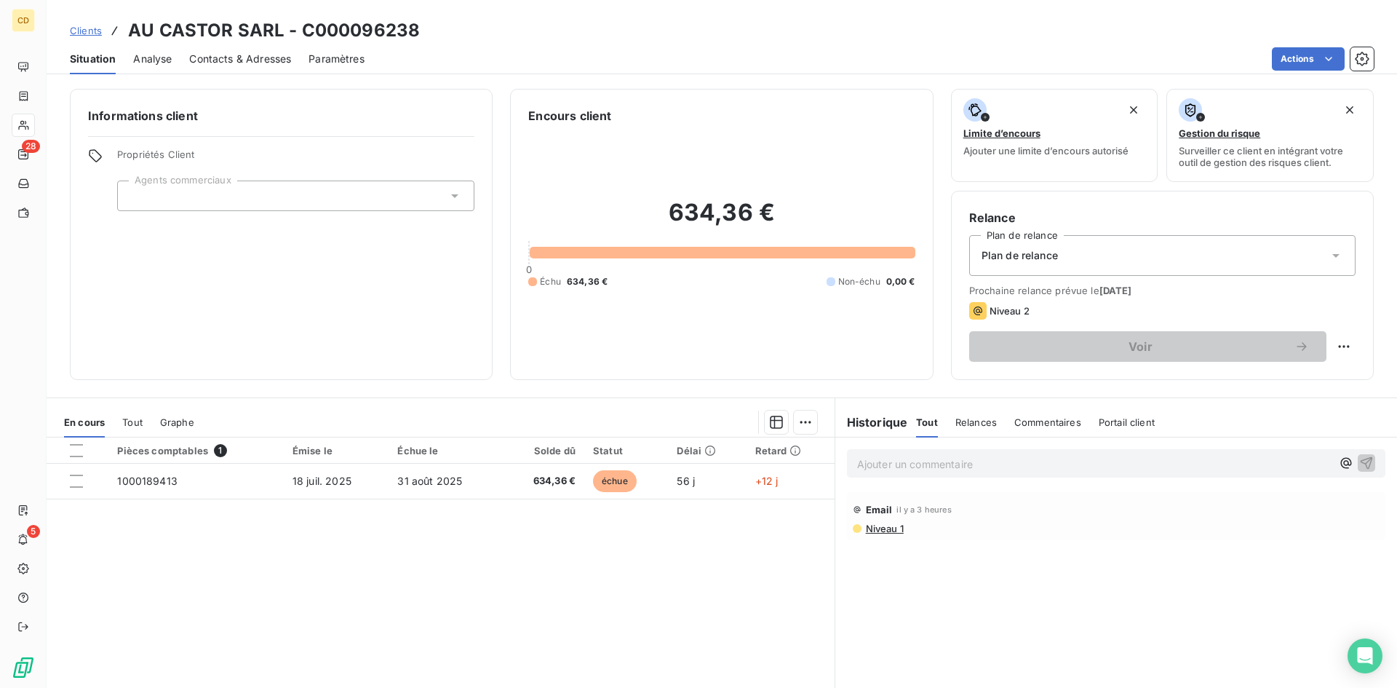
click at [1329, 250] on icon at bounding box center [1336, 255] width 15 height 15
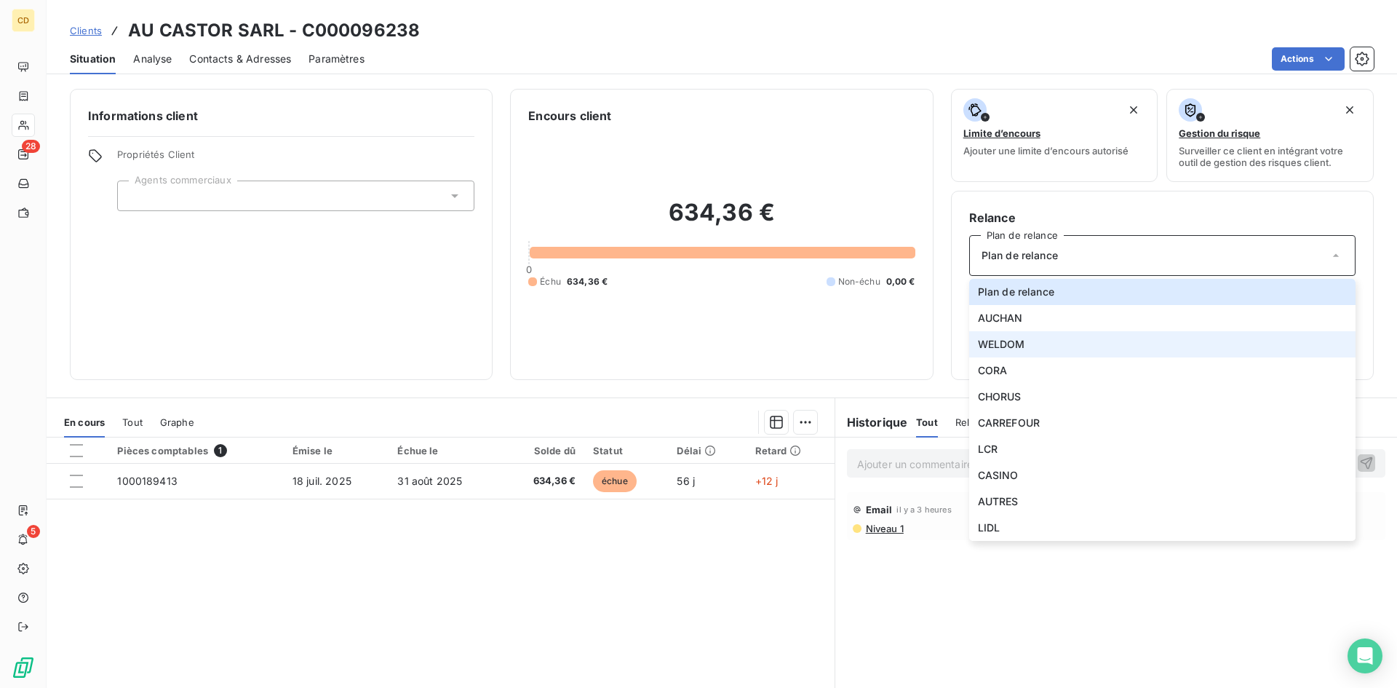
click at [1030, 343] on li "WELDOM" at bounding box center [1162, 344] width 386 height 26
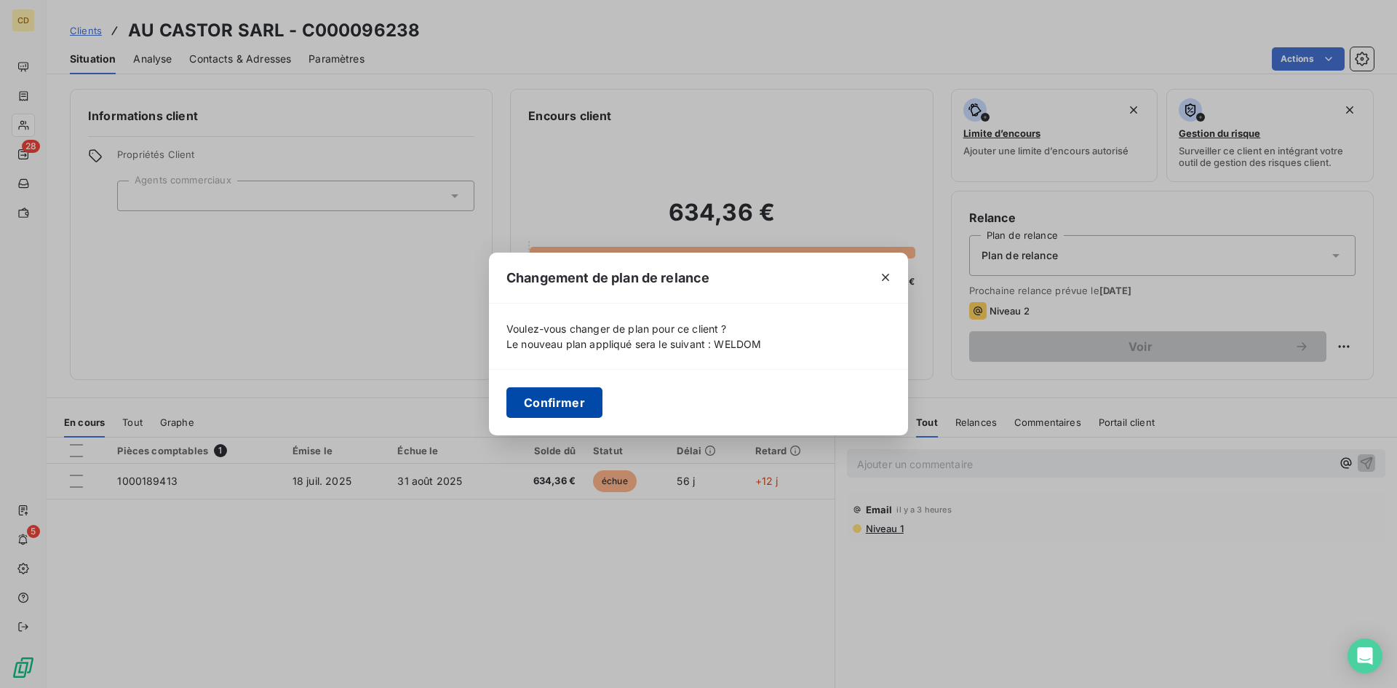
click at [546, 402] on button "Confirmer" at bounding box center [554, 402] width 96 height 31
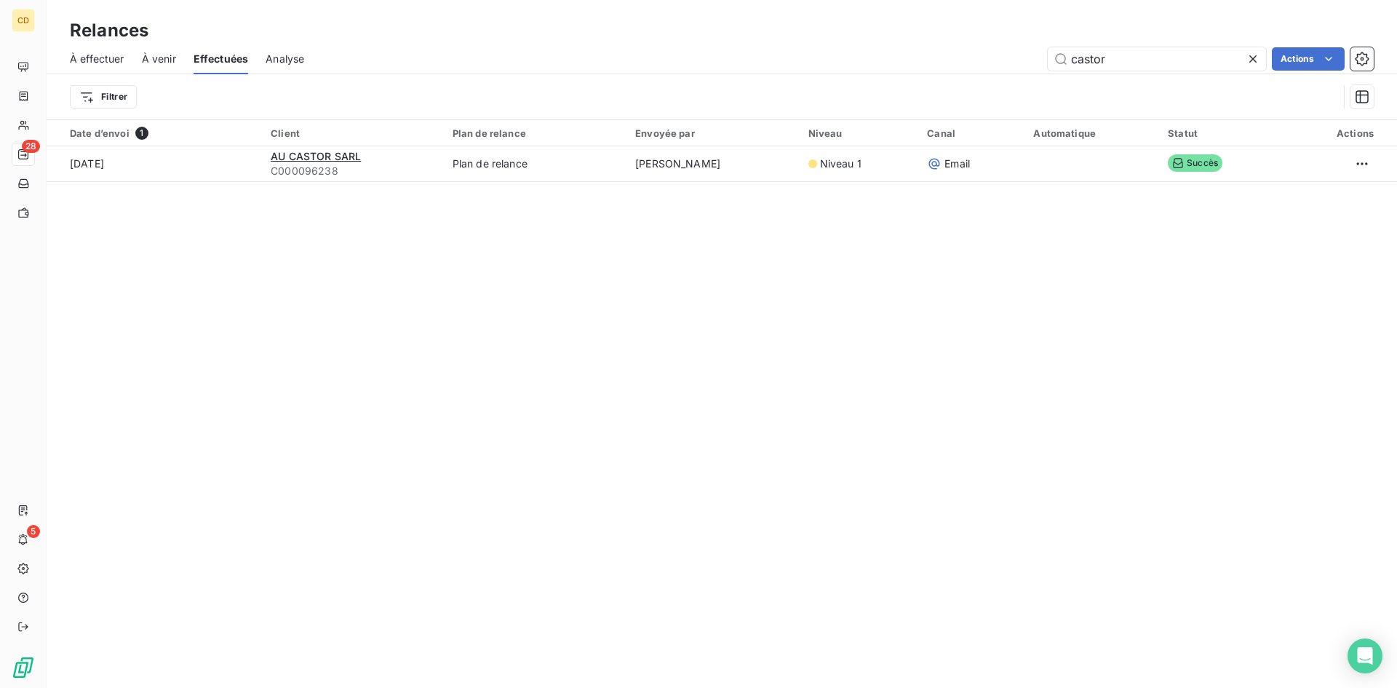
click at [104, 61] on span "À effectuer" at bounding box center [97, 59] width 55 height 15
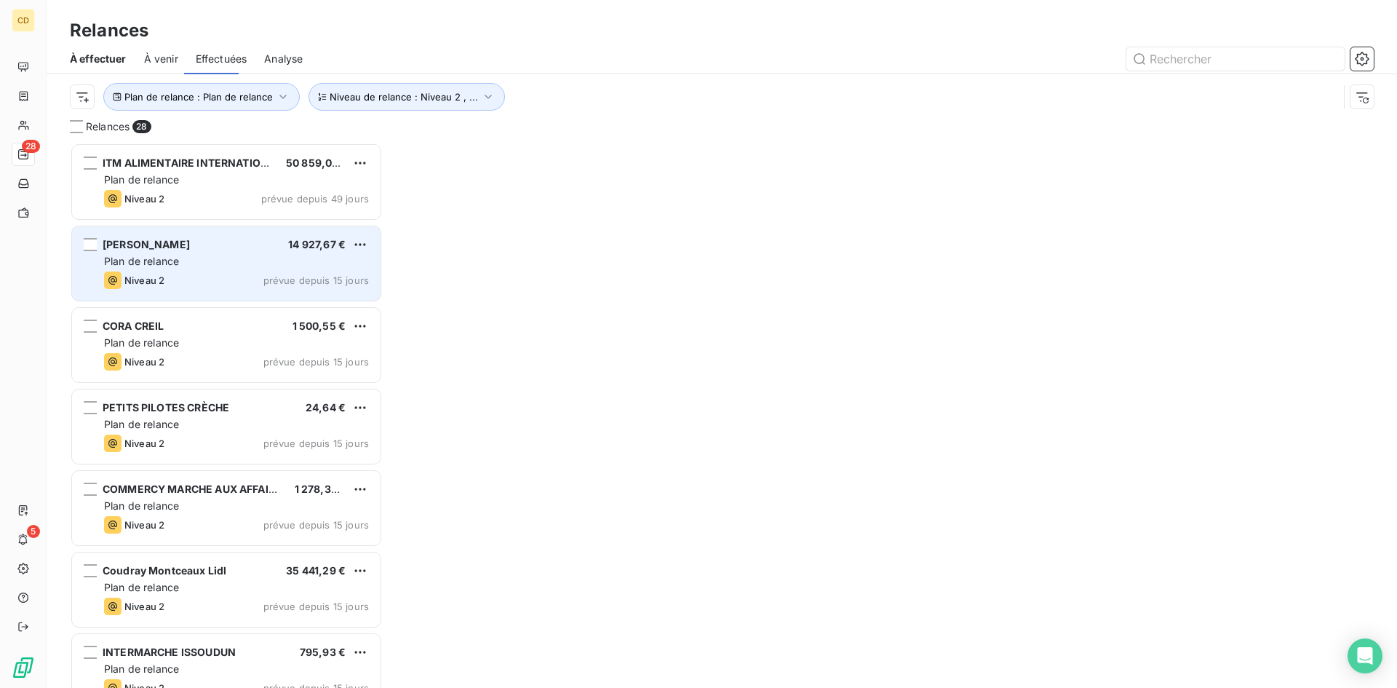
scroll to position [534, 302]
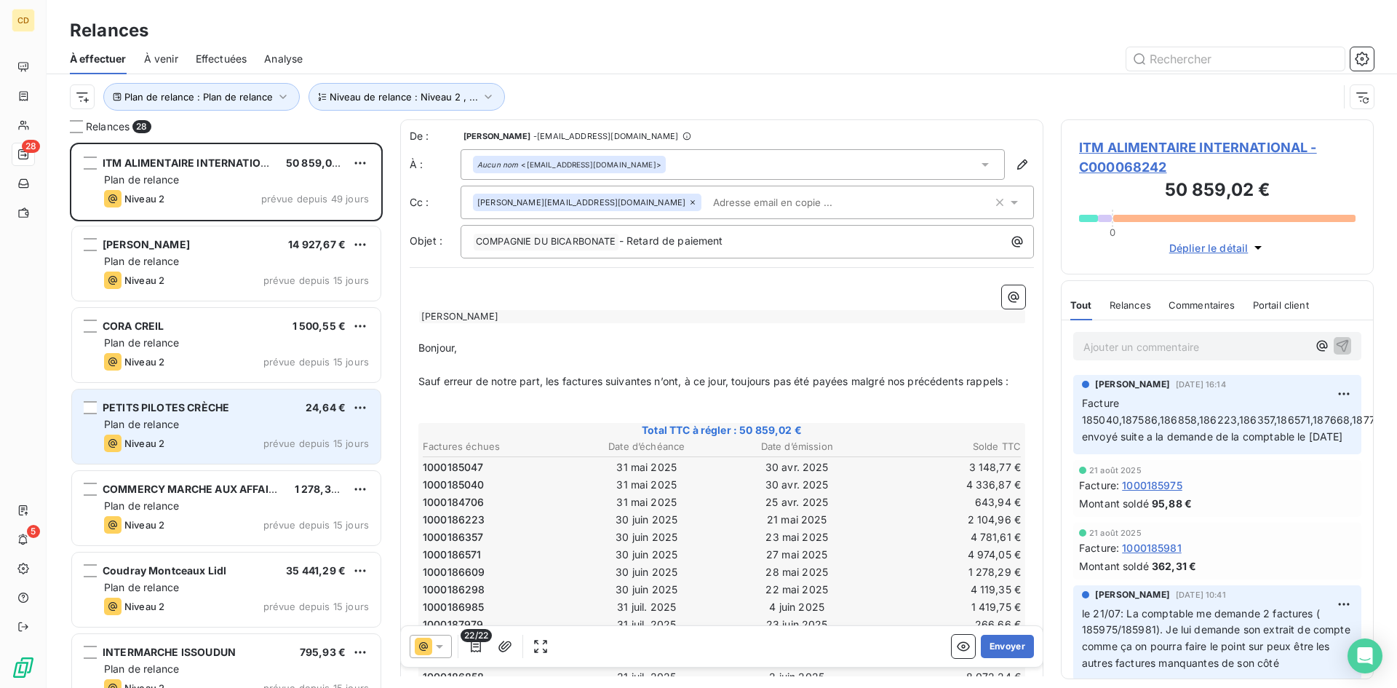
click at [185, 429] on div "Plan de relance" at bounding box center [236, 424] width 265 height 15
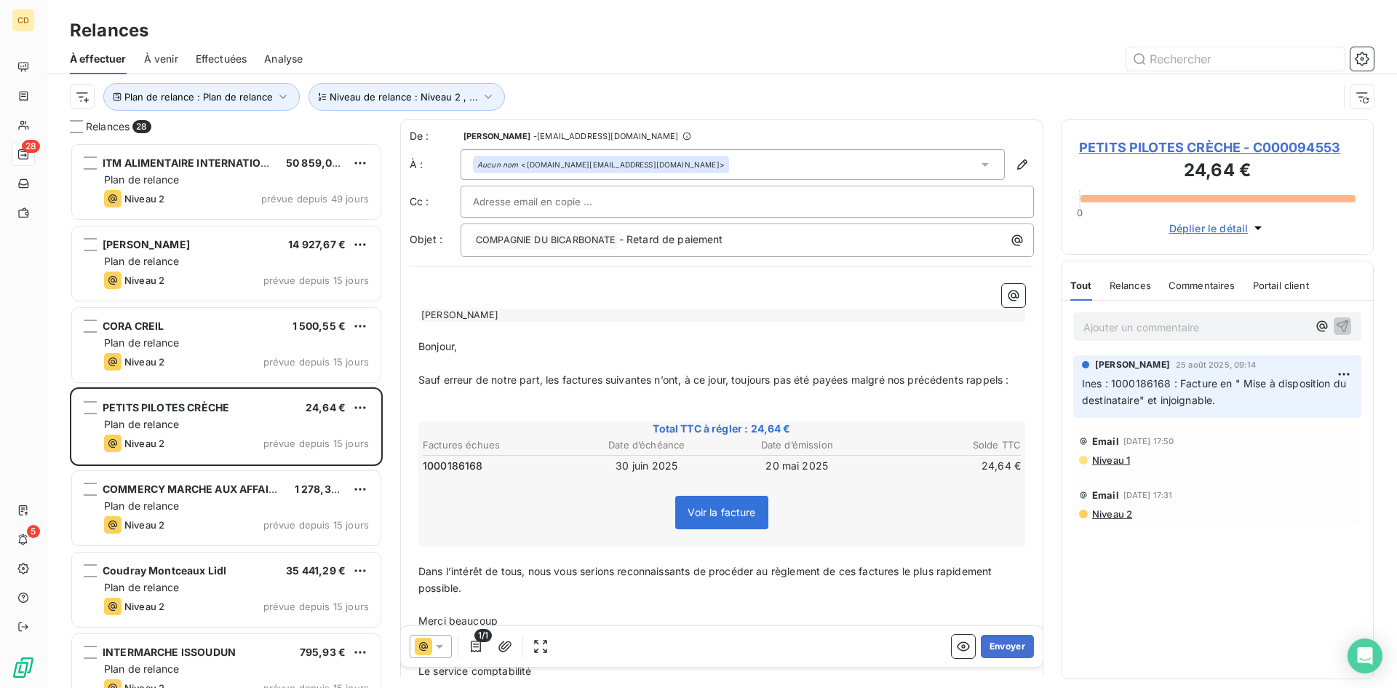
click at [228, 60] on span "Effectuées" at bounding box center [222, 59] width 52 height 15
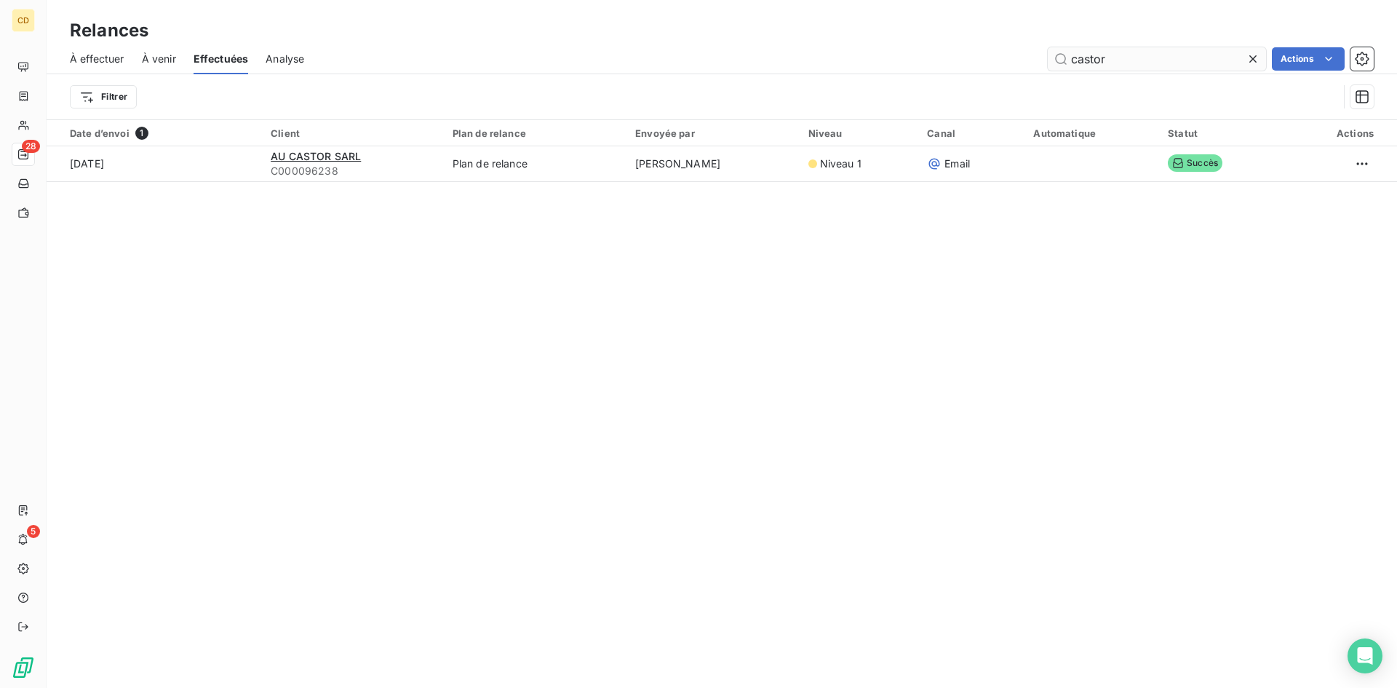
drag, startPoint x: 1133, startPoint y: 50, endPoint x: 1056, endPoint y: 55, distance: 77.3
click at [1056, 55] on input "castor" at bounding box center [1157, 58] width 218 height 23
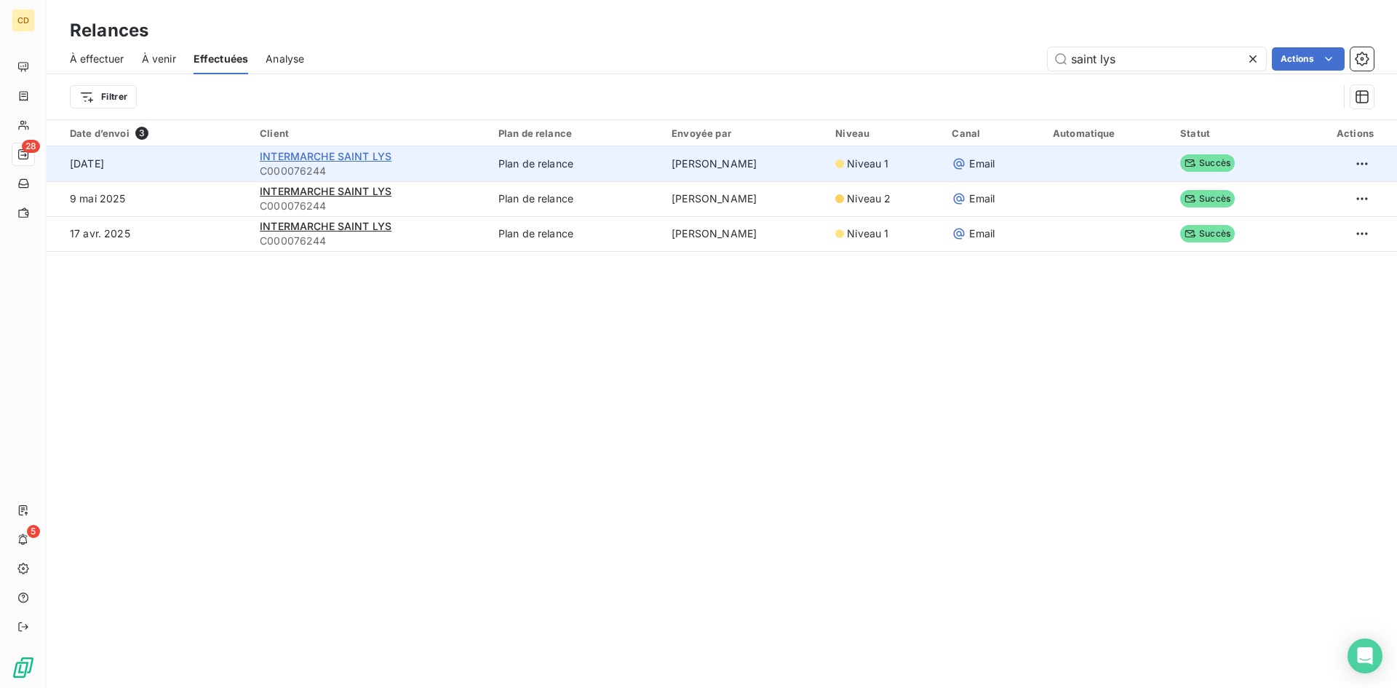
type input "saint lys"
click at [301, 158] on span "INTERMARCHE SAINT LYS" at bounding box center [326, 156] width 132 height 12
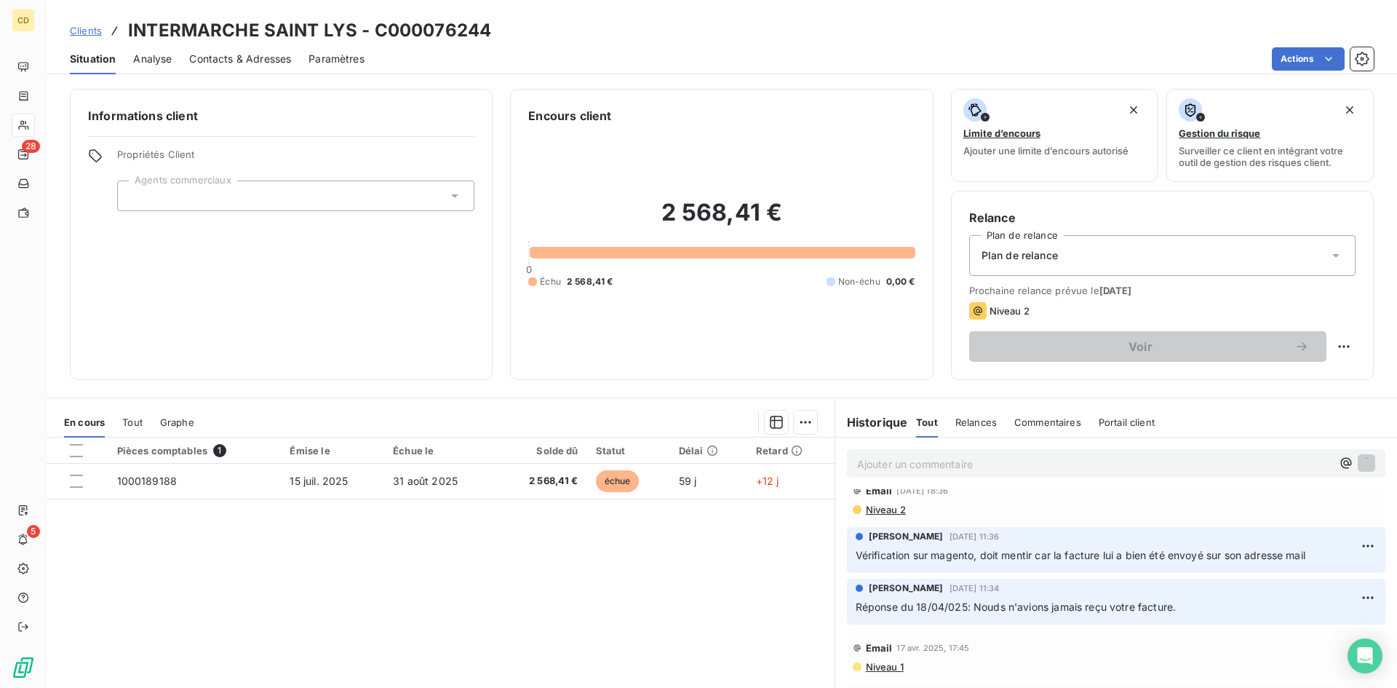
scroll to position [274, 0]
click at [884, 456] on p "Ajouter un commentaire ﻿" at bounding box center [1094, 464] width 474 height 18
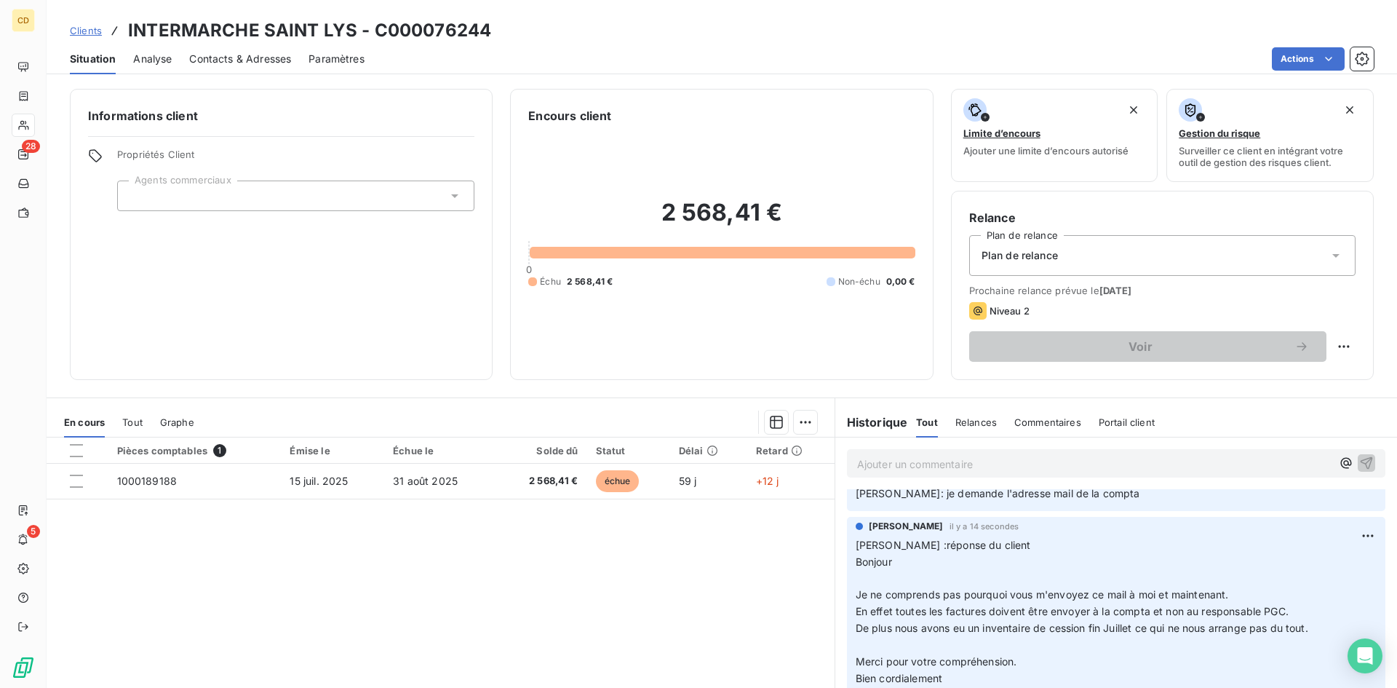
scroll to position [0, 0]
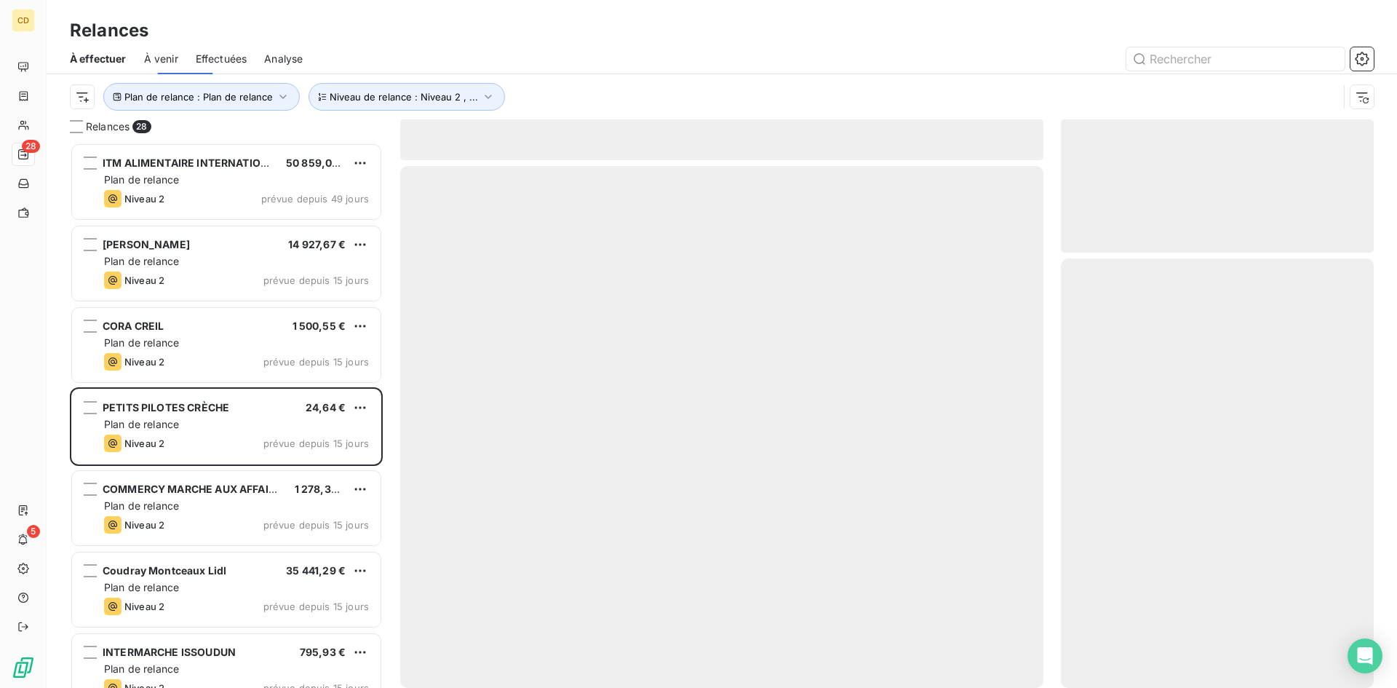
scroll to position [534, 302]
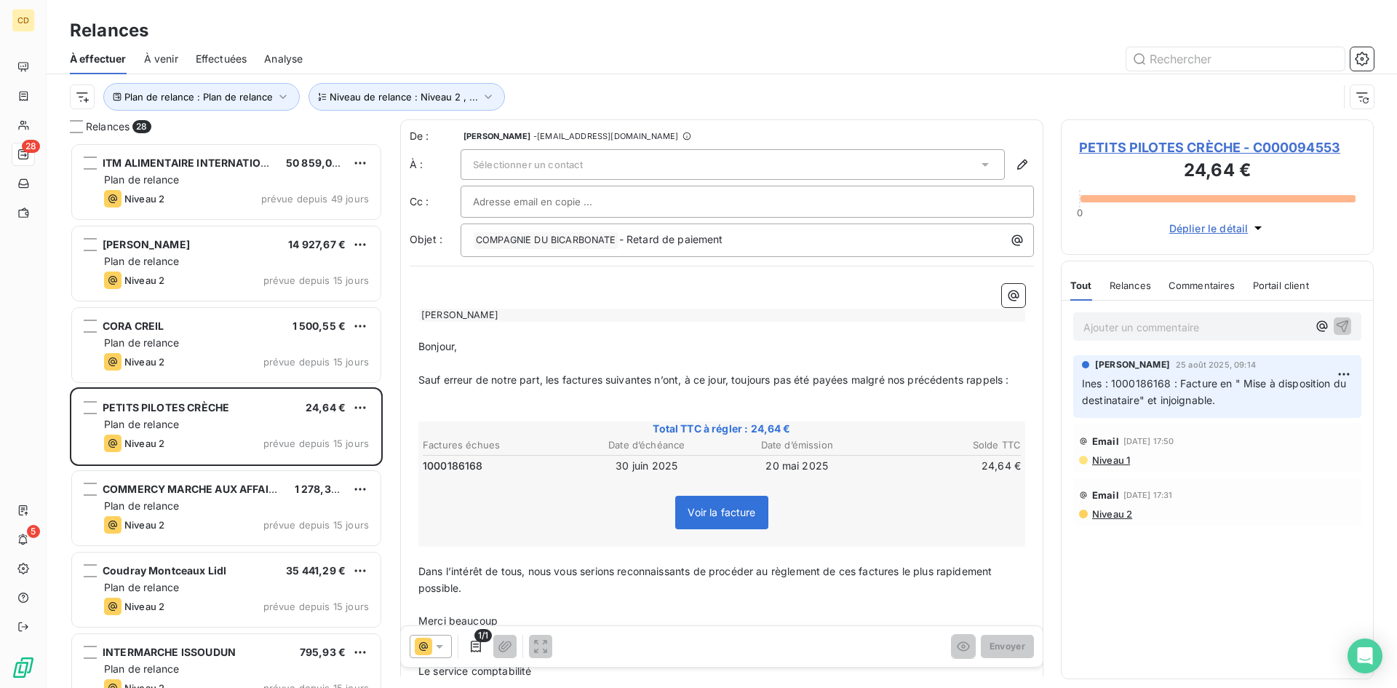
click at [1153, 327] on p "Ajouter un commentaire ﻿" at bounding box center [1195, 327] width 224 height 18
click at [1159, 335] on p "[PERSON_NAME]: réponse Inès sur slack:" at bounding box center [1195, 326] width 224 height 17
click at [723, 679] on div "Relances 28 ITM ALIMENTAIRE INTERNATIONAL 50 859,02 € Plan de relance Niveau 2 …" at bounding box center [722, 403] width 1351 height 568
